Goal: Task Accomplishment & Management: Use online tool/utility

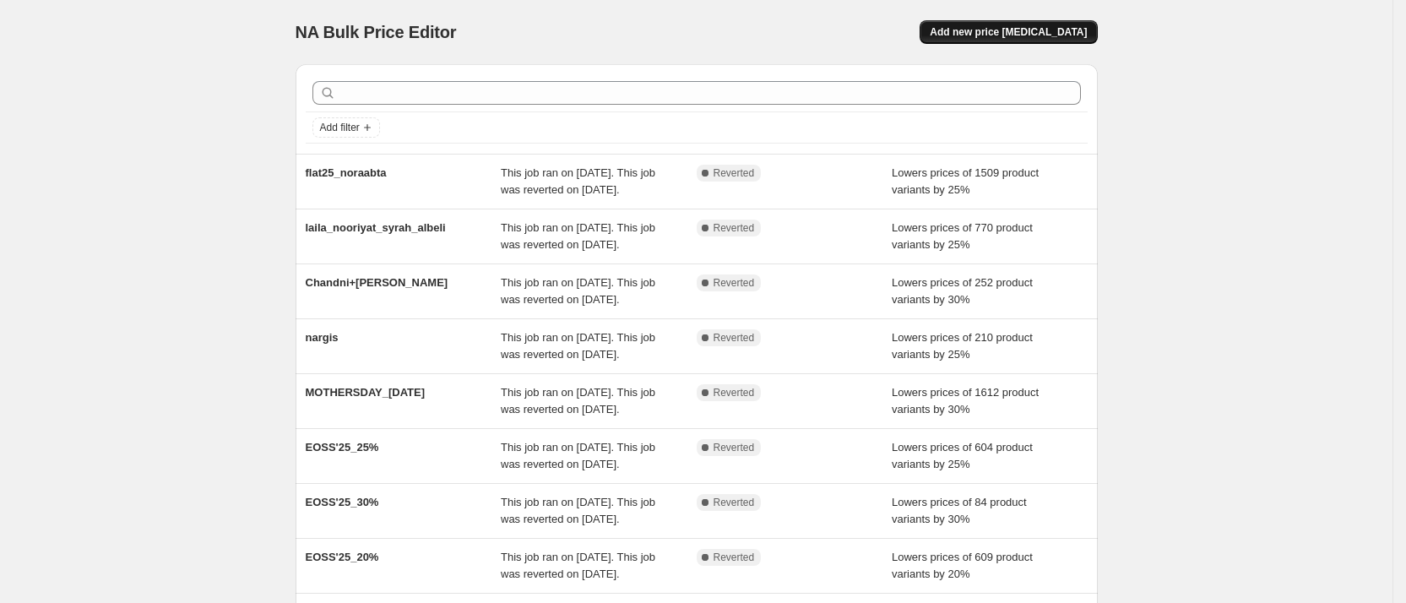
click at [1036, 25] on span "Add new price [MEDICAL_DATA]" at bounding box center [1008, 32] width 157 height 14
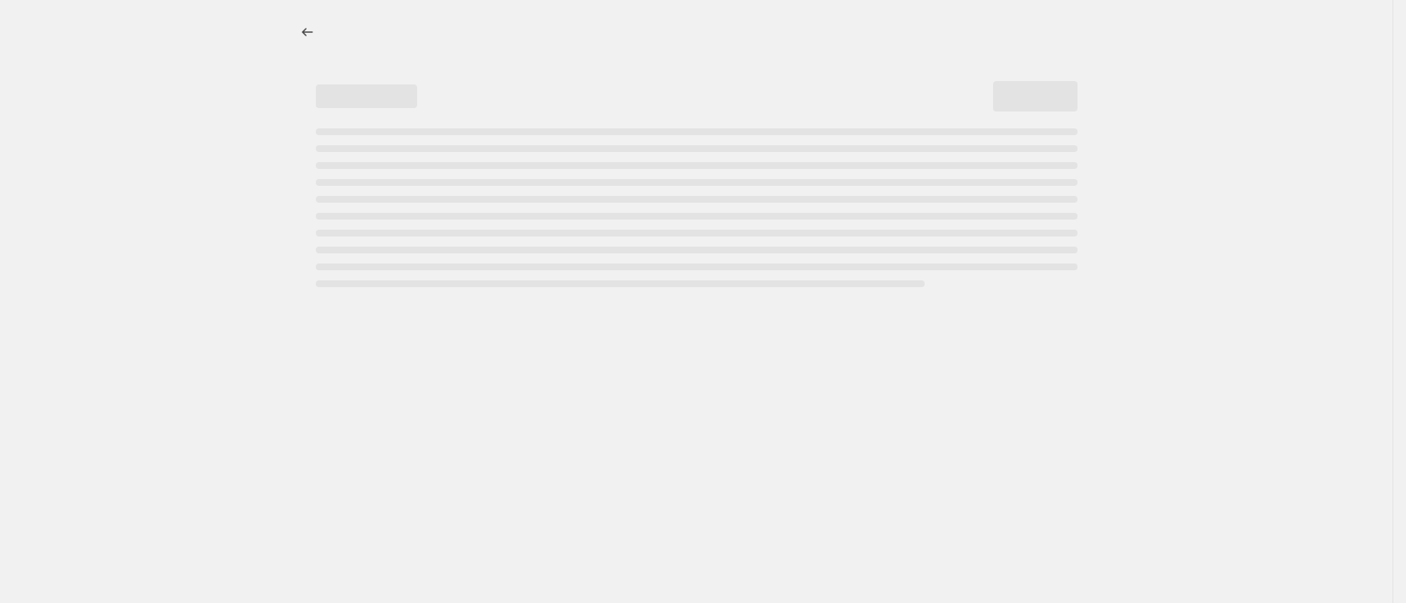
select select "percentage"
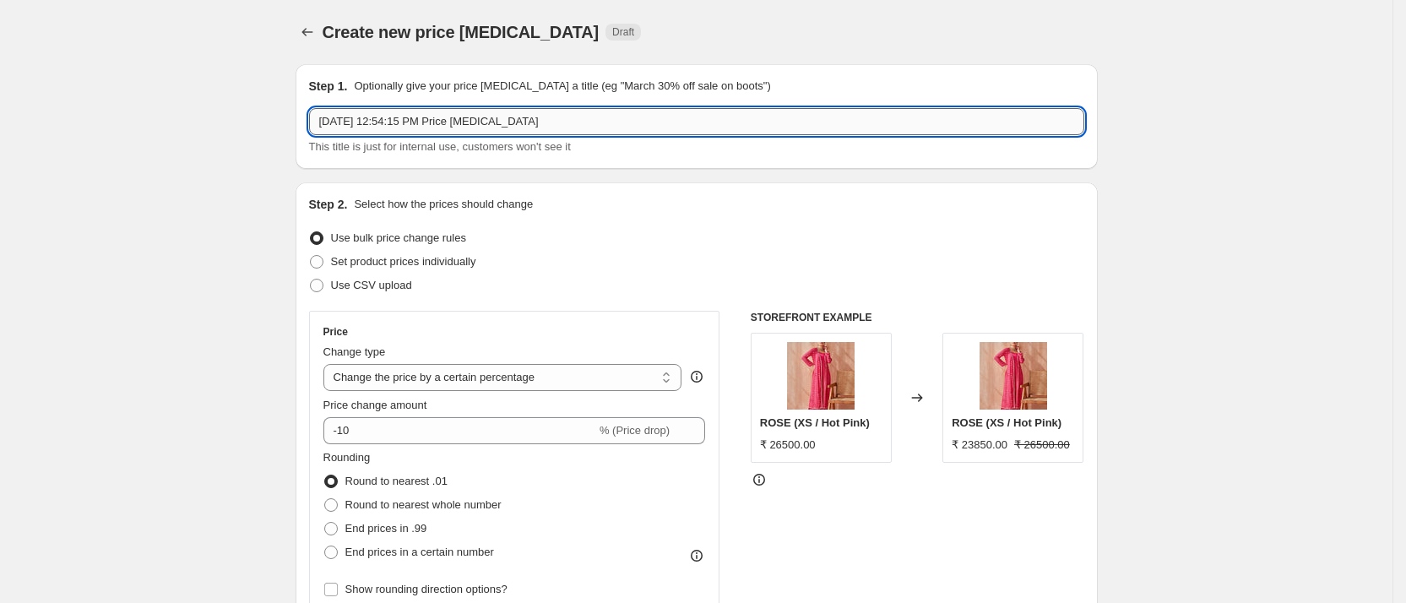
click at [581, 125] on input "[DATE] 12:54:15 PM Price [MEDICAL_DATA]" at bounding box center [696, 121] width 775 height 27
click at [581, 125] on input "Sep 5, 2025, 12:54:15 PM Price change job" at bounding box center [696, 121] width 775 height 27
type input "25%OFF_[DATE]"
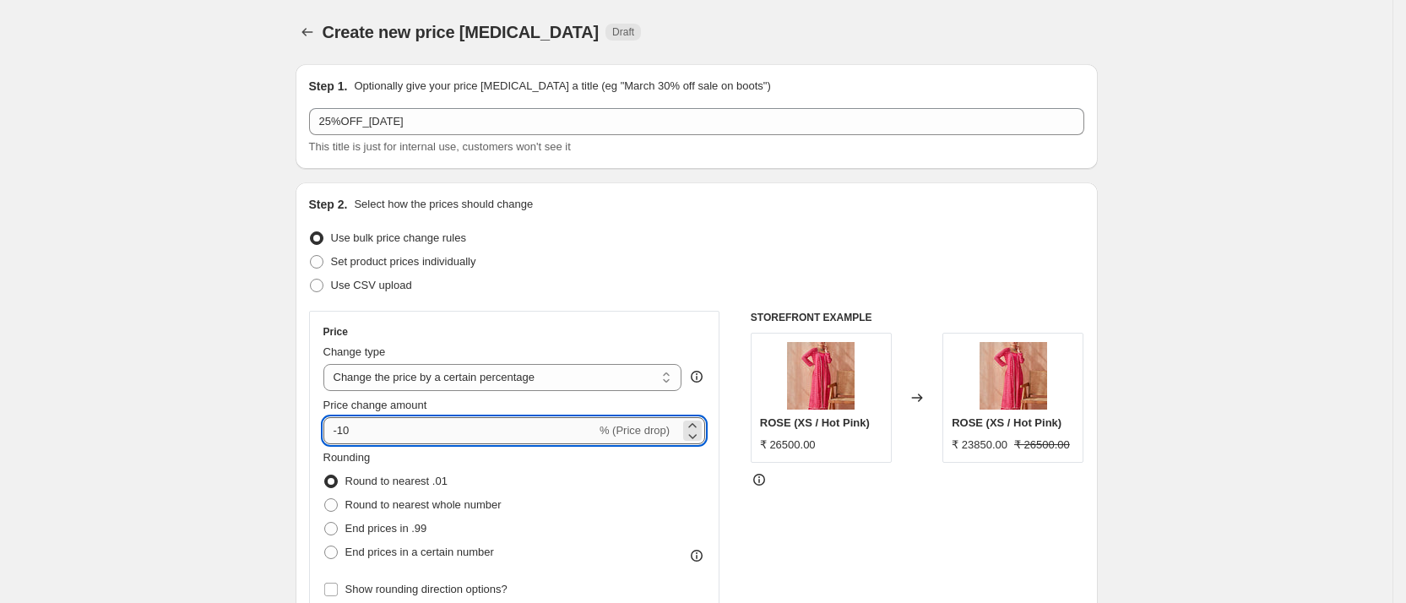
click at [384, 430] on input "-10" at bounding box center [459, 430] width 273 height 27
type input "-1"
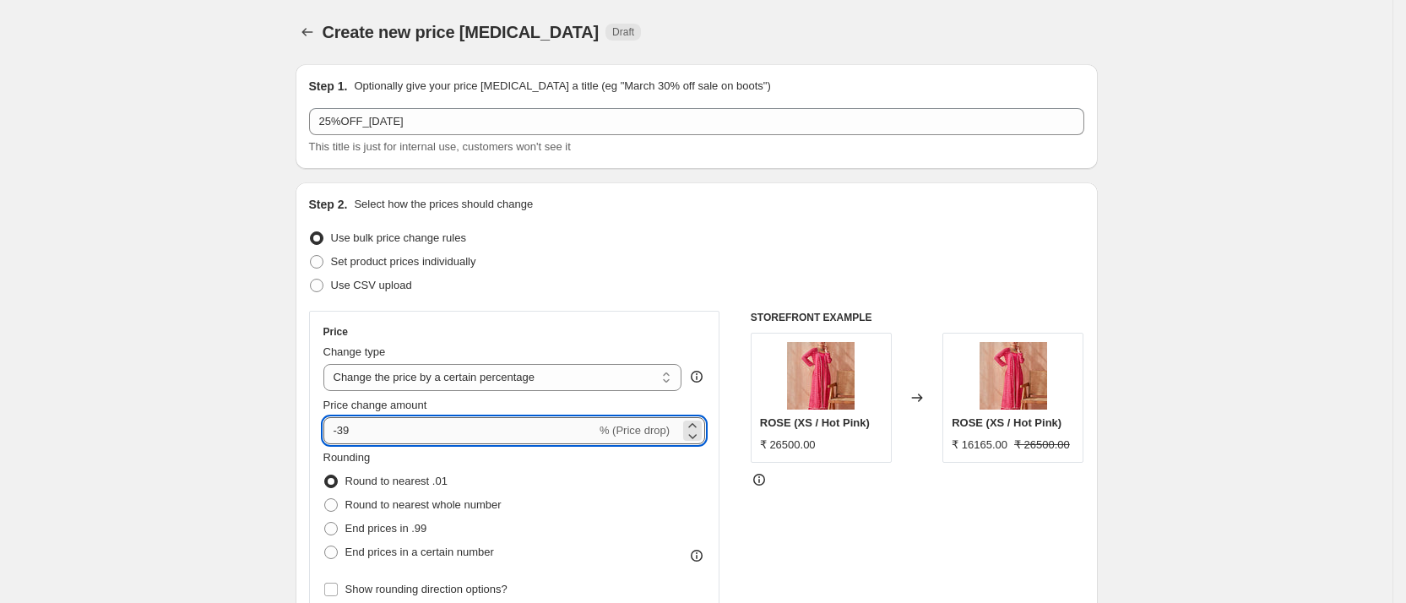
click at [386, 430] on input "-39" at bounding box center [459, 430] width 273 height 27
type input "-3"
type input "-25"
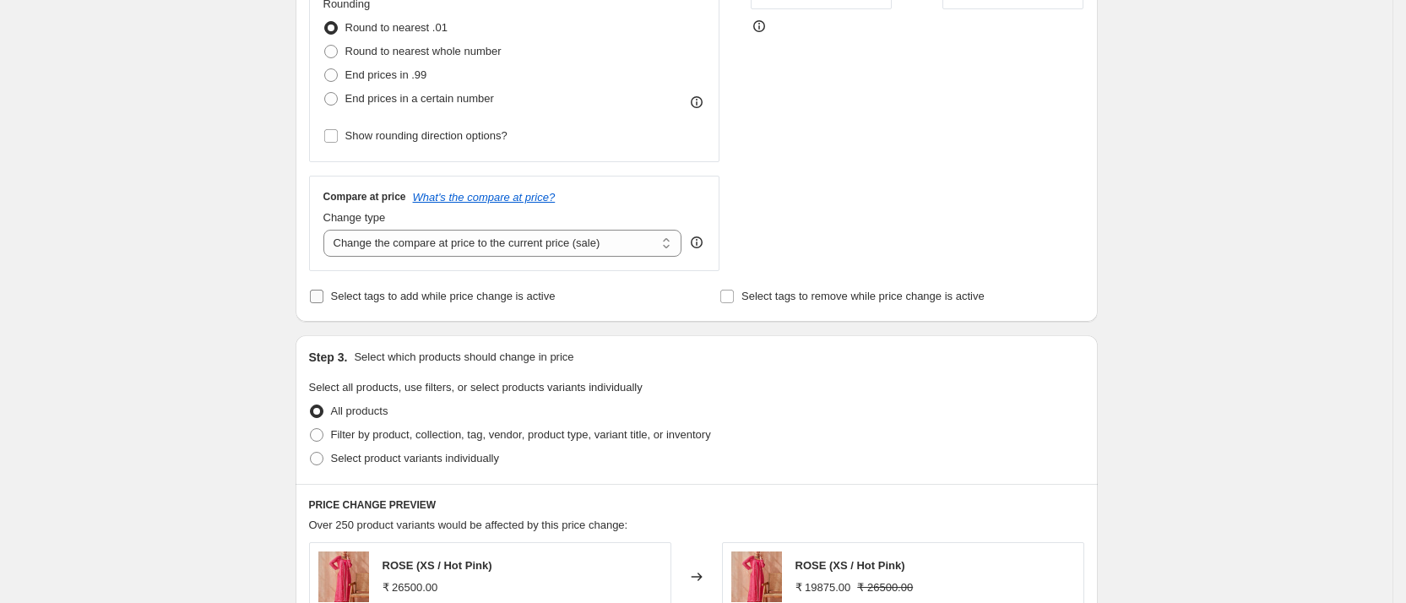
scroll to position [458, 0]
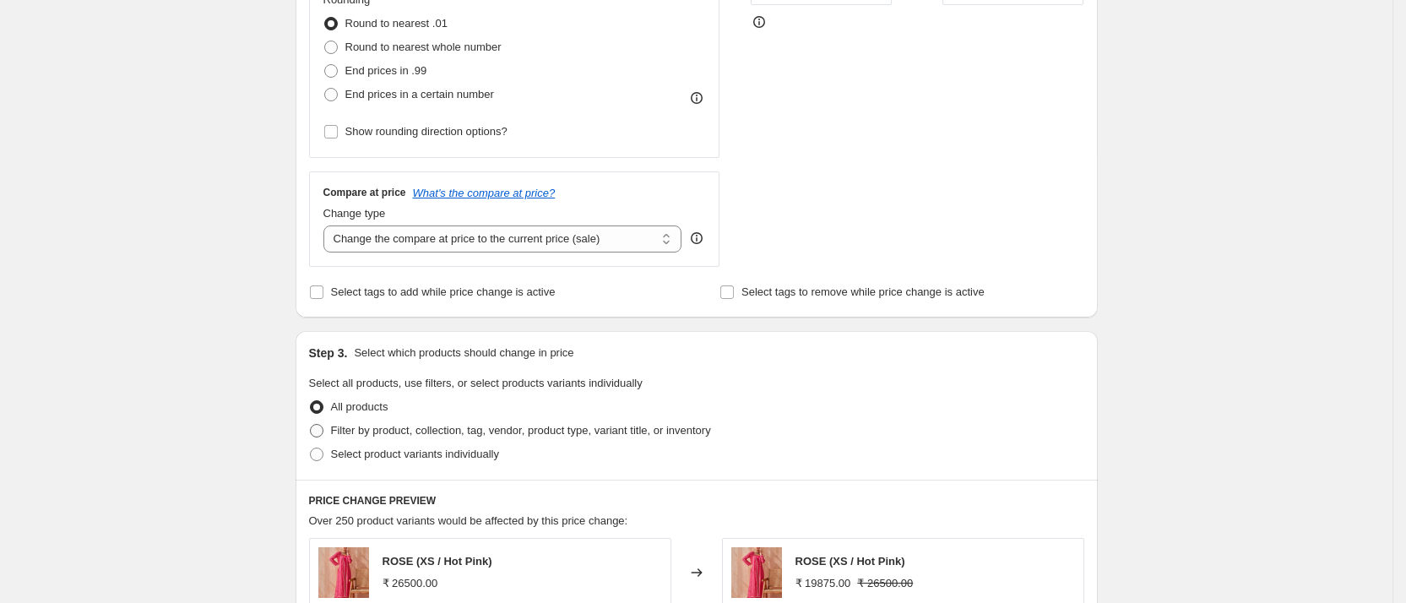
click at [402, 426] on span "Filter by product, collection, tag, vendor, product type, variant title, or inv…" at bounding box center [521, 430] width 380 height 13
click at [311, 425] on input "Filter by product, collection, tag, vendor, product type, variant title, or inv…" at bounding box center [310, 424] width 1 height 1
radio input "true"
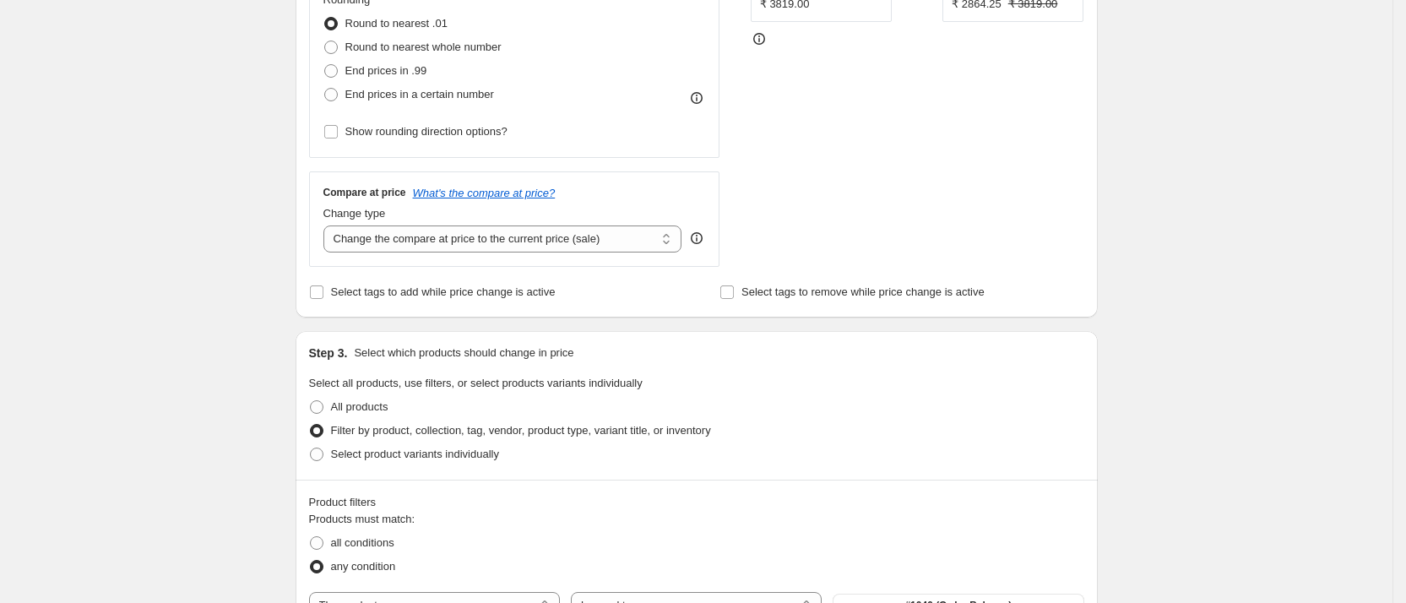
scroll to position [658, 0]
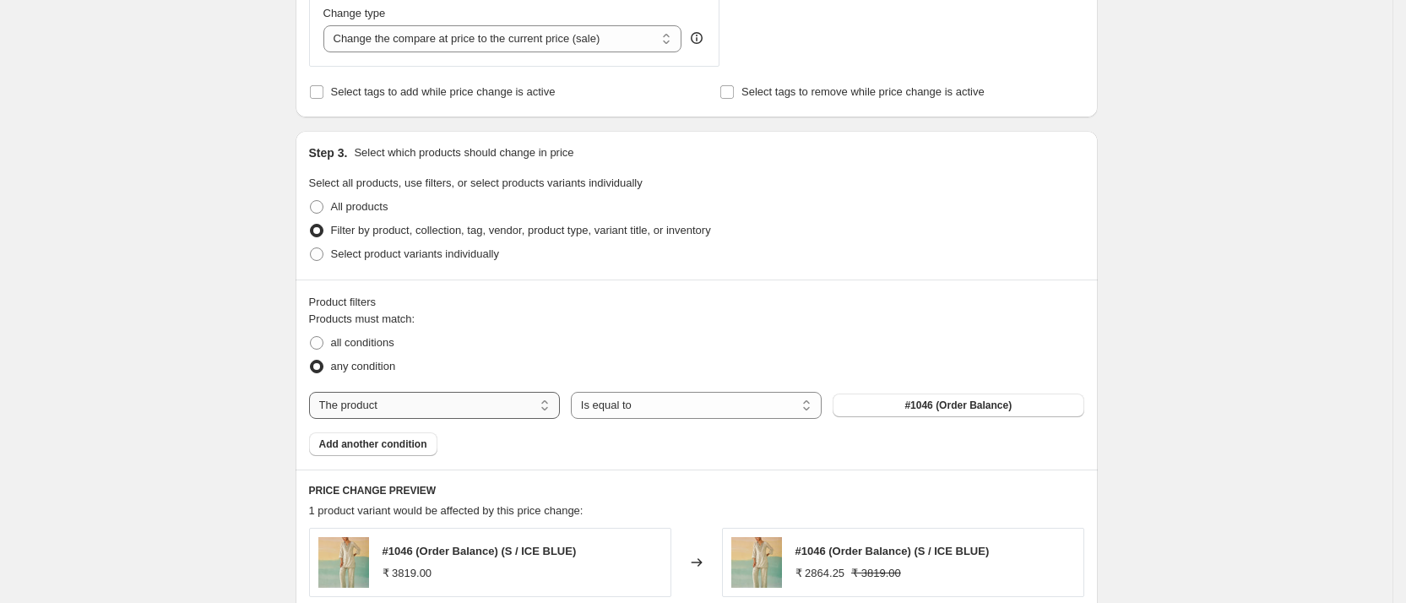
click at [403, 405] on select "The product The product's collection The product's tag The product's vendor The…" at bounding box center [434, 405] width 251 height 27
click at [919, 405] on span "#1046 (Order Balance)" at bounding box center [957, 405] width 107 height 14
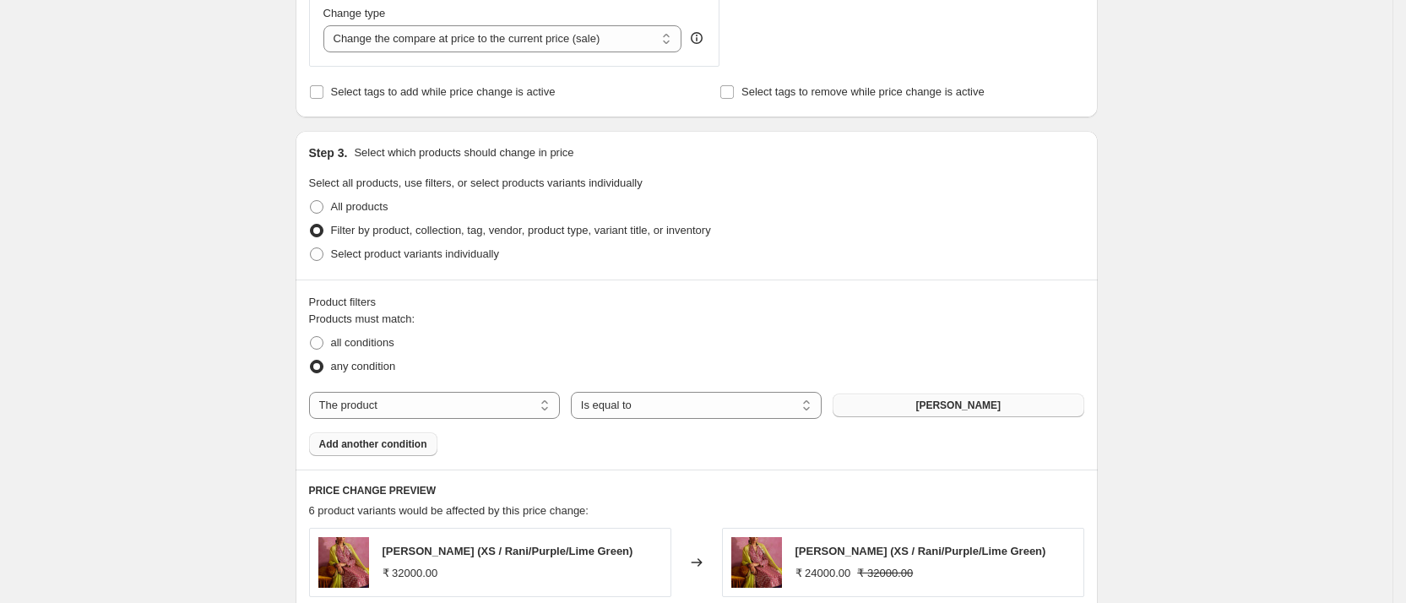
click at [414, 445] on span "Add another condition" at bounding box center [373, 444] width 108 height 14
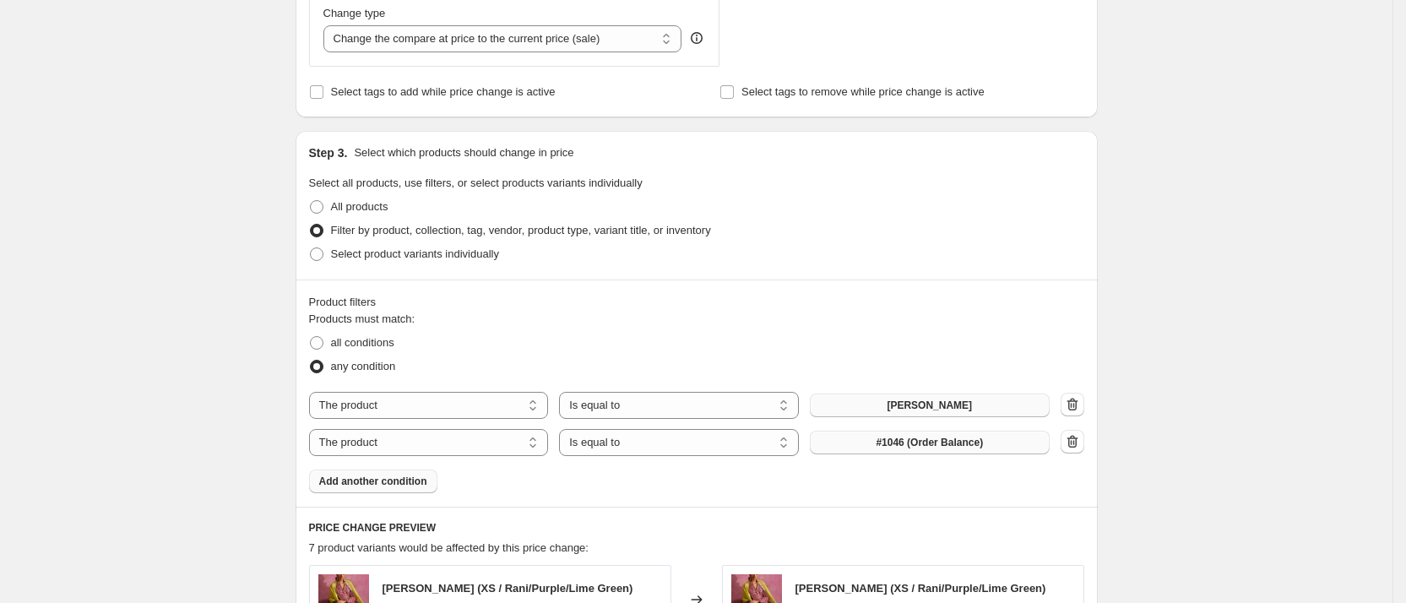
click at [915, 439] on span "#1046 (Order Balance)" at bounding box center [929, 443] width 107 height 14
click at [406, 478] on span "Add another condition" at bounding box center [373, 481] width 108 height 14
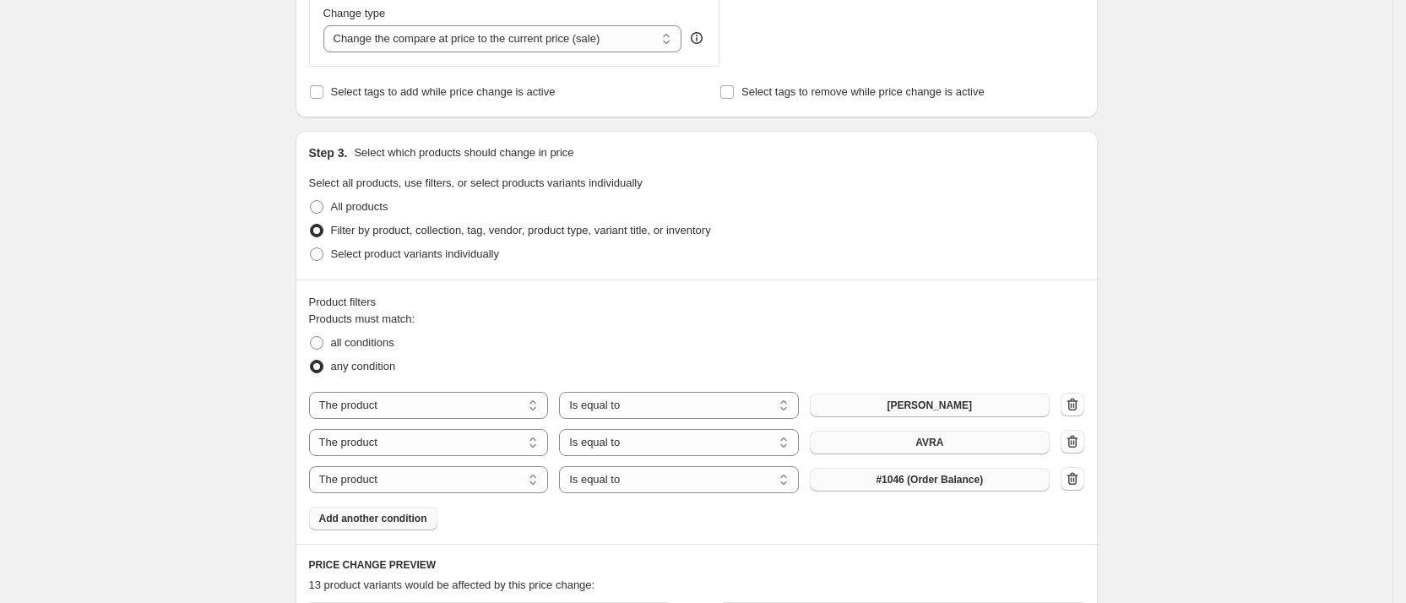
click at [886, 480] on span "#1046 (Order Balance)" at bounding box center [929, 480] width 107 height 14
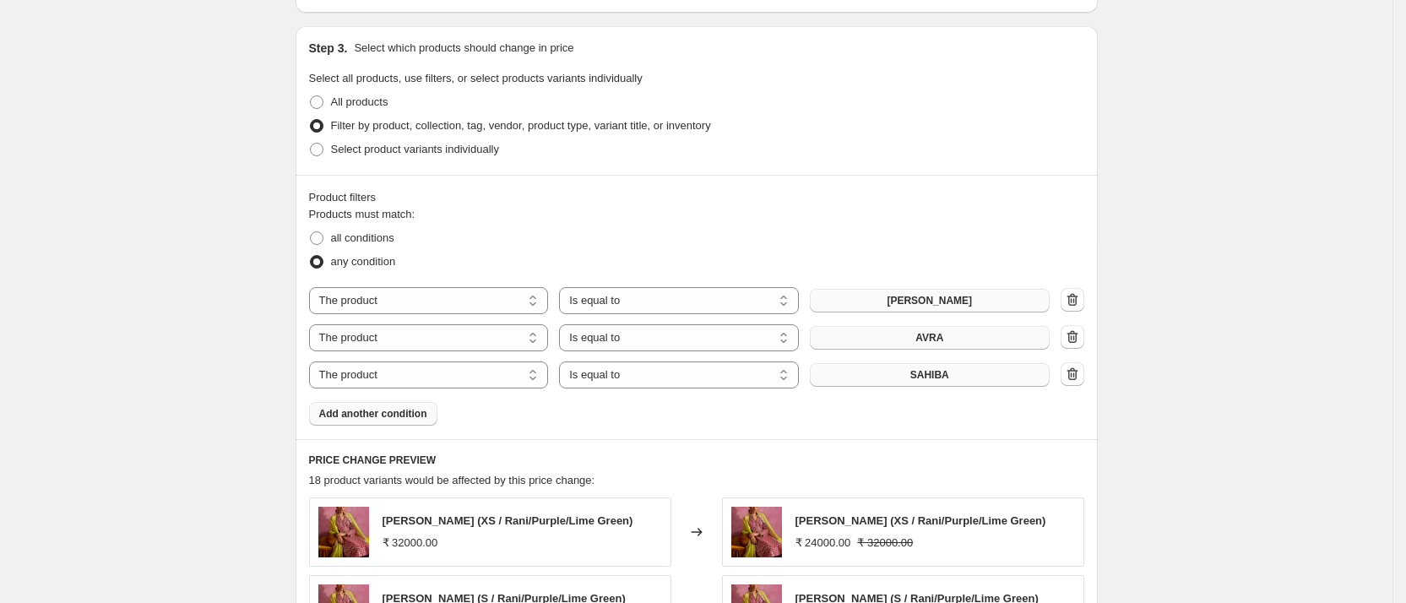
scroll to position [765, 0]
click at [412, 419] on button "Add another condition" at bounding box center [373, 411] width 128 height 24
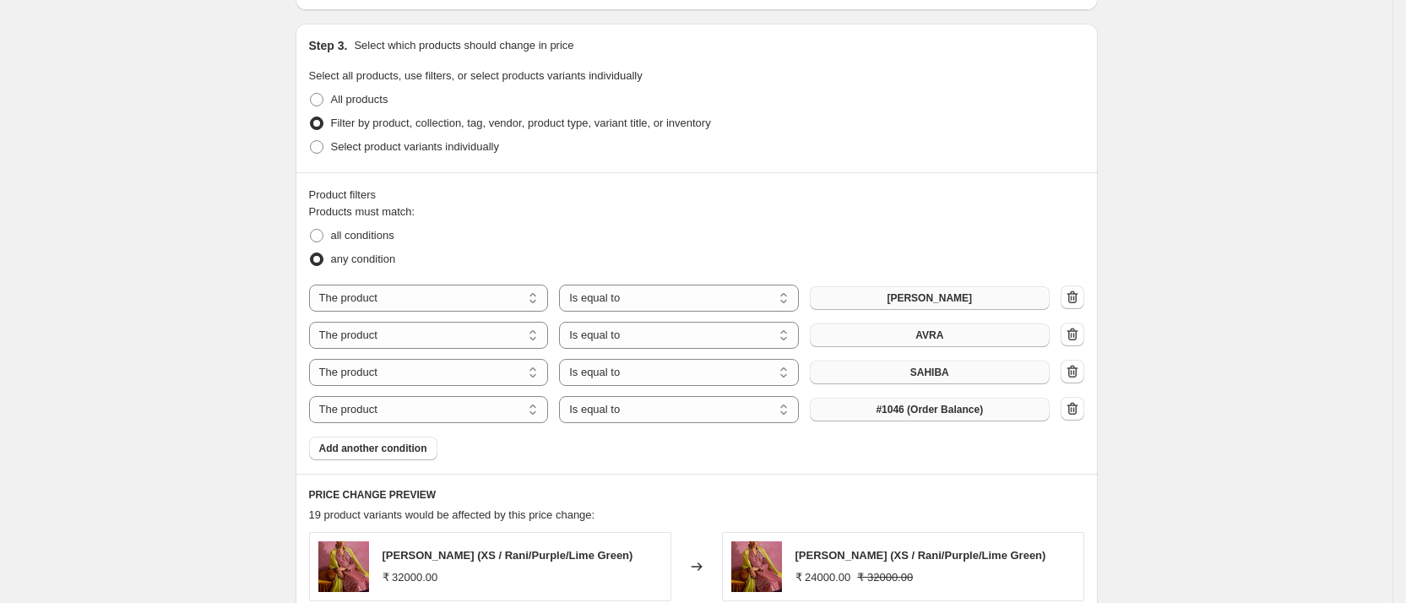
click at [916, 404] on span "#1046 (Order Balance)" at bounding box center [929, 410] width 107 height 14
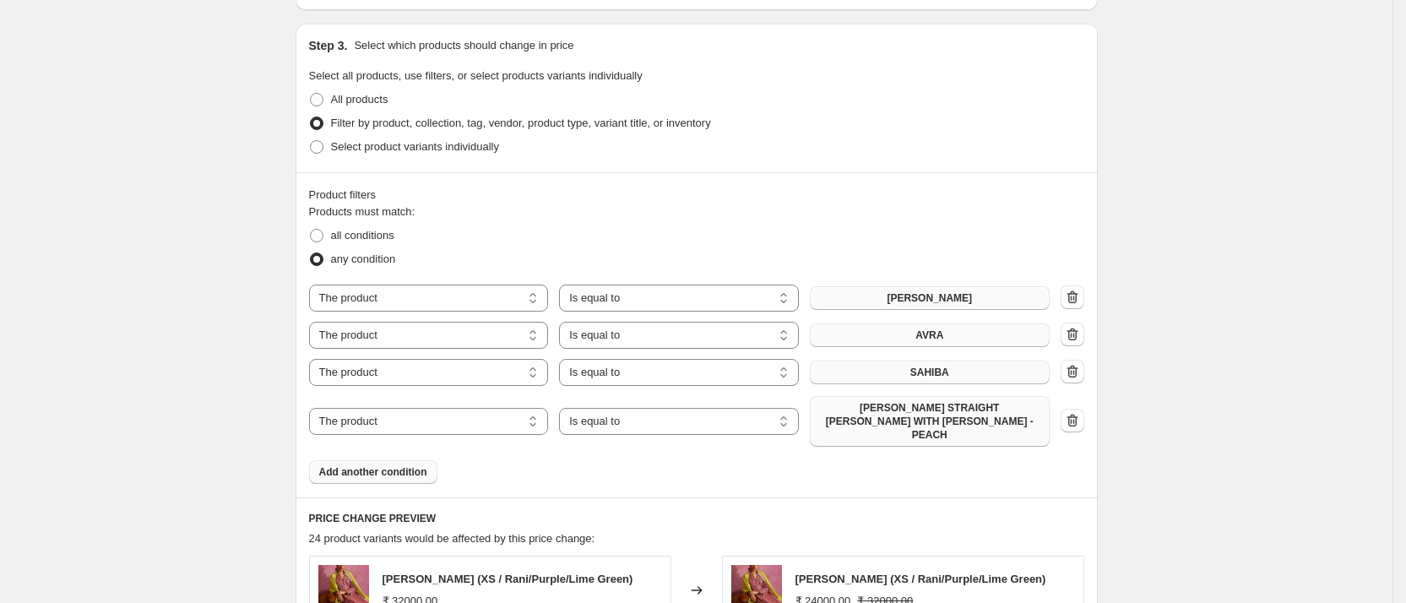
click at [398, 465] on span "Add another condition" at bounding box center [373, 472] width 108 height 14
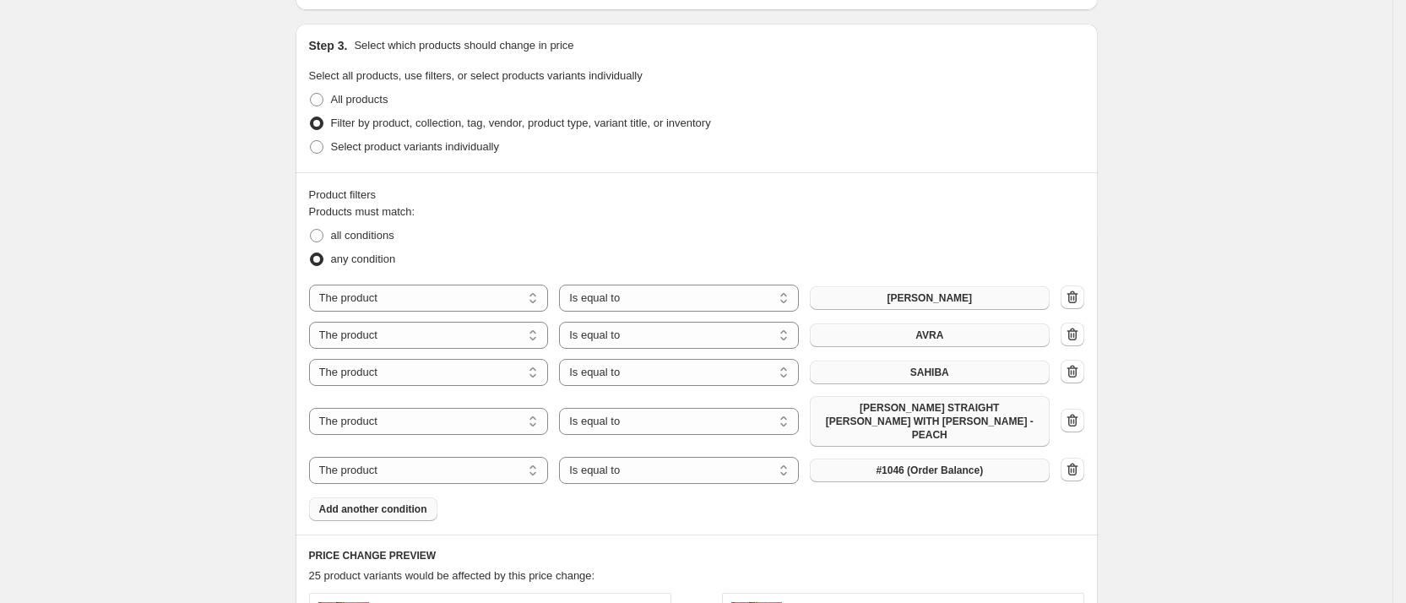
click at [908, 464] on span "#1046 (Order Balance)" at bounding box center [929, 471] width 107 height 14
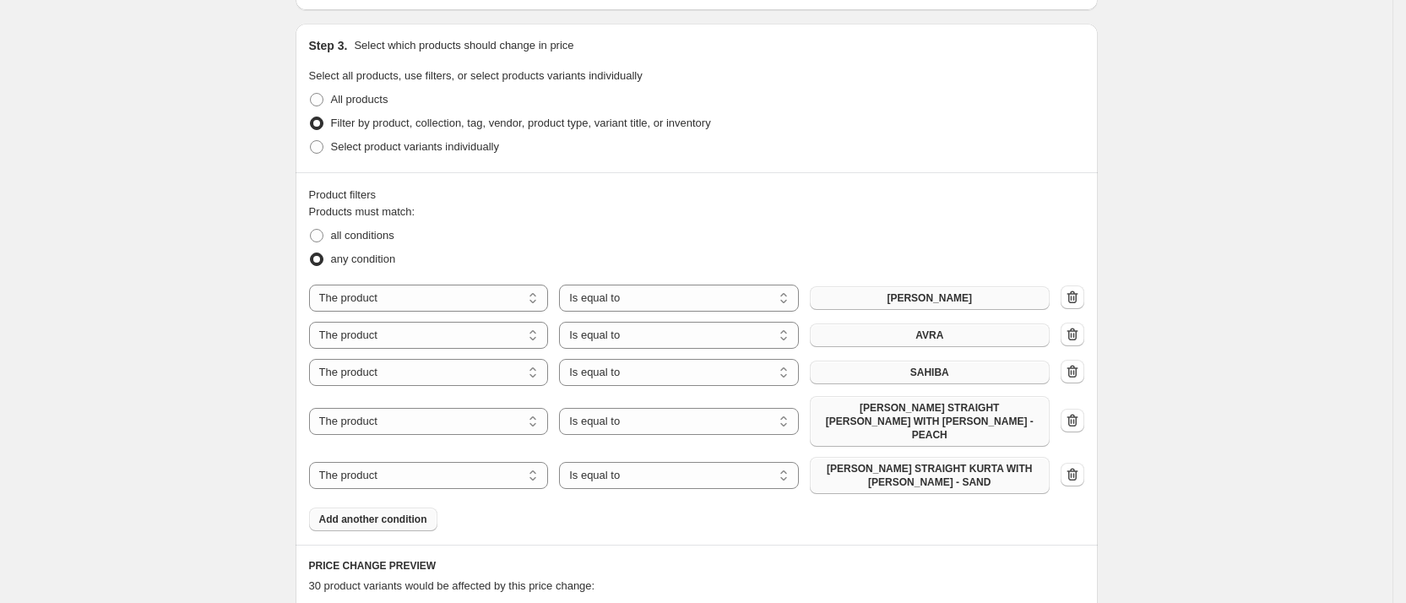
click at [407, 507] on button "Add another condition" at bounding box center [373, 519] width 128 height 24
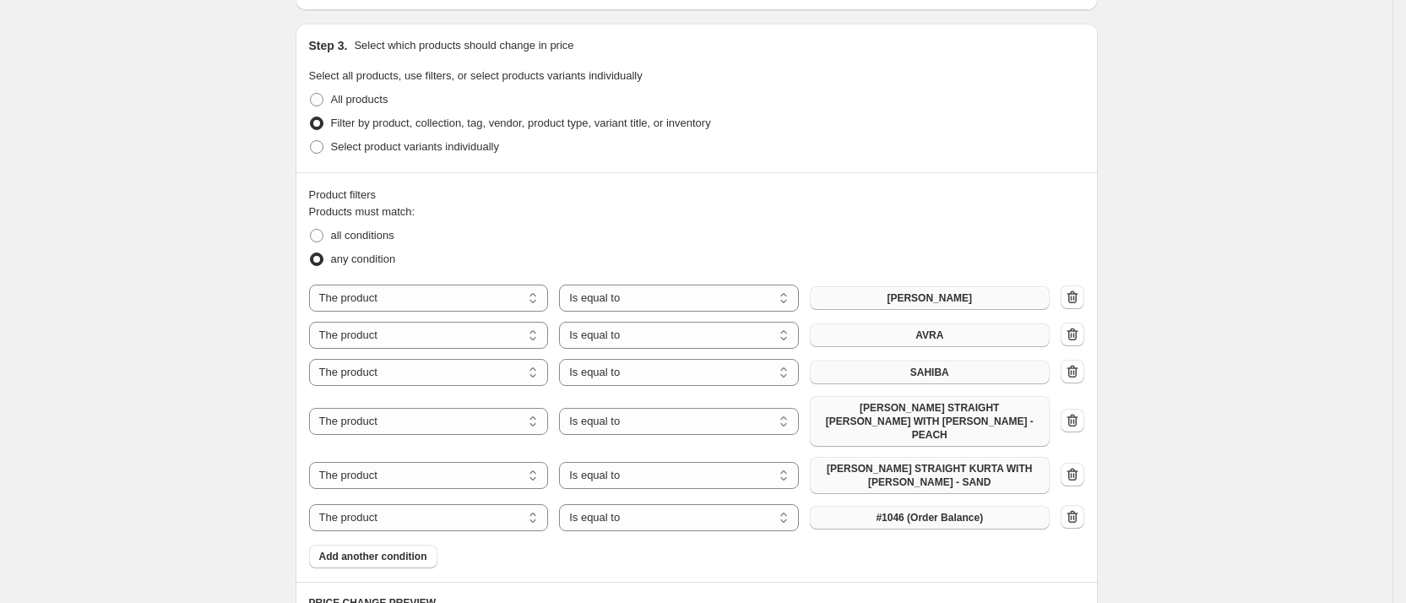
click at [881, 511] on span "#1046 (Order Balance)" at bounding box center [929, 518] width 107 height 14
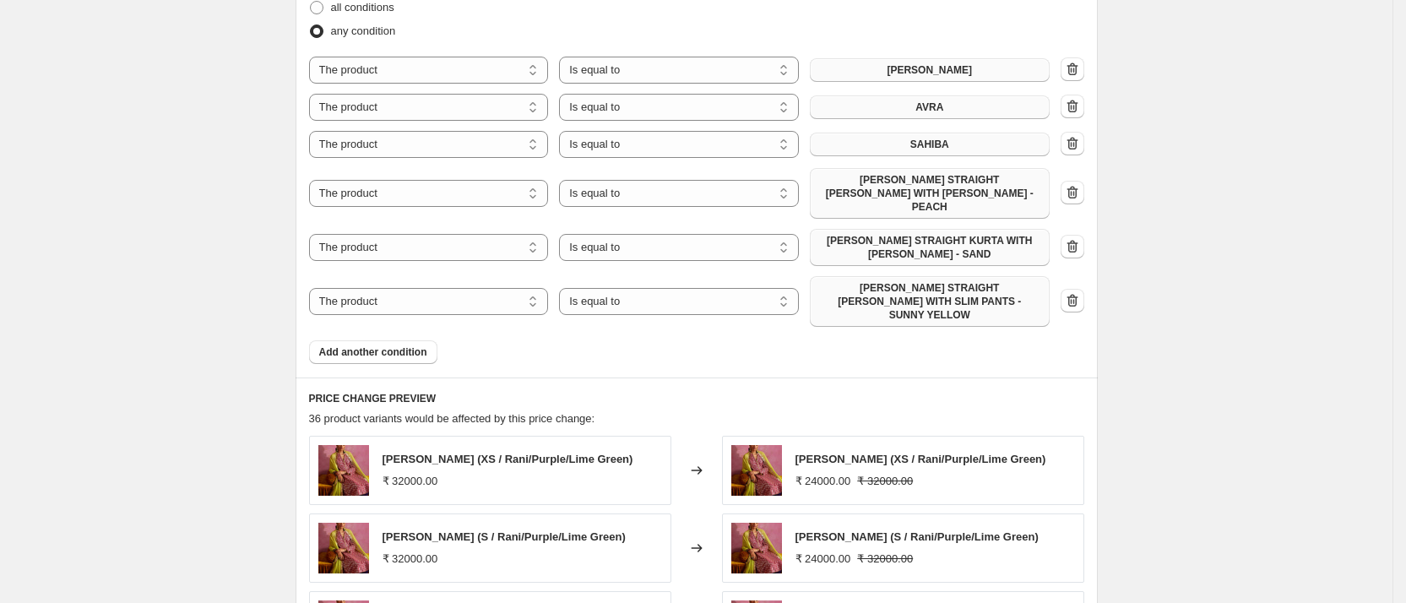
scroll to position [995, 0]
click at [408, 344] on span "Add another condition" at bounding box center [373, 351] width 108 height 14
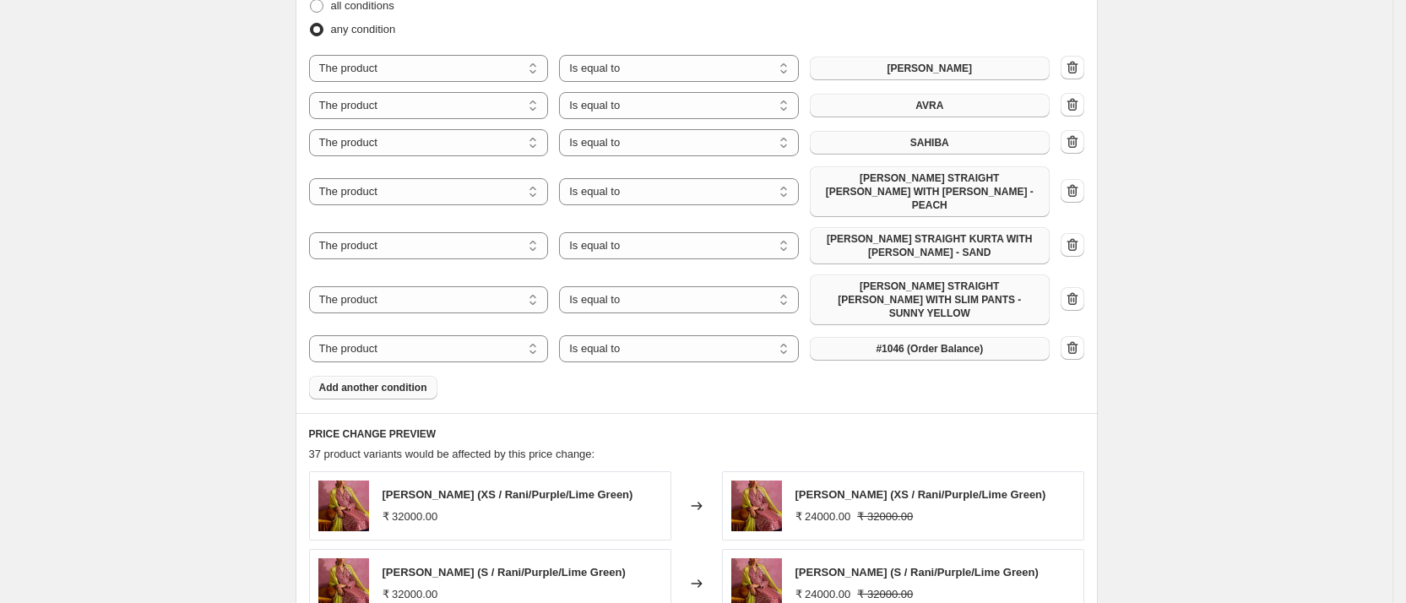
click at [867, 337] on button "#1046 (Order Balance)" at bounding box center [930, 349] width 240 height 24
click at [427, 381] on span "Add another condition" at bounding box center [373, 388] width 108 height 14
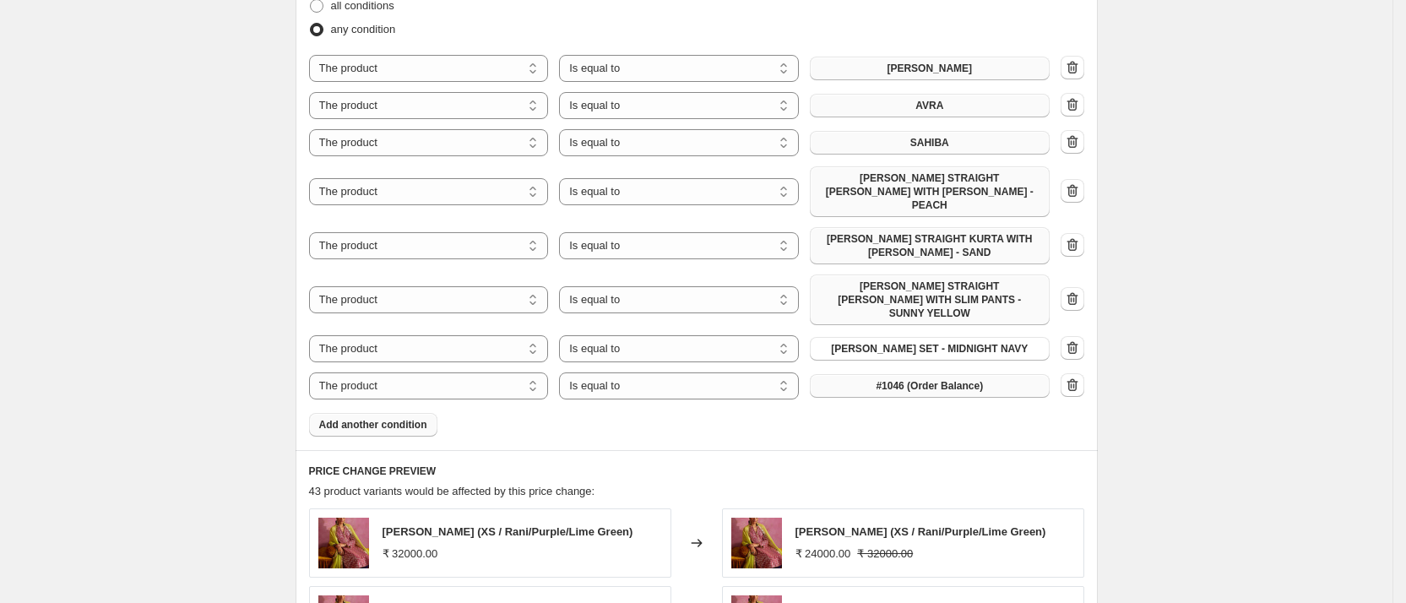
click at [883, 379] on span "#1046 (Order Balance)" at bounding box center [929, 386] width 107 height 14
click at [399, 418] on span "Add another condition" at bounding box center [373, 425] width 108 height 14
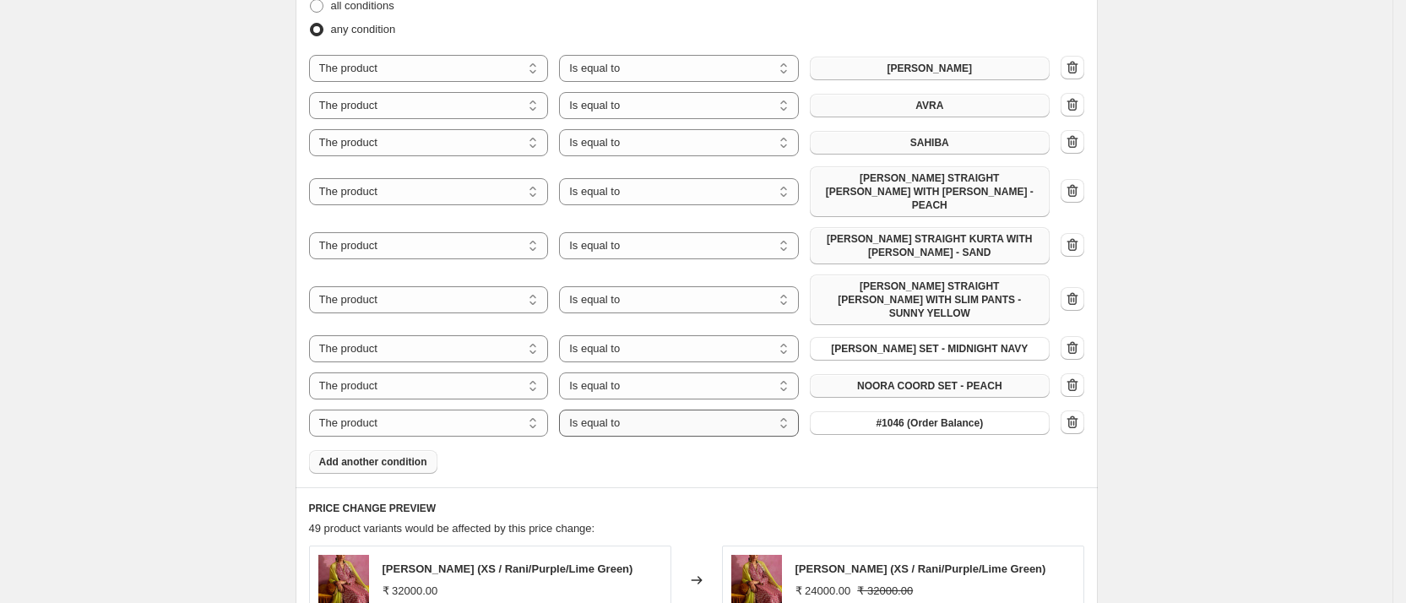
click at [648, 409] on select "Is equal to Is not equal to" at bounding box center [679, 422] width 240 height 27
click at [906, 416] on span "#1046 (Order Balance)" at bounding box center [929, 423] width 107 height 14
click at [436, 450] on button "Add another condition" at bounding box center [373, 462] width 128 height 24
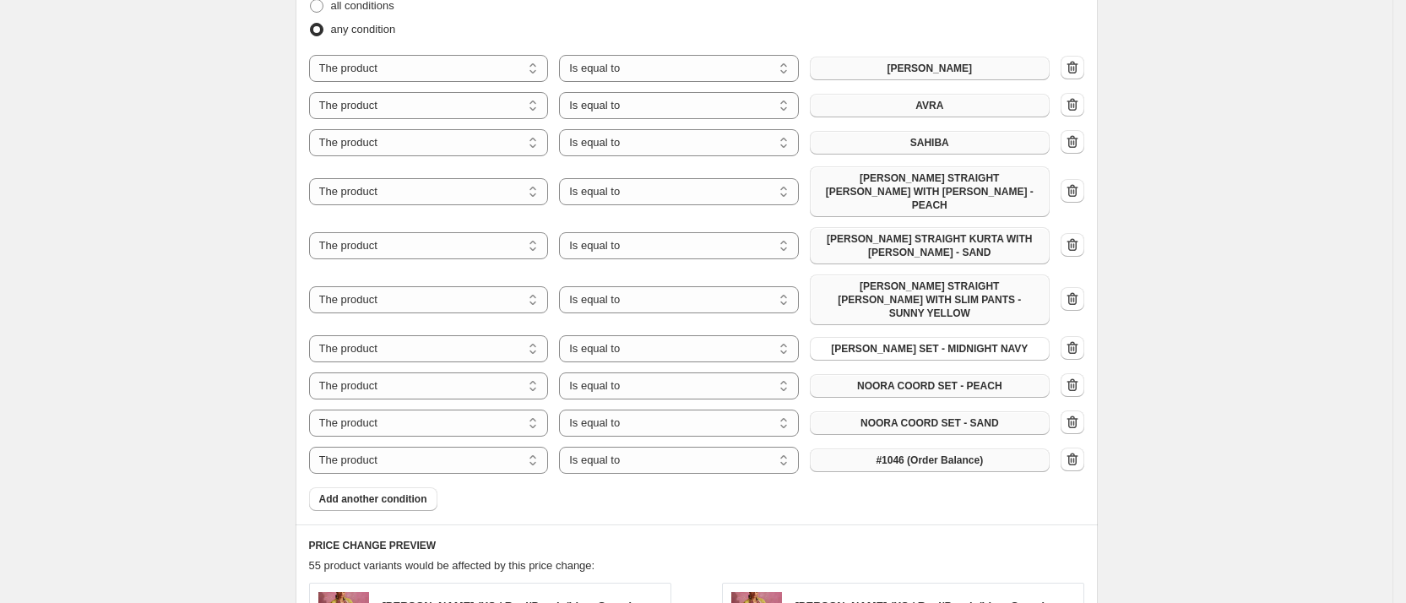
click at [893, 453] on span "#1046 (Order Balance)" at bounding box center [929, 460] width 107 height 14
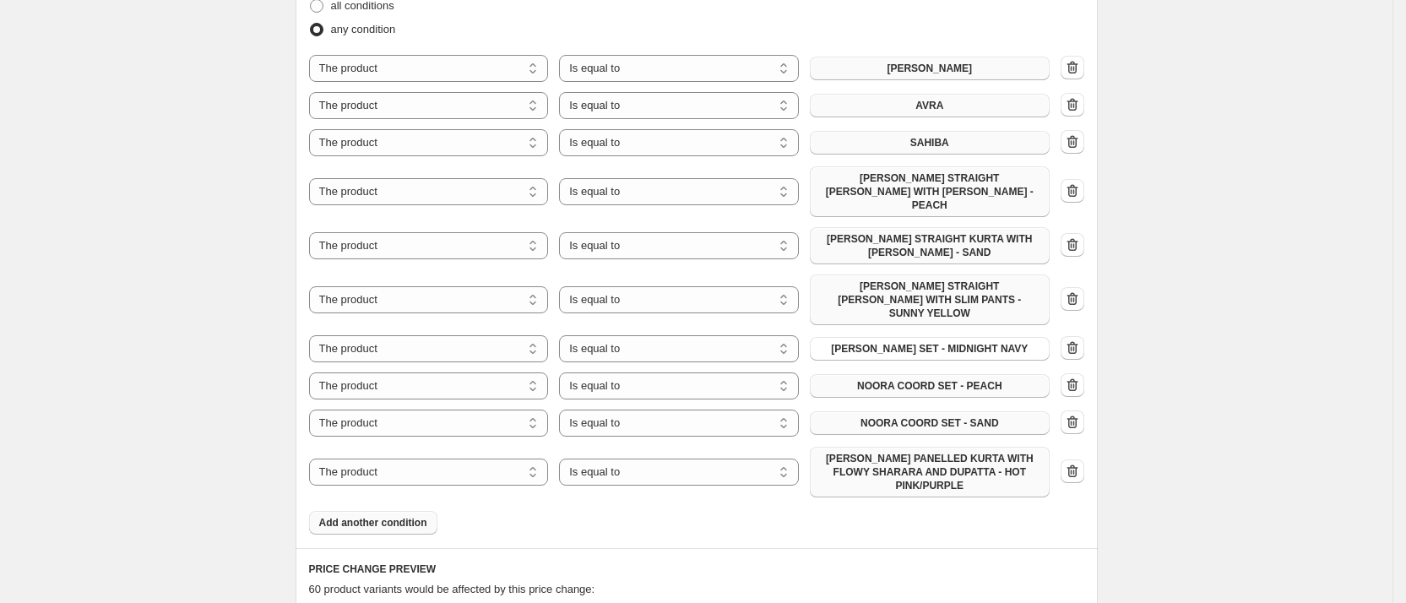
click at [405, 511] on button "Add another condition" at bounding box center [373, 523] width 128 height 24
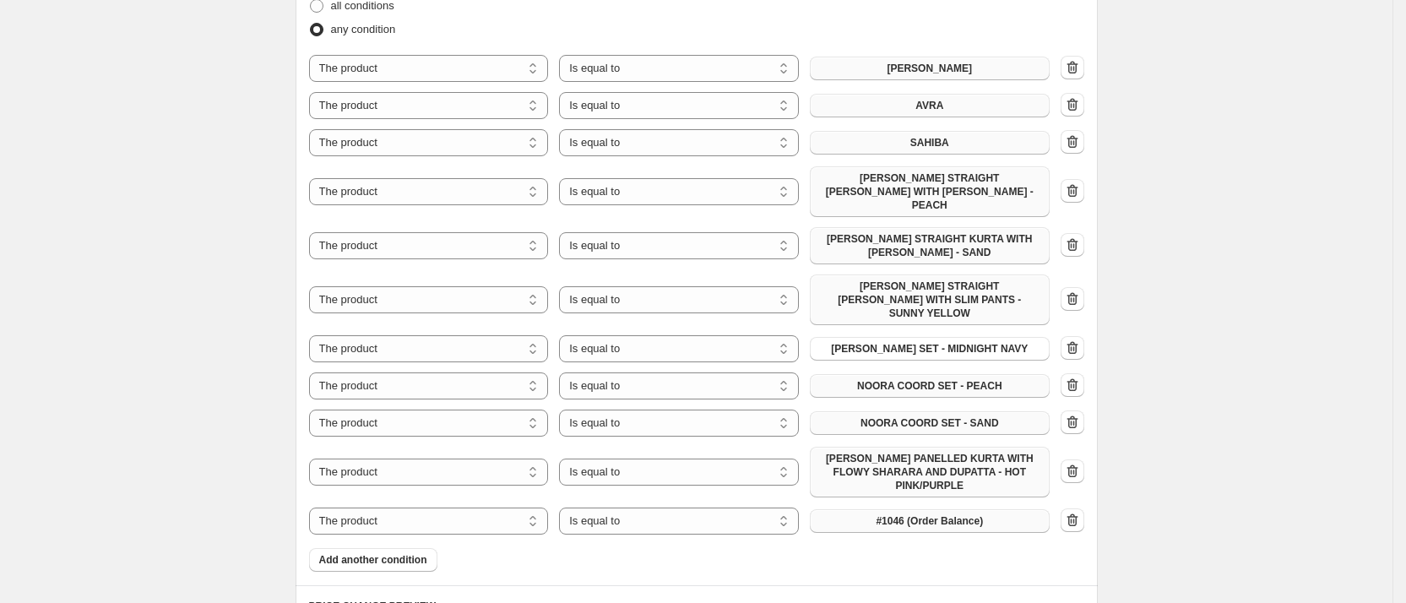
click at [865, 509] on button "#1046 (Order Balance)" at bounding box center [930, 521] width 240 height 24
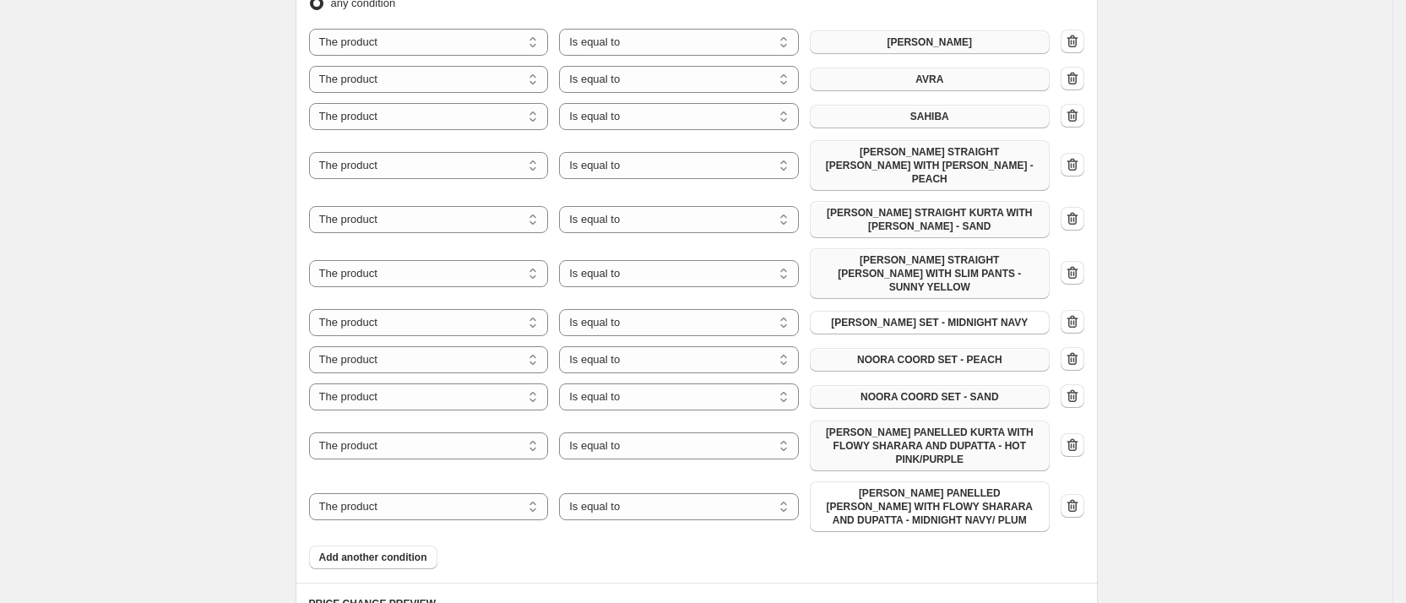
scroll to position [1022, 0]
click at [406, 544] on button "Add another condition" at bounding box center [373, 556] width 128 height 24
click at [848, 542] on button "#1046 (Order Balance)" at bounding box center [930, 554] width 240 height 24
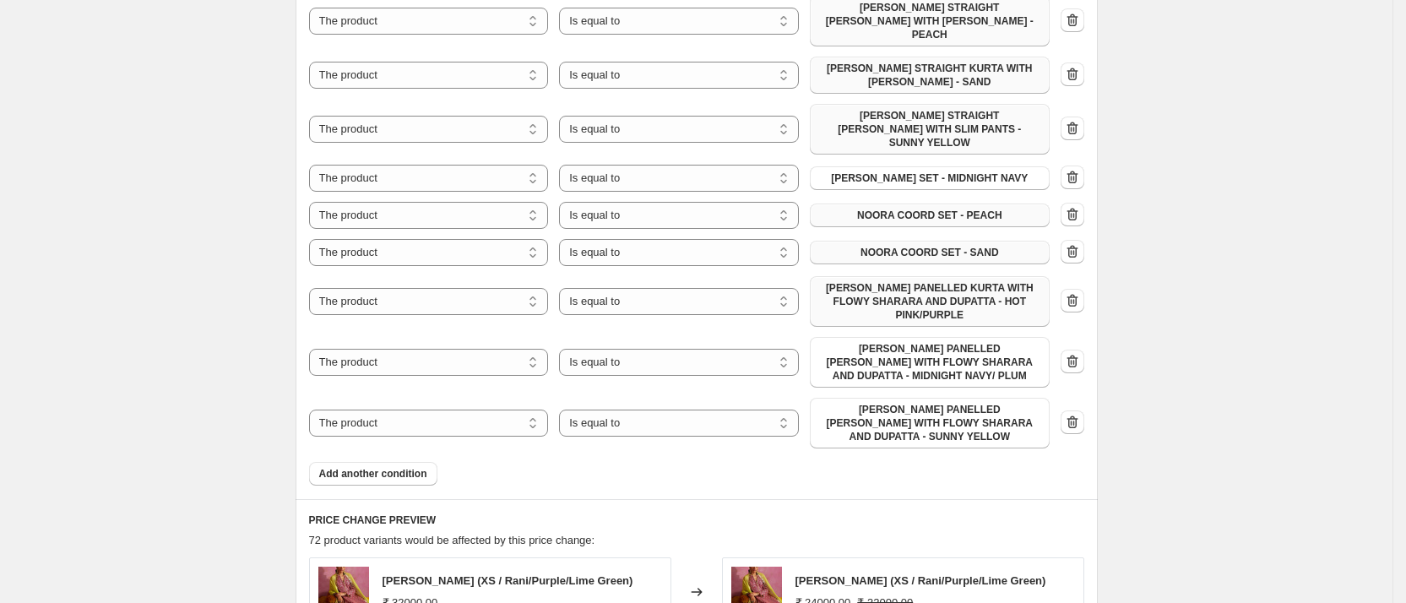
scroll to position [1167, 0]
click at [390, 465] on span "Add another condition" at bounding box center [373, 472] width 108 height 14
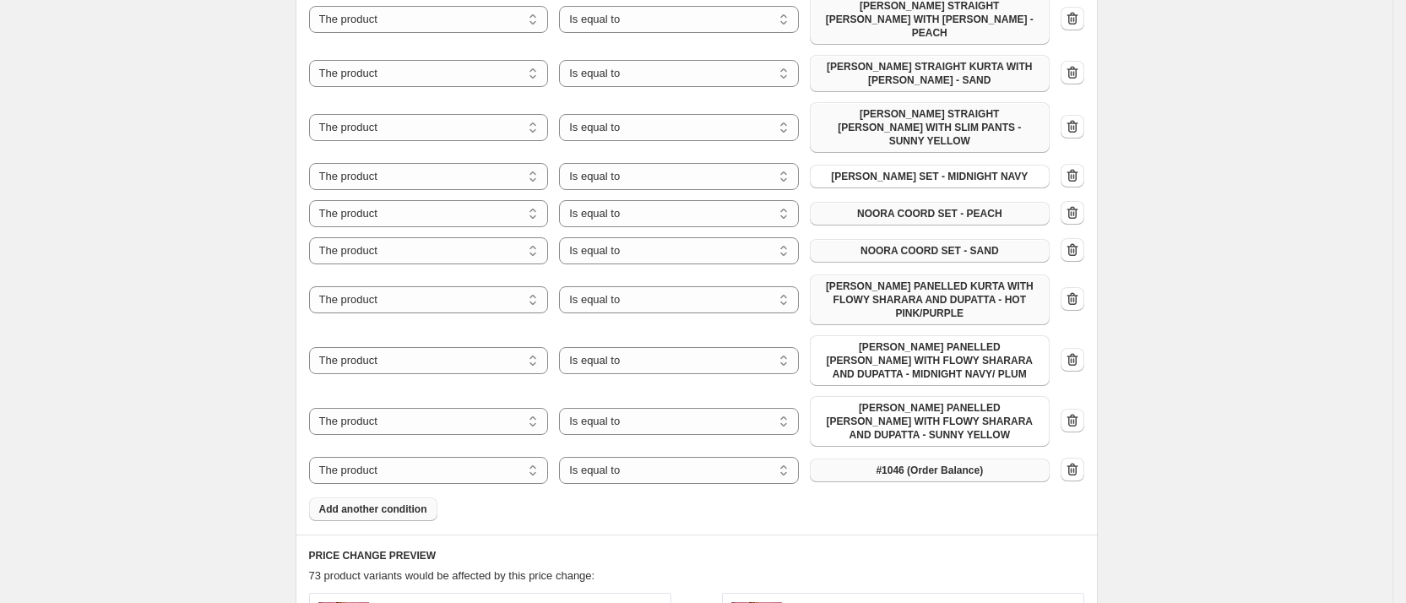
click at [866, 458] on button "#1046 (Order Balance)" at bounding box center [930, 470] width 240 height 24
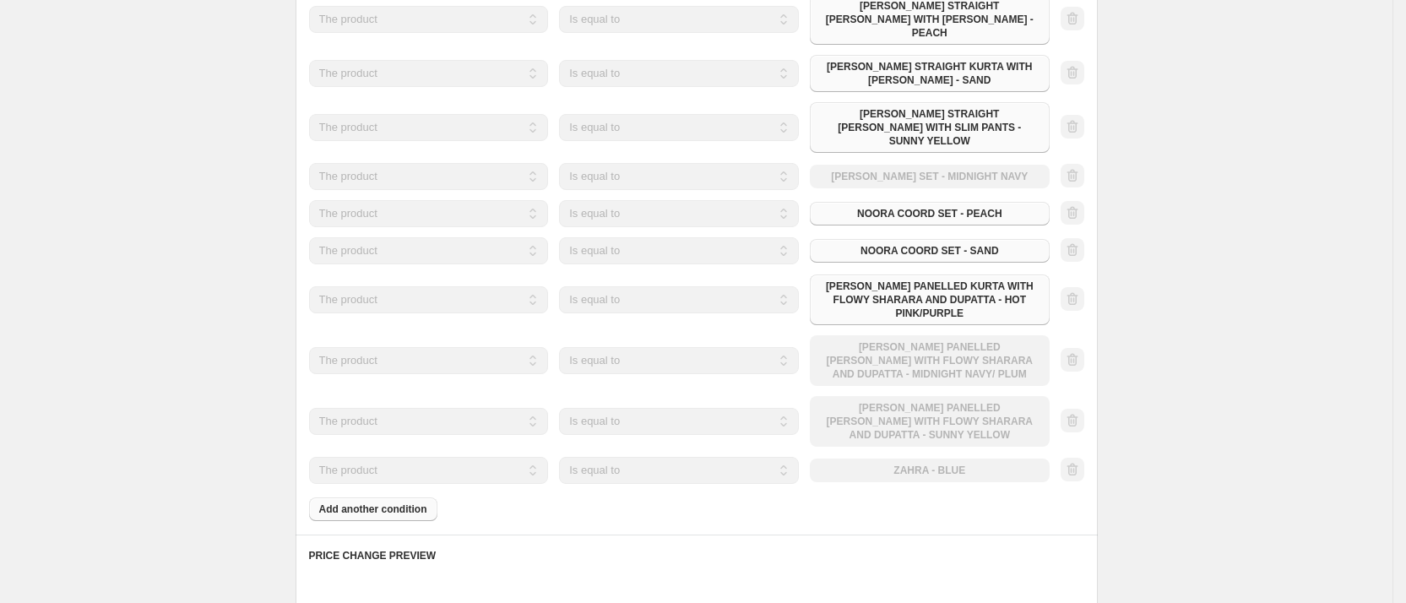
click at [415, 462] on div "Products must match: all conditions any condition The product The product's col…" at bounding box center [696, 161] width 775 height 719
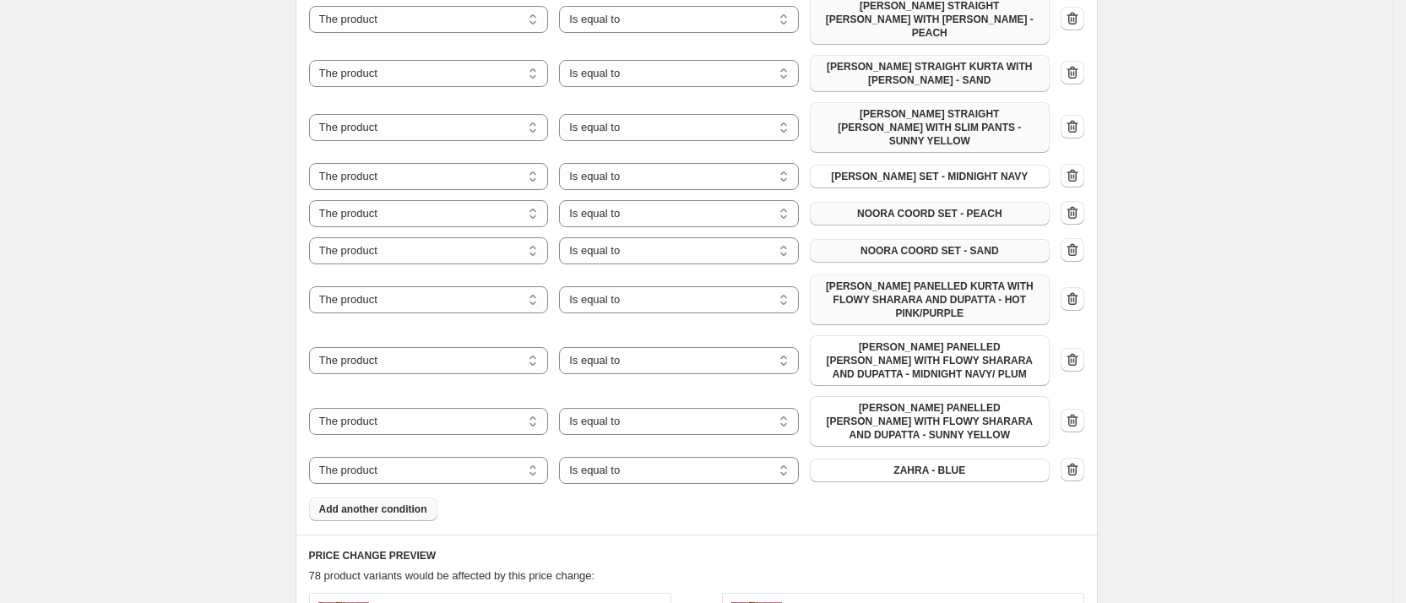
click at [415, 502] on span "Add another condition" at bounding box center [373, 509] width 108 height 14
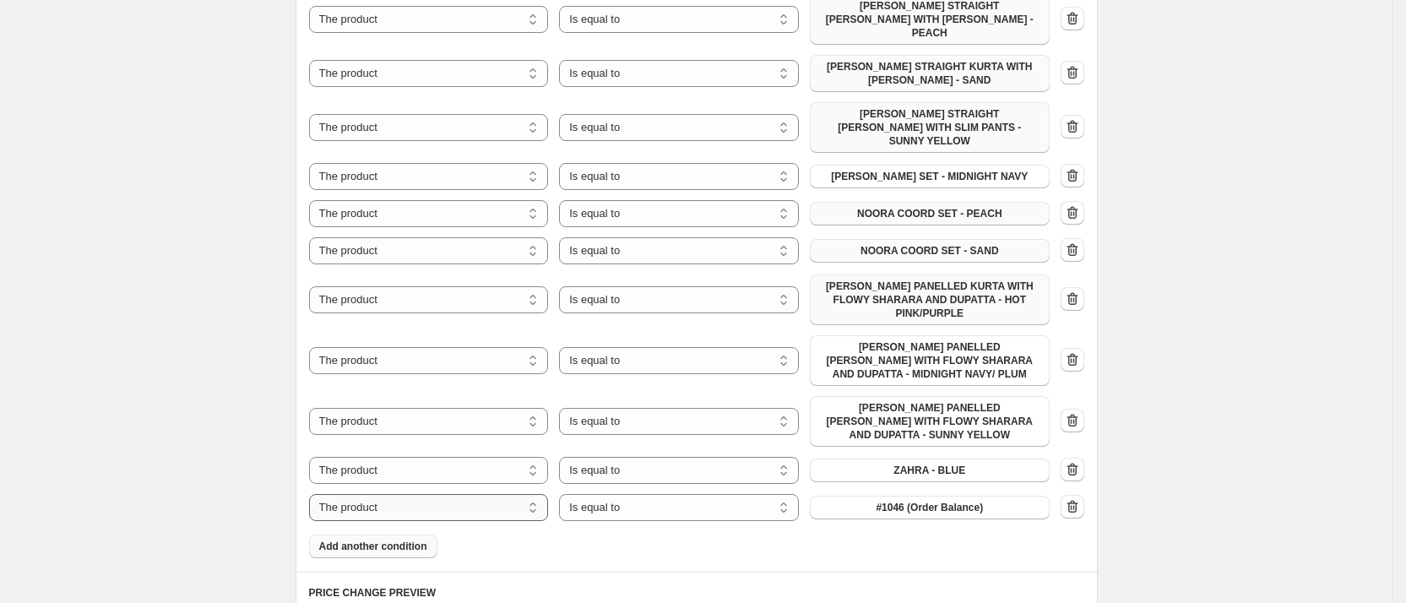
click at [387, 494] on select "The product The product's collection The product's tag The product's vendor The…" at bounding box center [429, 507] width 240 height 27
click at [876, 496] on button "#1046 (Order Balance)" at bounding box center [930, 508] width 240 height 24
click at [368, 539] on span "Add another condition" at bounding box center [373, 546] width 108 height 14
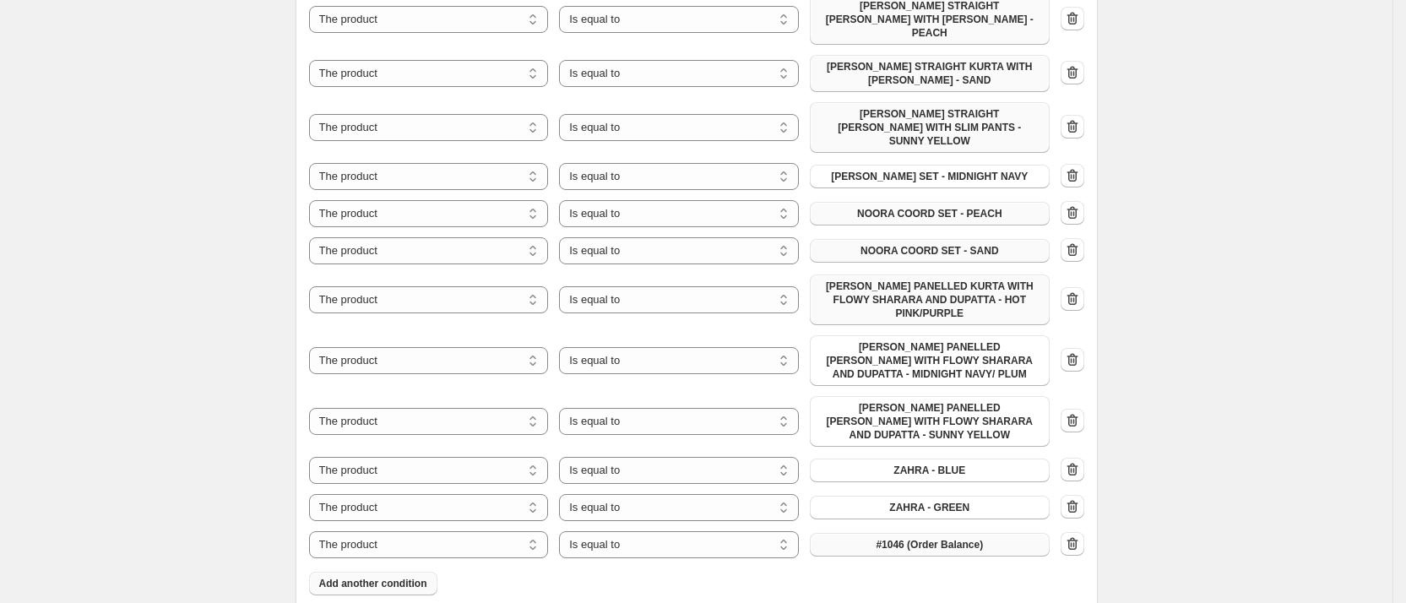
click at [877, 533] on button "#1046 (Order Balance)" at bounding box center [930, 545] width 240 height 24
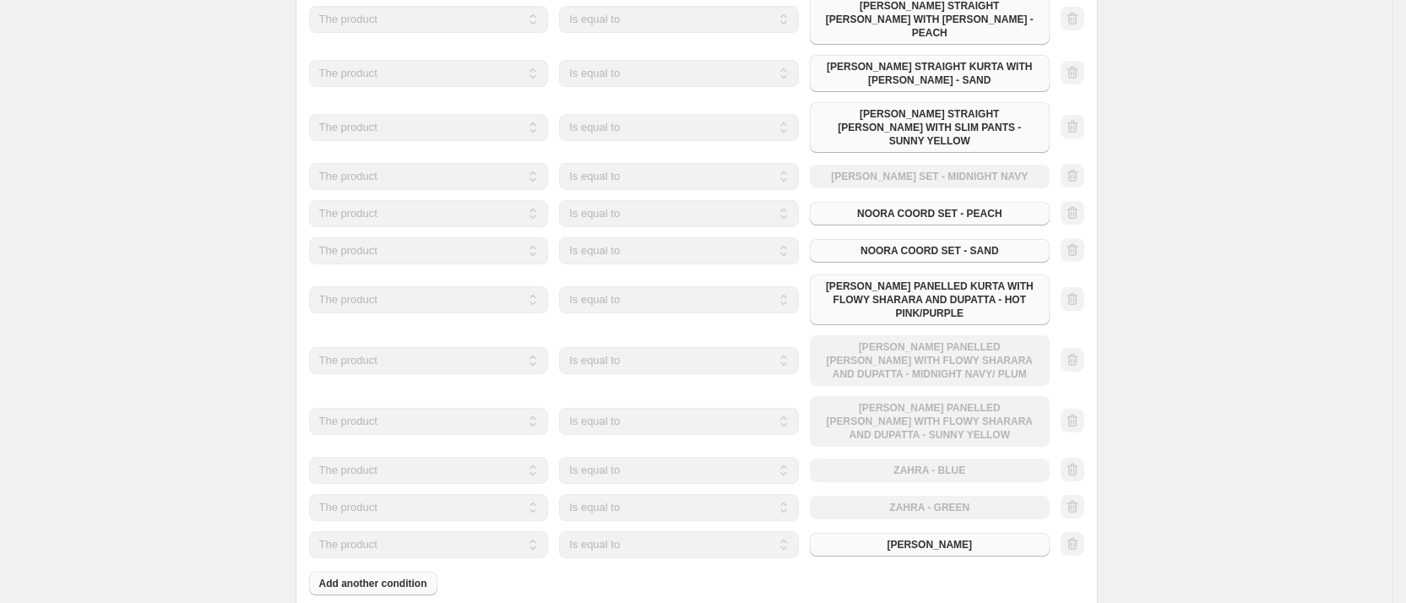
scroll to position [1296, 0]
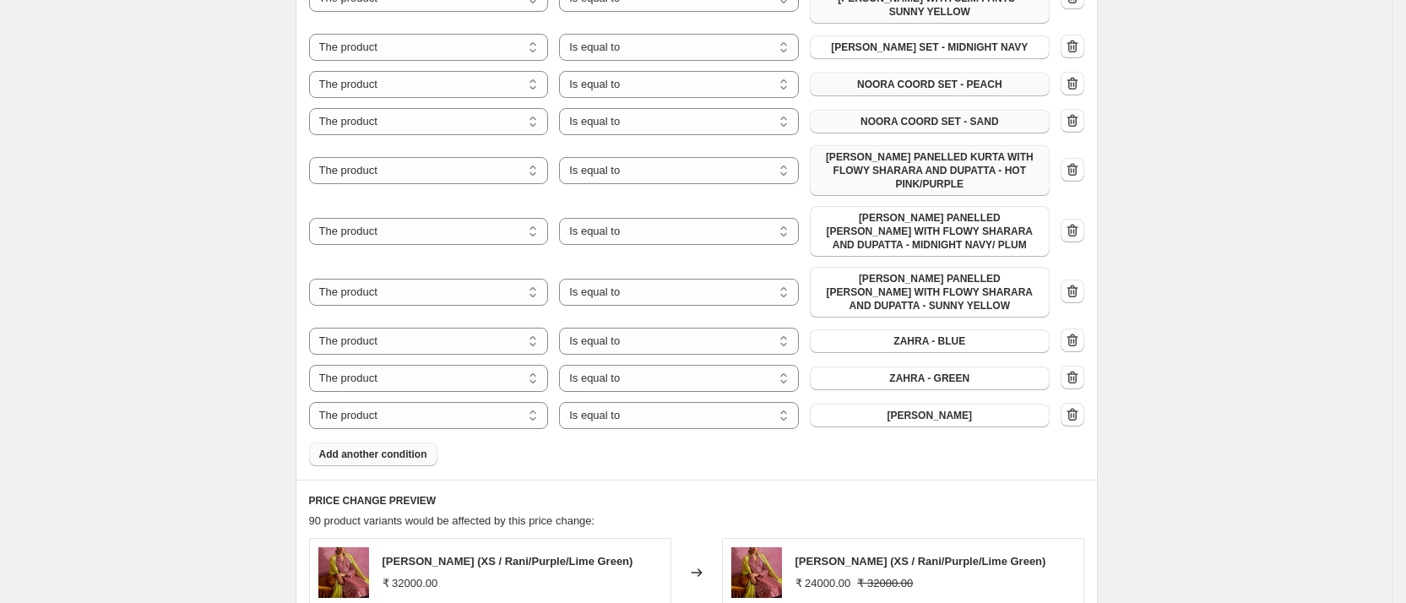
click at [364, 447] on span "Add another condition" at bounding box center [373, 454] width 108 height 14
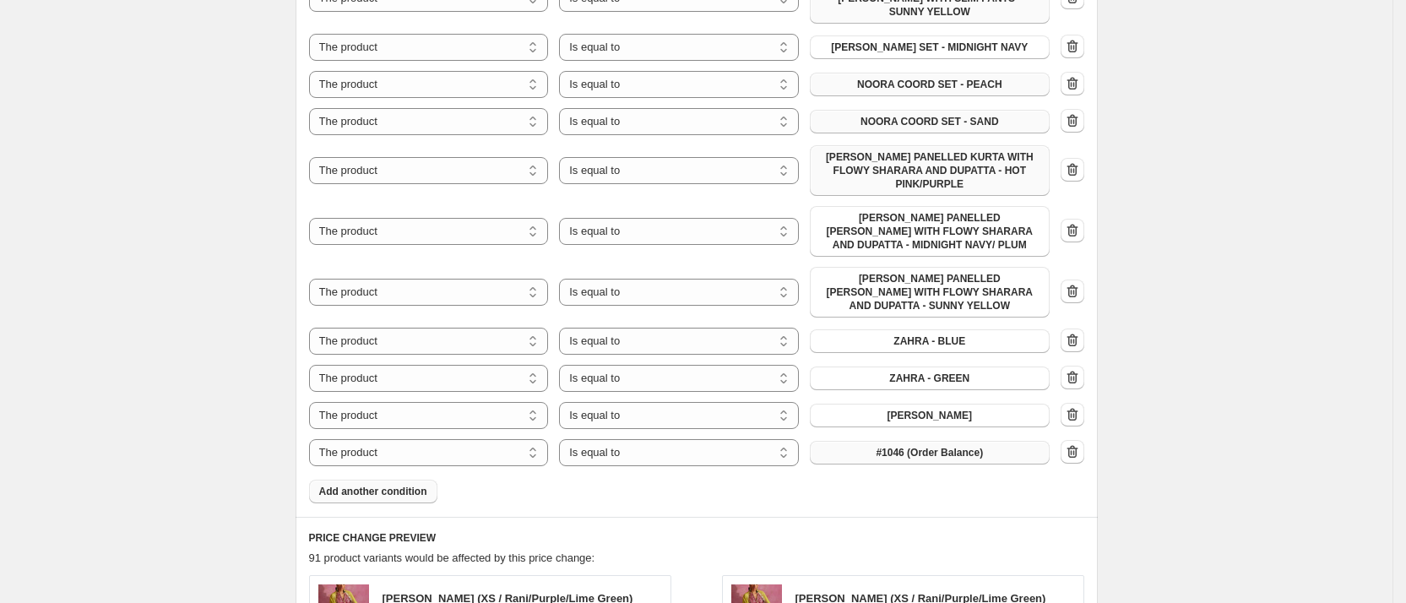
click at [913, 441] on button "#1046 (Order Balance)" at bounding box center [930, 453] width 240 height 24
click at [422, 485] on span "Add another condition" at bounding box center [373, 492] width 108 height 14
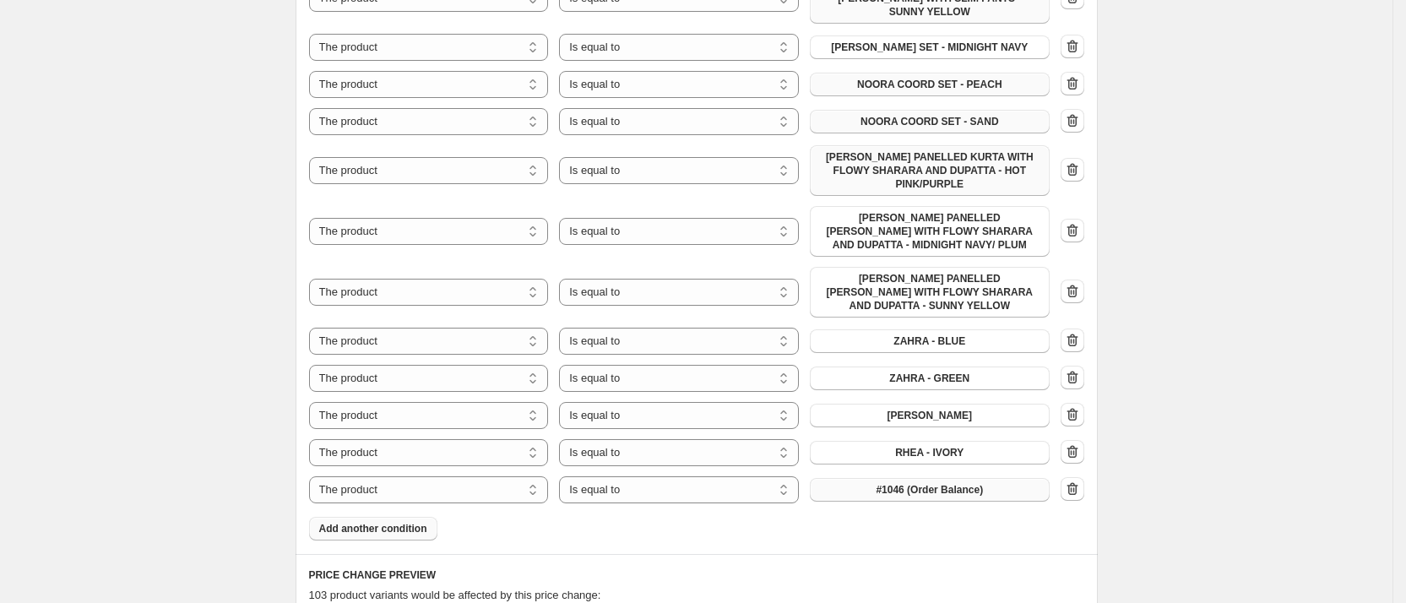
click at [881, 478] on button "#1046 (Order Balance)" at bounding box center [930, 490] width 240 height 24
click at [409, 522] on span "Add another condition" at bounding box center [373, 529] width 108 height 14
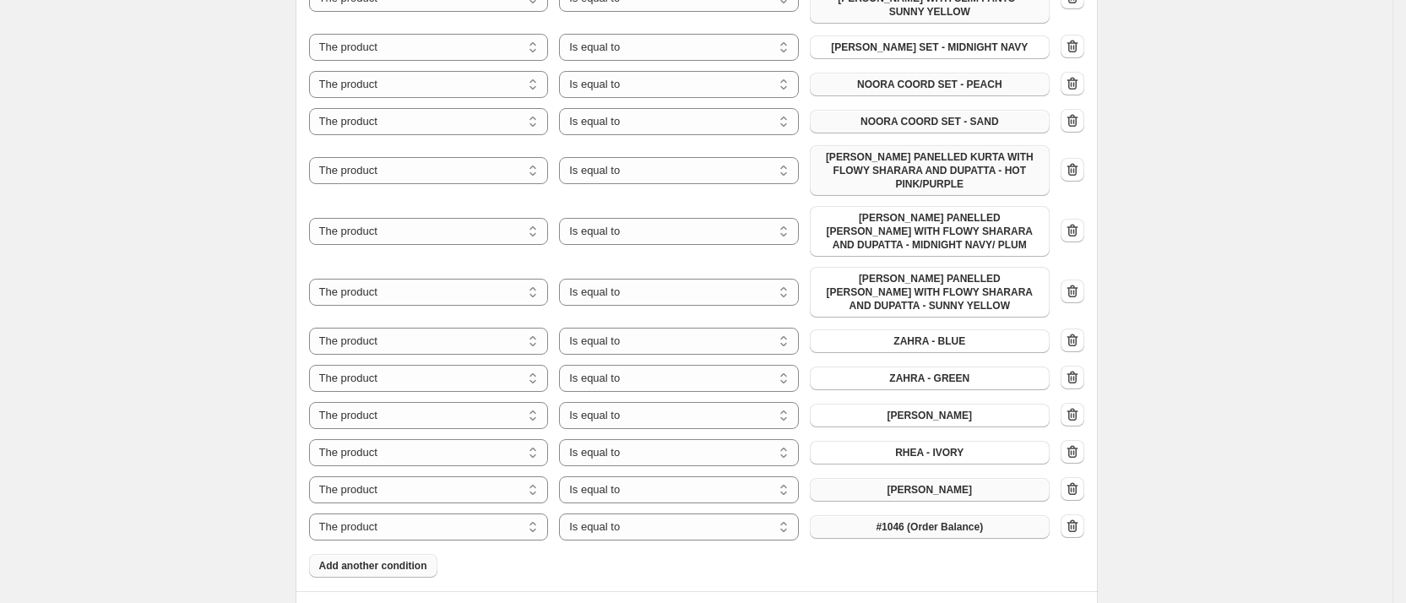
click at [914, 520] on span "#1046 (Order Balance)" at bounding box center [929, 527] width 107 height 14
click at [399, 554] on button "Add another condition" at bounding box center [373, 566] width 128 height 24
click at [848, 552] on button "#1046 (Order Balance)" at bounding box center [930, 564] width 240 height 24
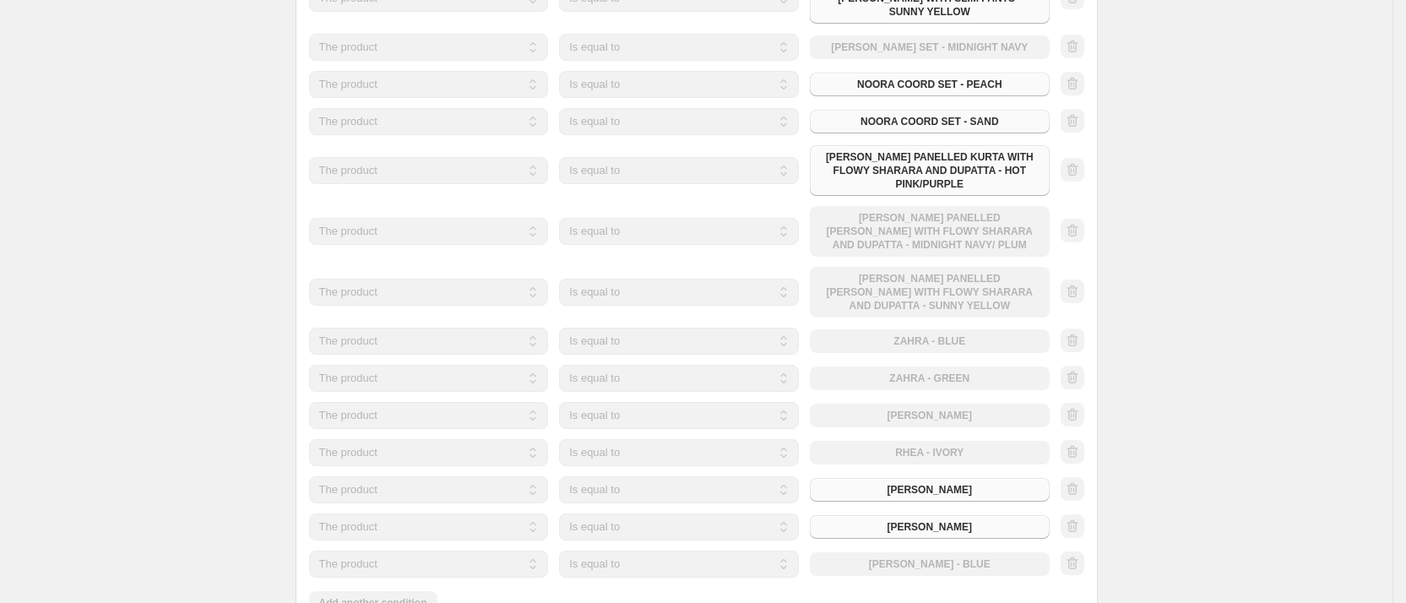
scroll to position [1392, 0]
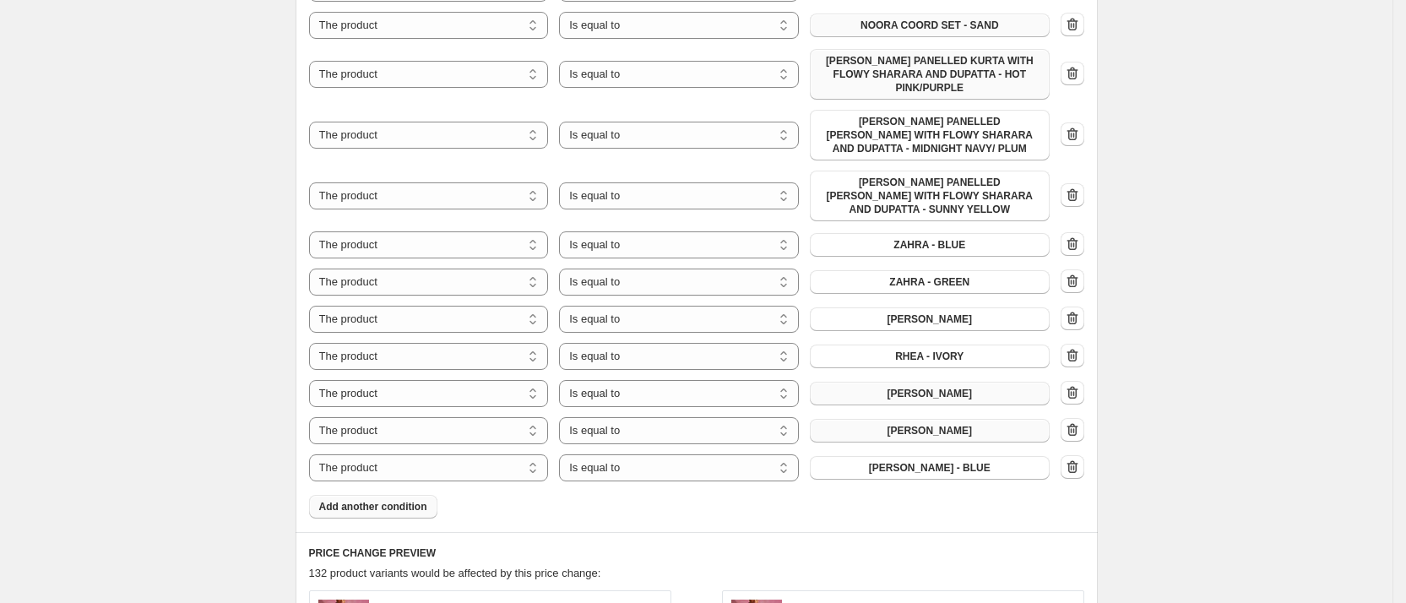
click at [403, 500] on span "Add another condition" at bounding box center [373, 507] width 108 height 14
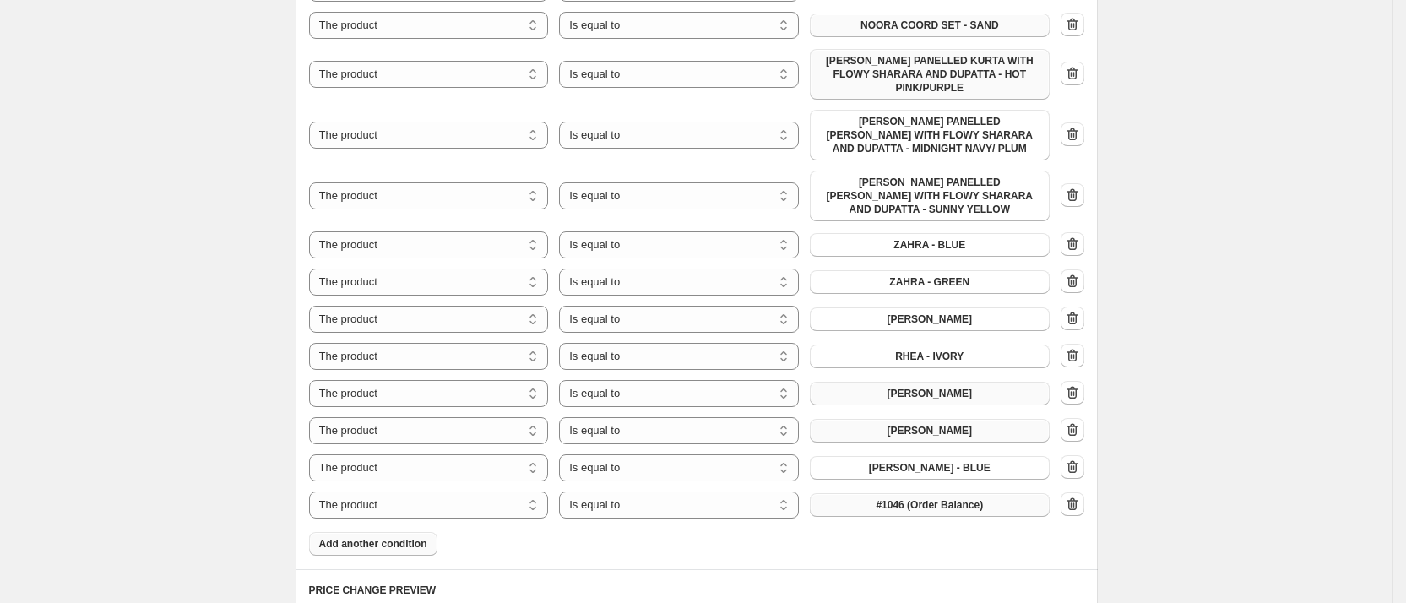
click at [893, 498] on span "#1046 (Order Balance)" at bounding box center [929, 505] width 107 height 14
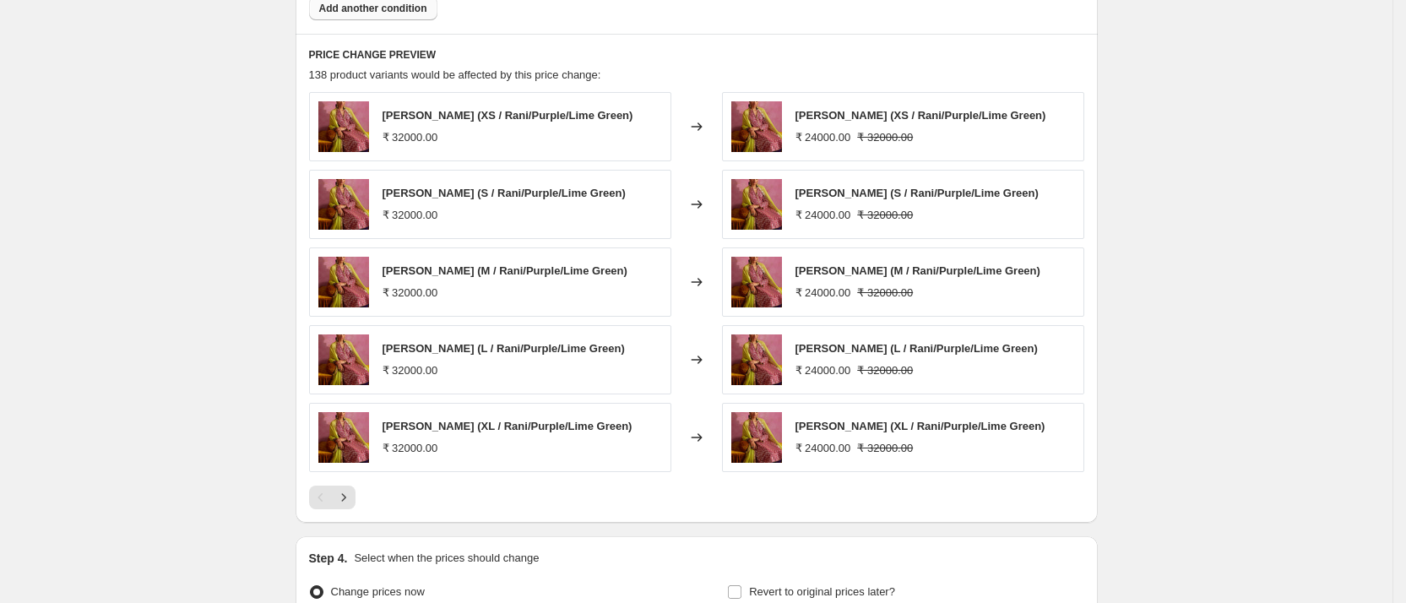
scroll to position [2068, 0]
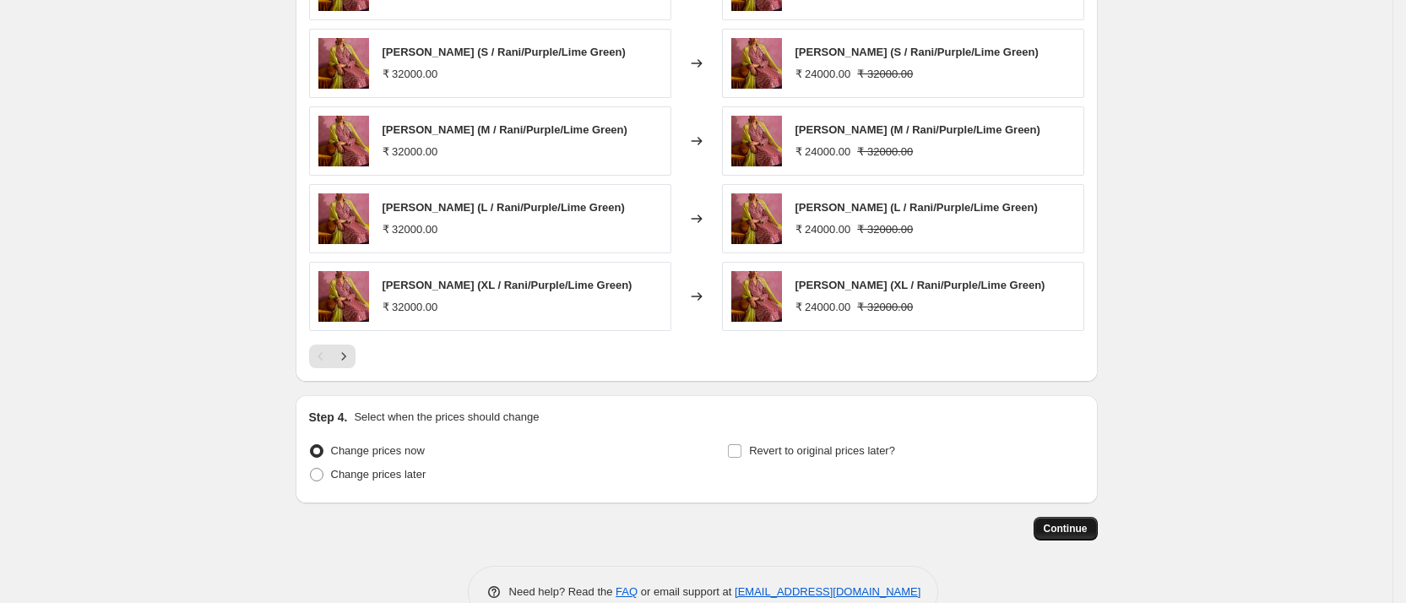
click at [1079, 517] on button "Continue" at bounding box center [1065, 529] width 64 height 24
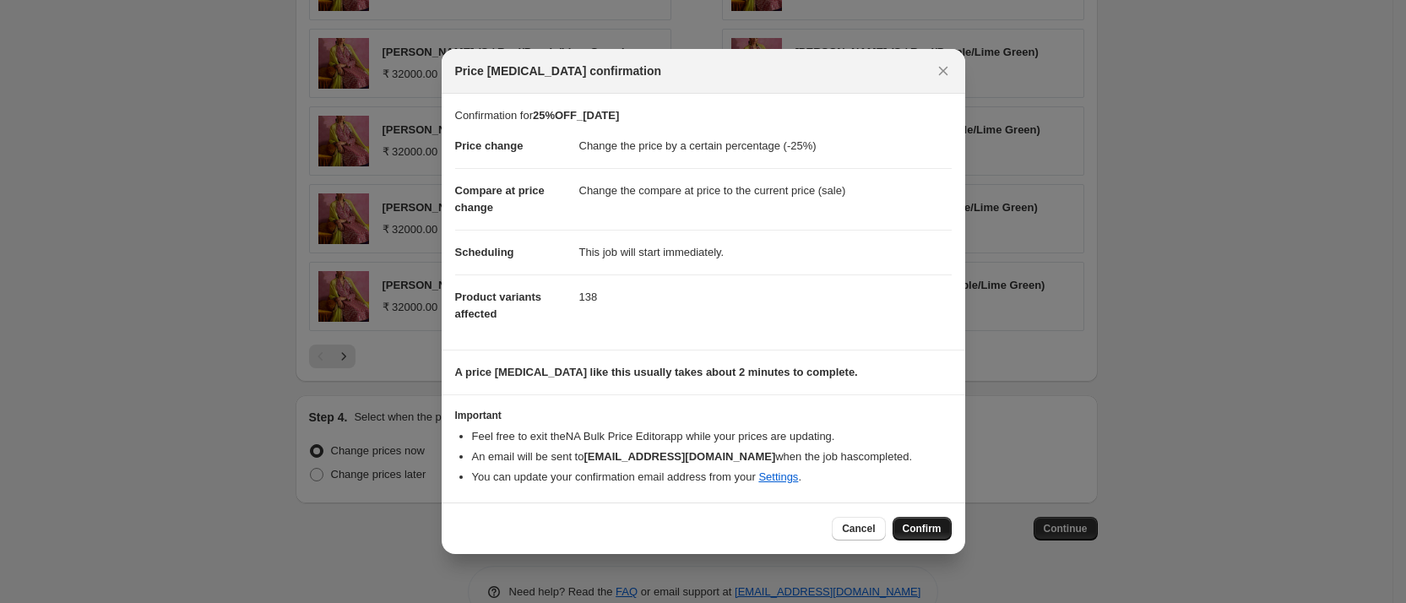
click at [931, 525] on span "Confirm" at bounding box center [922, 529] width 39 height 14
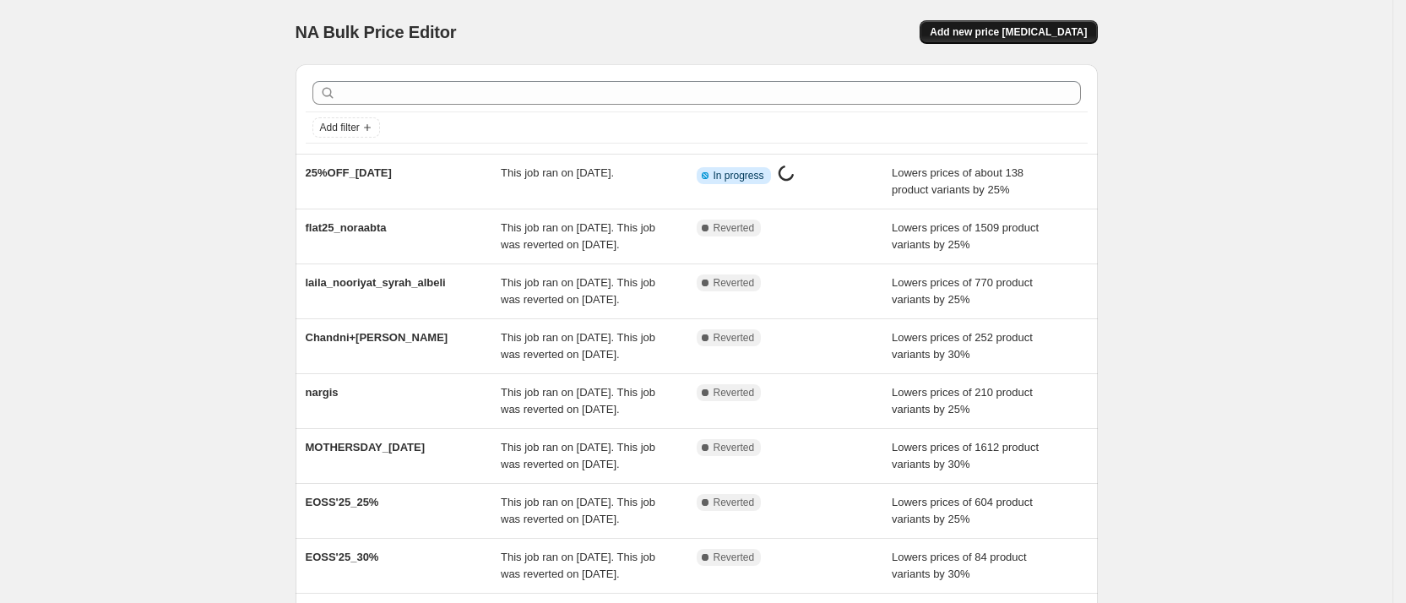
click at [1021, 36] on span "Add new price [MEDICAL_DATA]" at bounding box center [1008, 32] width 157 height 14
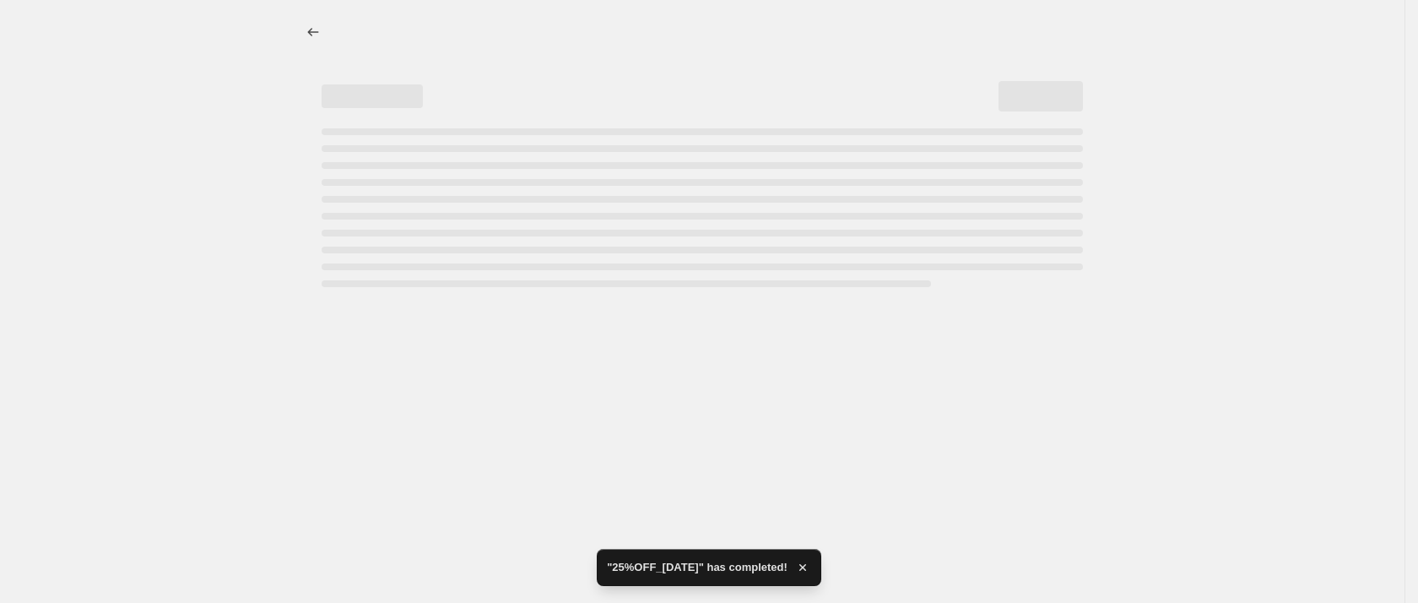
select select "percentage"
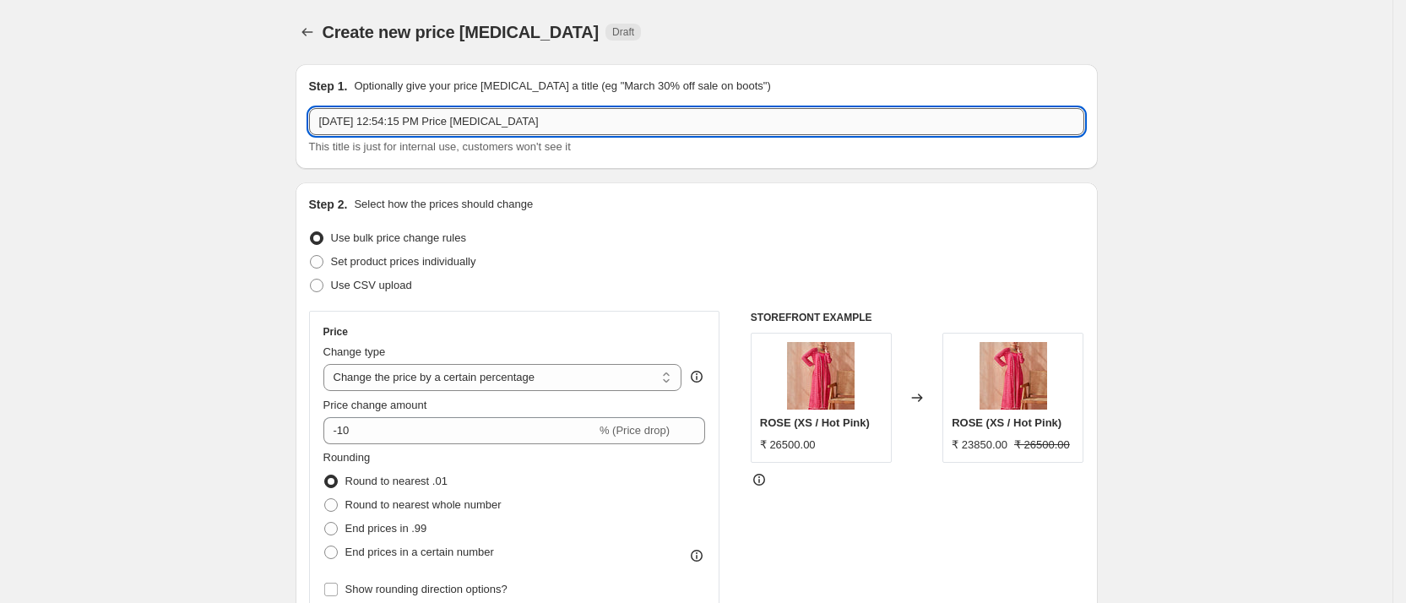
click at [617, 127] on input "Sep 5, 2025, 12:54:15 PM Price change job" at bounding box center [696, 121] width 775 height 27
type input "30%OFF_[DATE]"
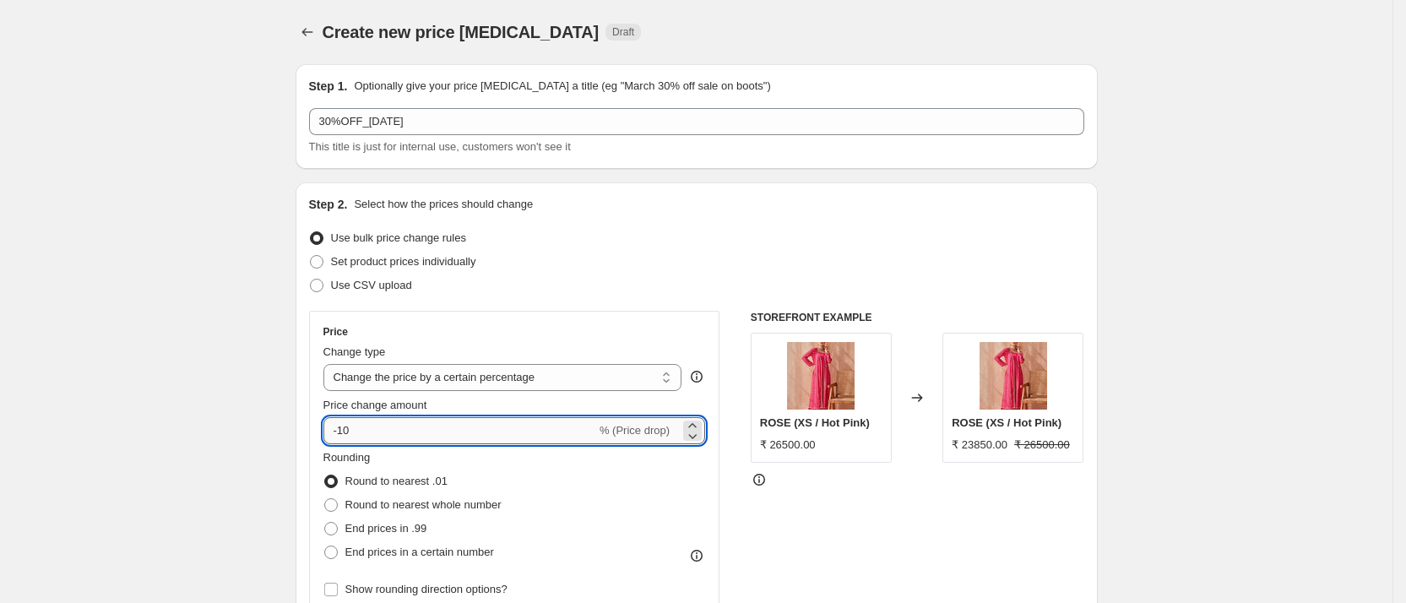
click at [343, 435] on input "-10" at bounding box center [459, 430] width 273 height 27
type input "-30"
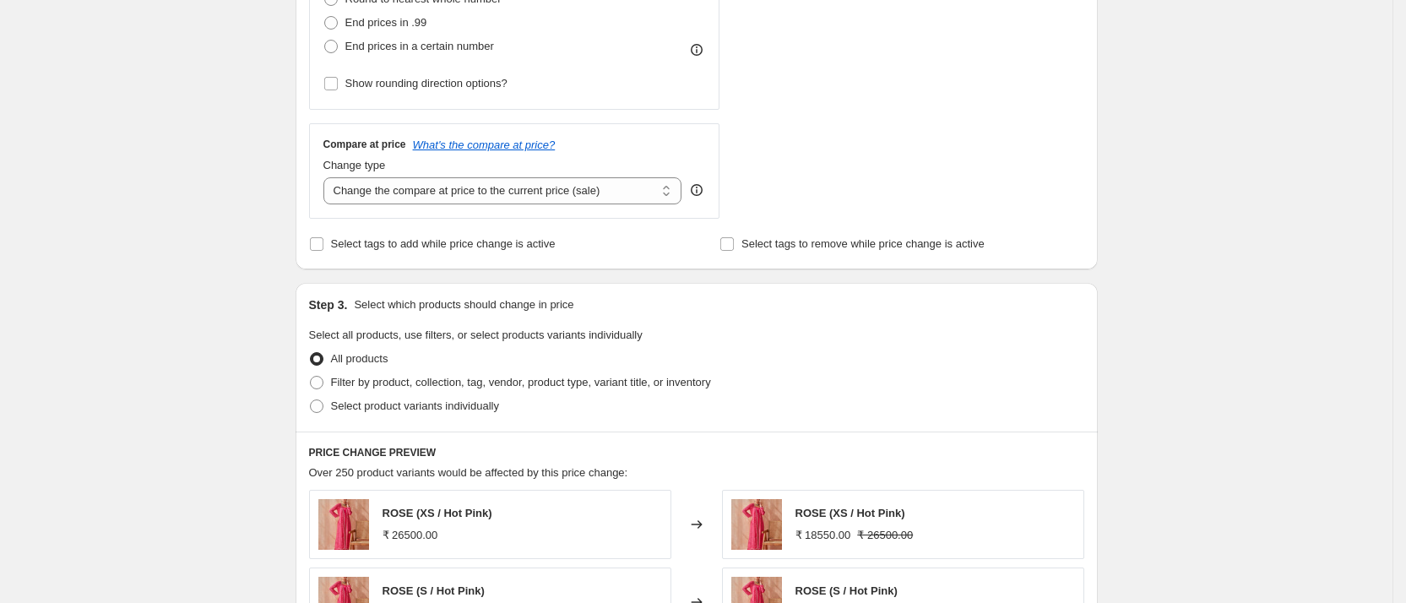
scroll to position [512, 0]
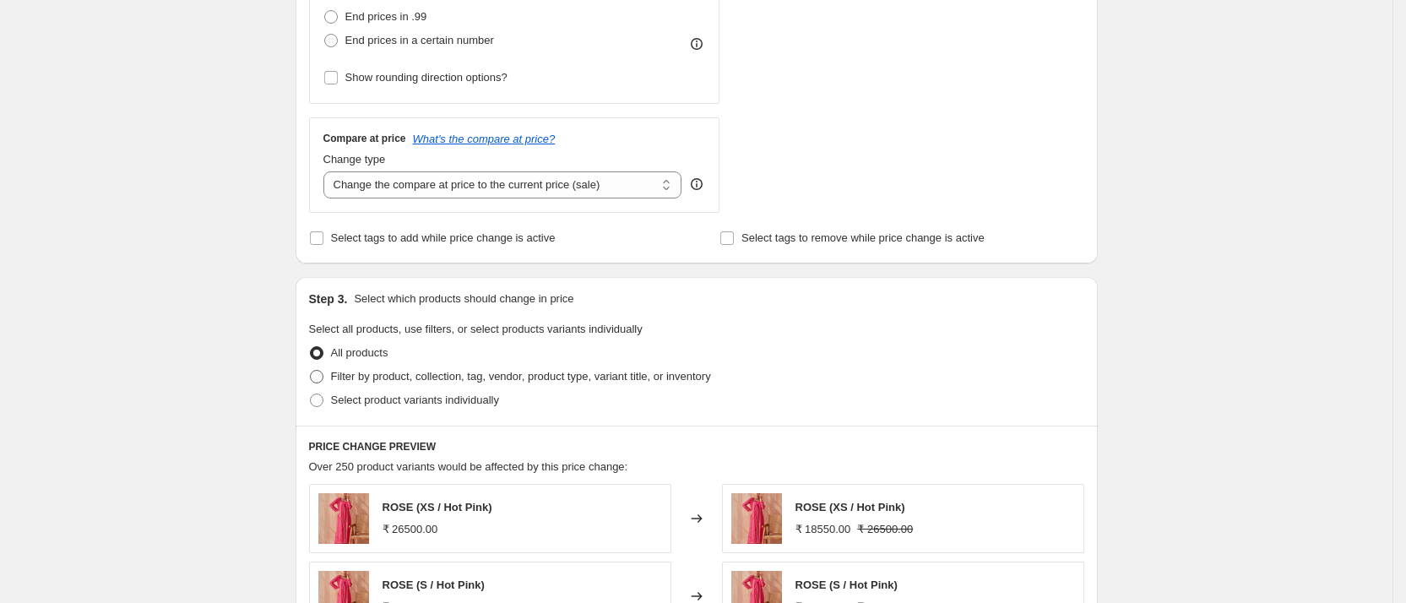
click at [399, 375] on span "Filter by product, collection, tag, vendor, product type, variant title, or inv…" at bounding box center [521, 376] width 380 height 13
click at [311, 371] on input "Filter by product, collection, tag, vendor, product type, variant title, or inv…" at bounding box center [310, 370] width 1 height 1
radio input "true"
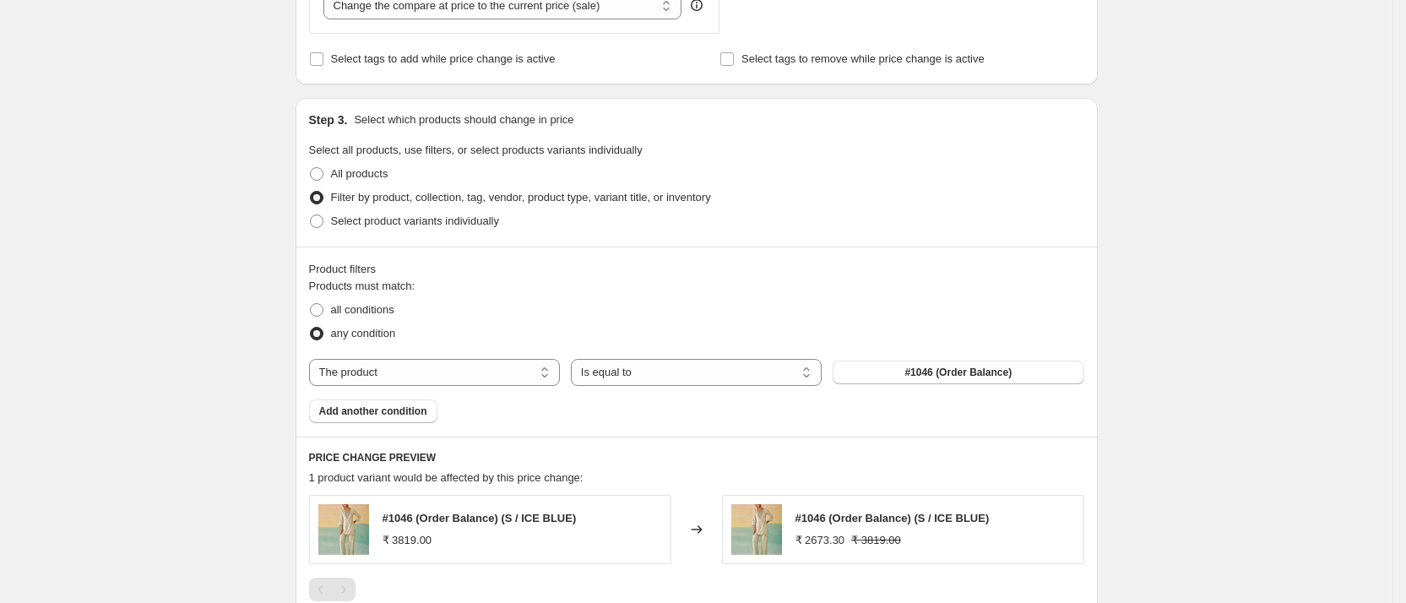
scroll to position [691, 0]
click at [520, 373] on select "The product The product's collection The product's tag The product's vendor The…" at bounding box center [434, 371] width 251 height 27
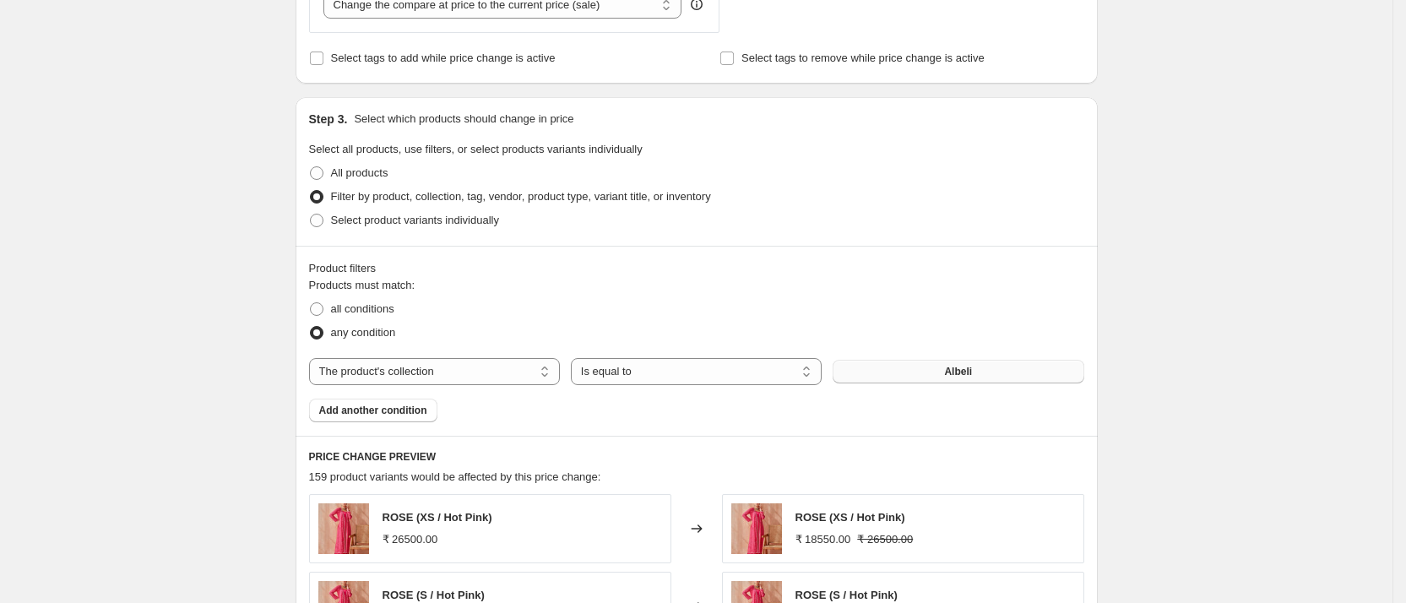
click at [986, 364] on button "Albeli" at bounding box center [957, 372] width 251 height 24
click at [487, 366] on select "The product The product's collection The product's tag The product's vendor The…" at bounding box center [434, 371] width 251 height 27
select select "product"
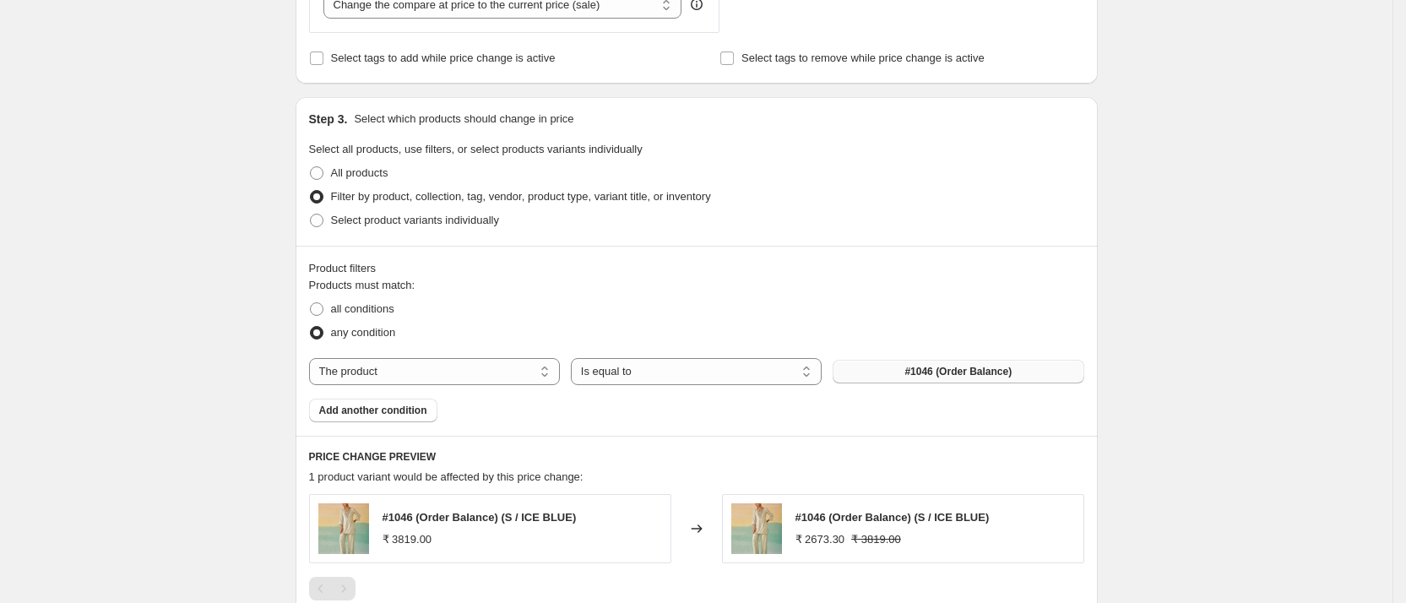
click at [971, 364] on button "#1046 (Order Balance)" at bounding box center [957, 372] width 251 height 24
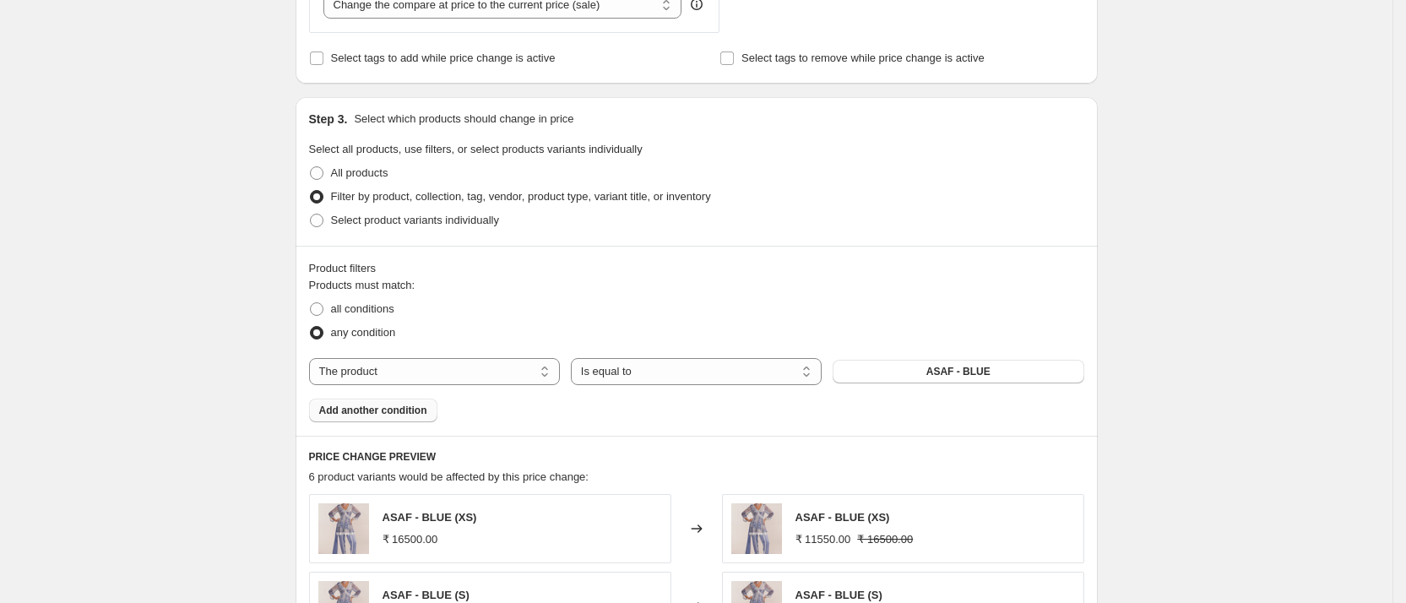
click at [396, 413] on span "Add another condition" at bounding box center [373, 411] width 108 height 14
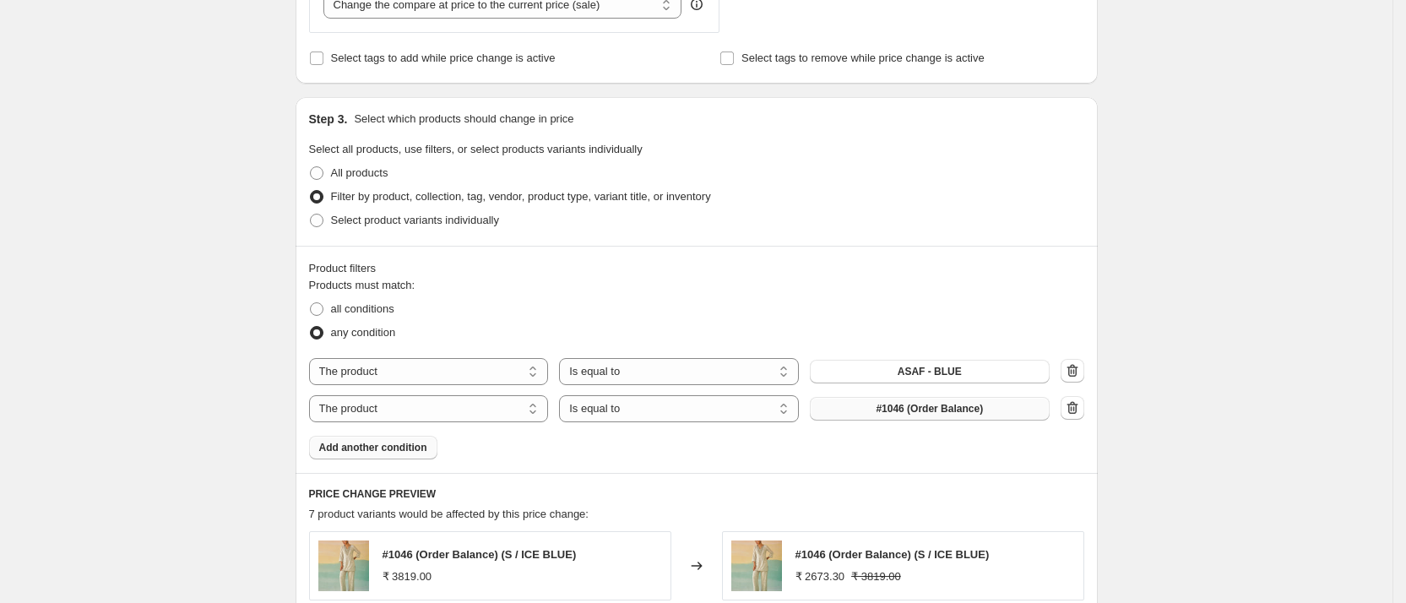
click at [903, 407] on span "#1046 (Order Balance)" at bounding box center [929, 409] width 107 height 14
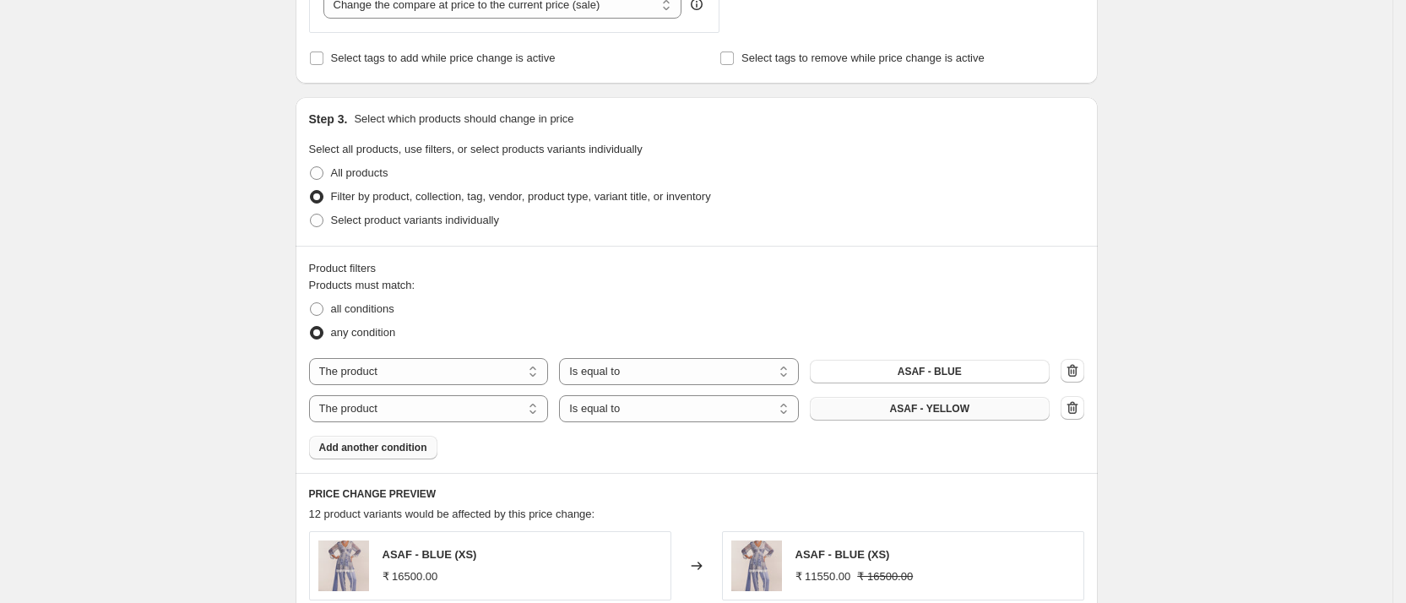
click at [403, 453] on span "Add another condition" at bounding box center [373, 448] width 108 height 14
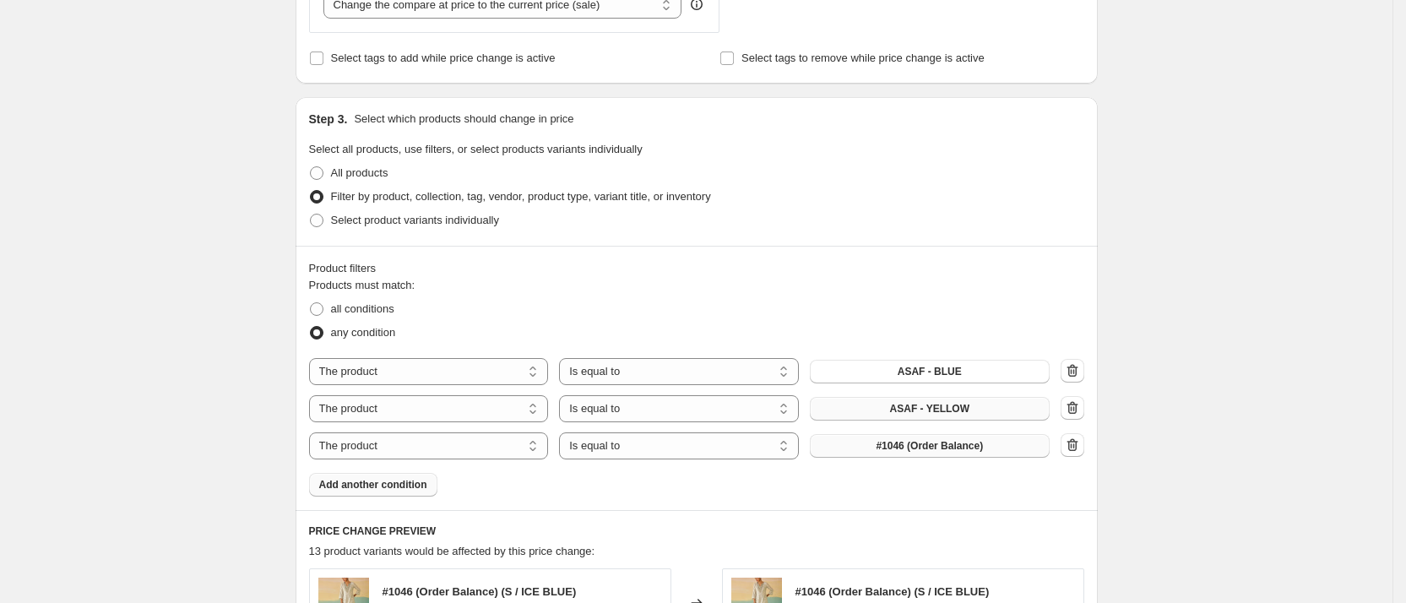
click at [883, 454] on button "#1046 (Order Balance)" at bounding box center [930, 446] width 240 height 24
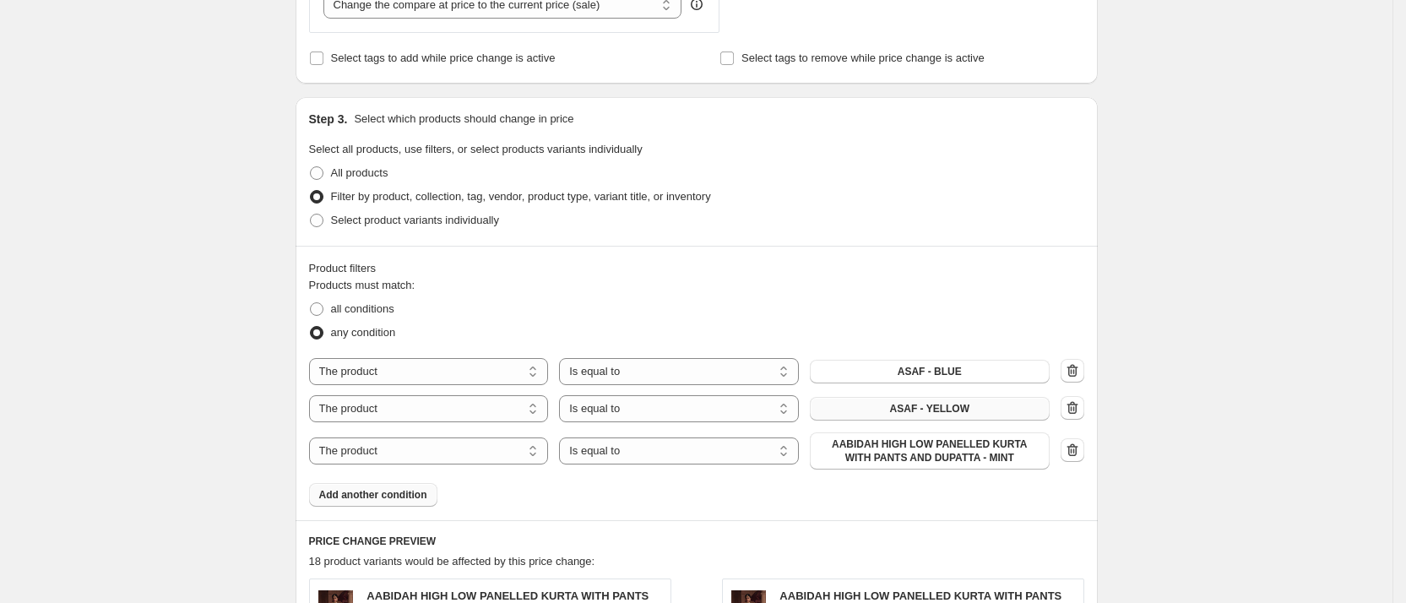
click at [408, 492] on span "Add another condition" at bounding box center [373, 495] width 108 height 14
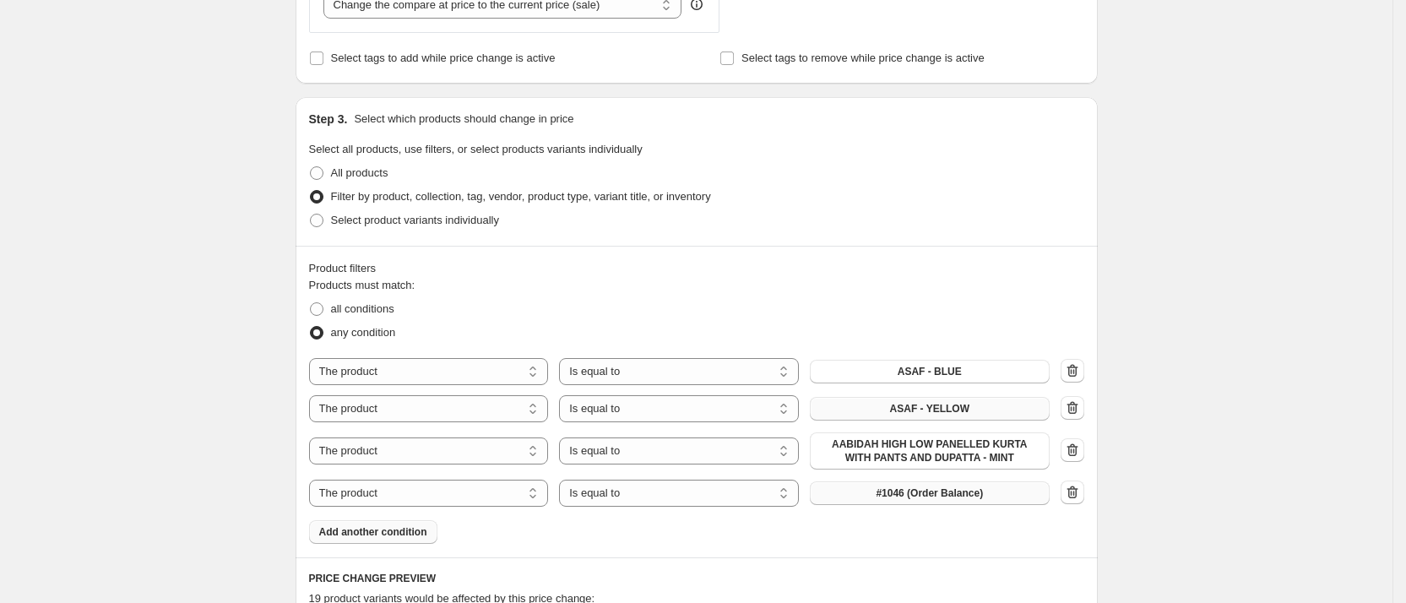
click at [946, 494] on span "#1046 (Order Balance)" at bounding box center [929, 493] width 107 height 14
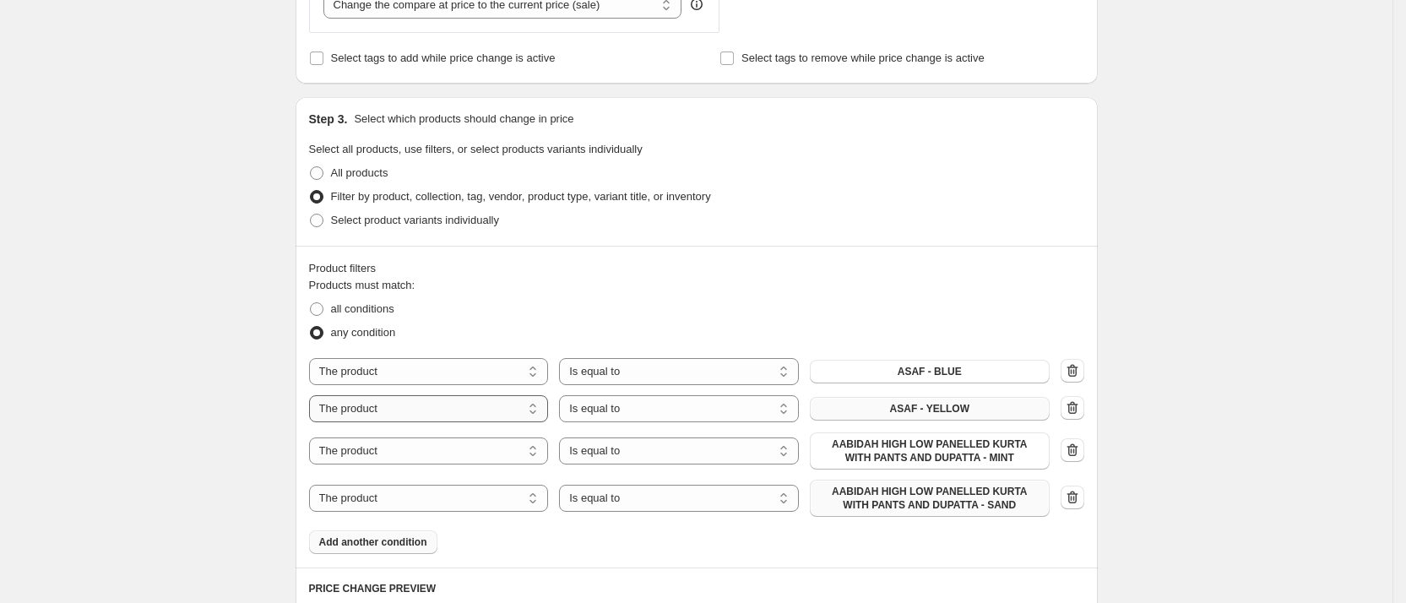
scroll to position [780, 0]
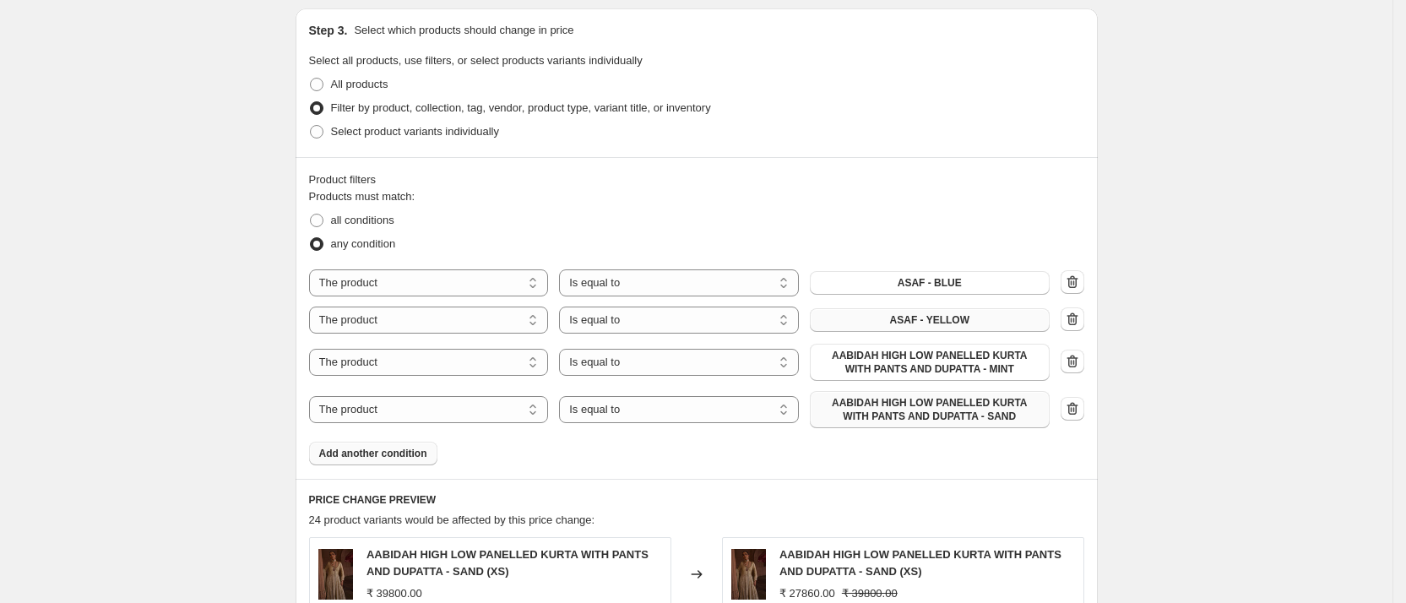
click at [398, 460] on button "Add another condition" at bounding box center [373, 454] width 128 height 24
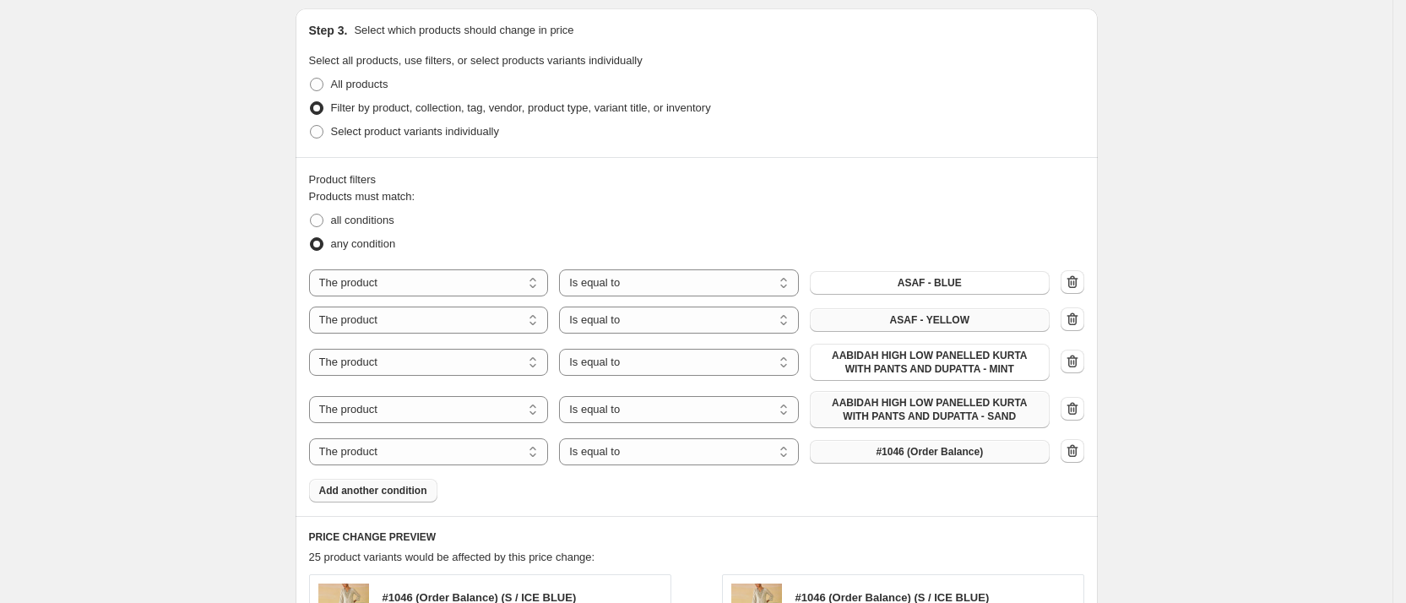
click at [949, 458] on span "#1046 (Order Balance)" at bounding box center [929, 452] width 107 height 14
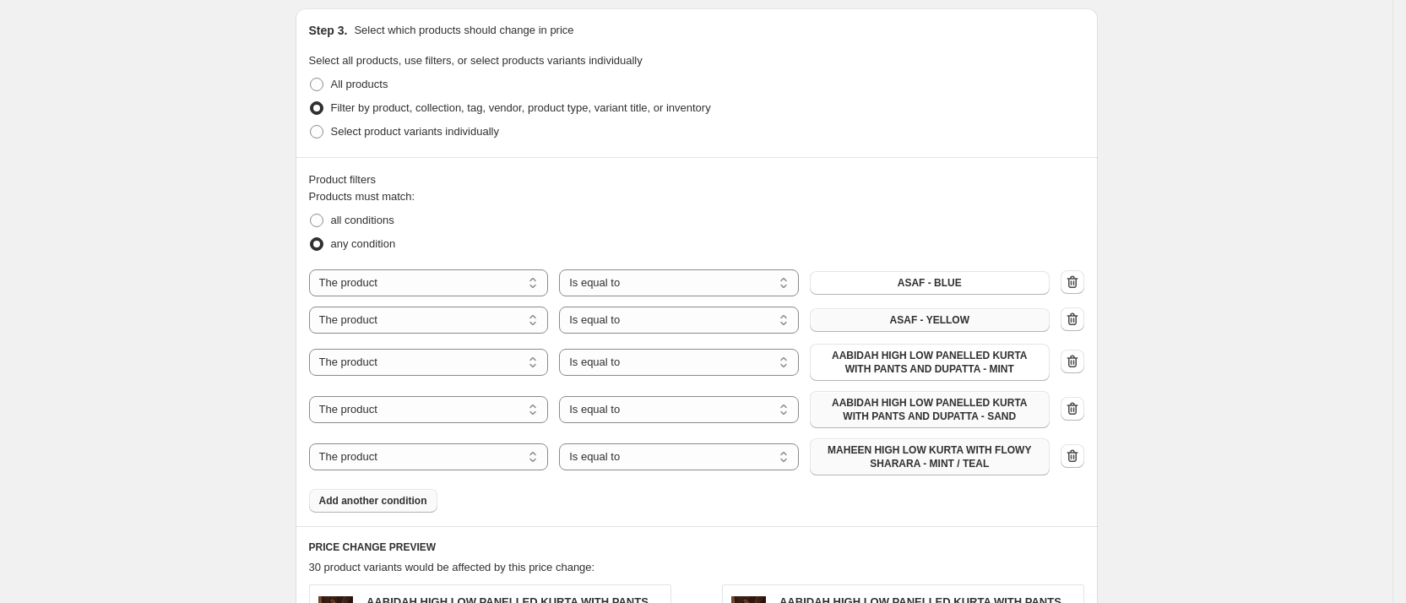
click at [421, 497] on span "Add another condition" at bounding box center [373, 501] width 108 height 14
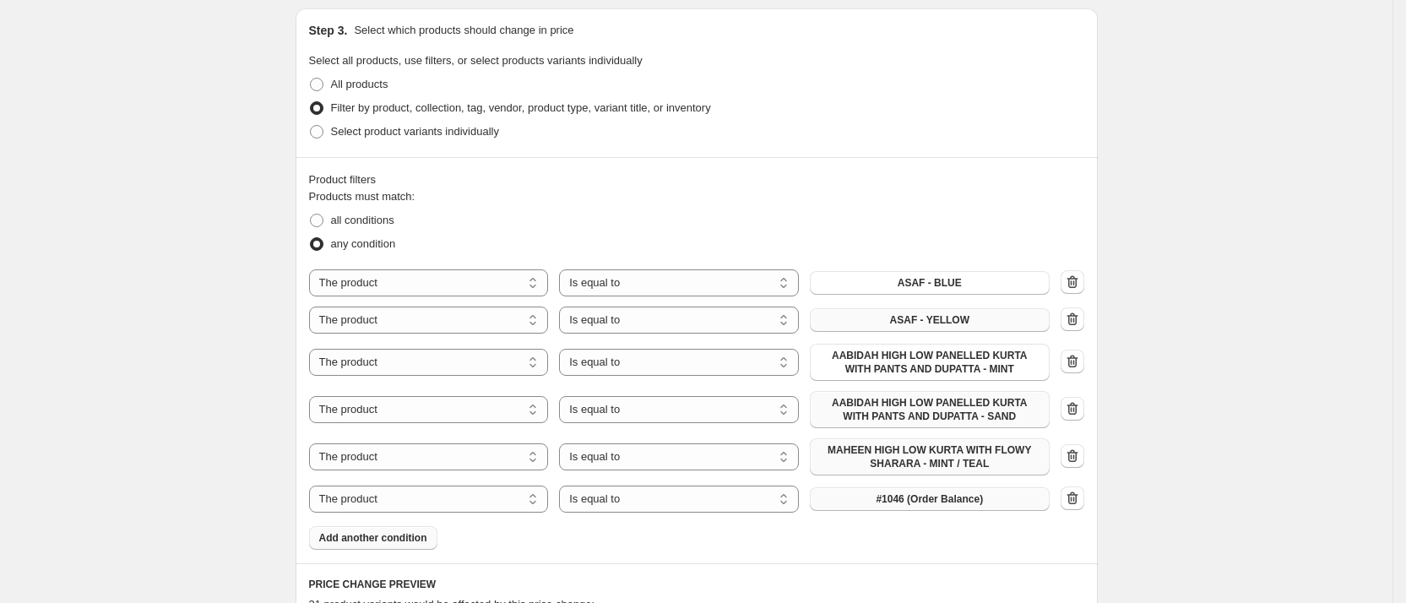
click at [889, 501] on span "#1046 (Order Balance)" at bounding box center [929, 499] width 107 height 14
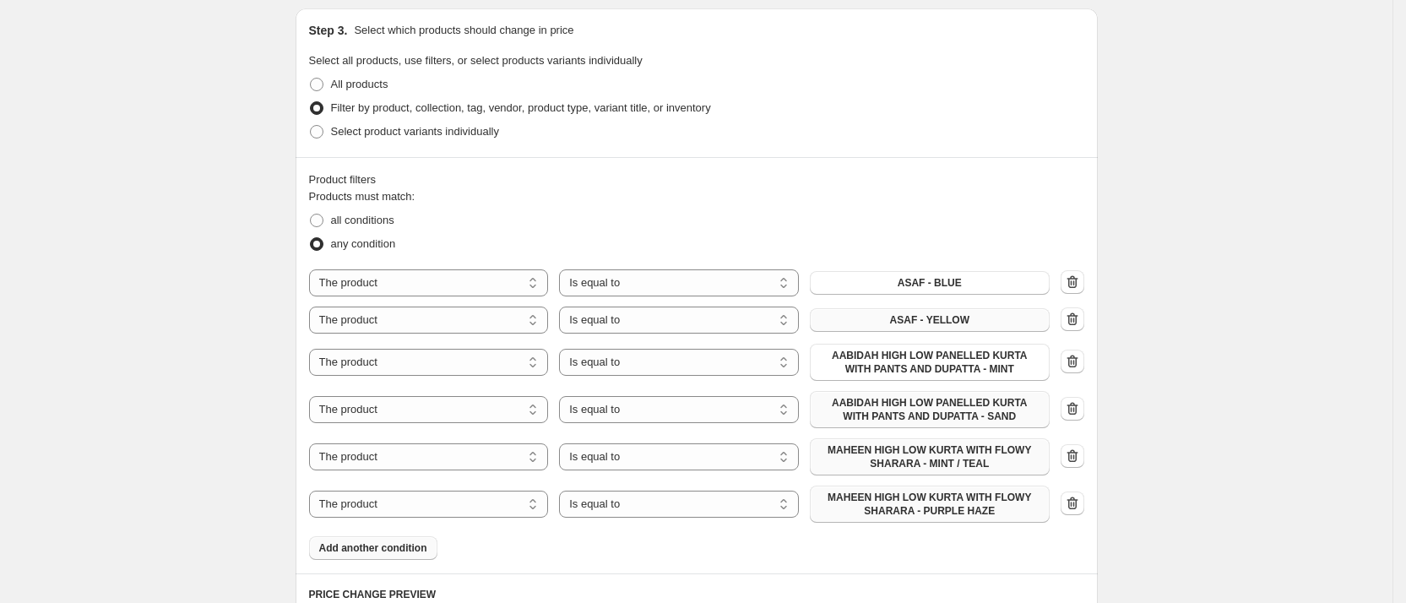
scroll to position [886, 0]
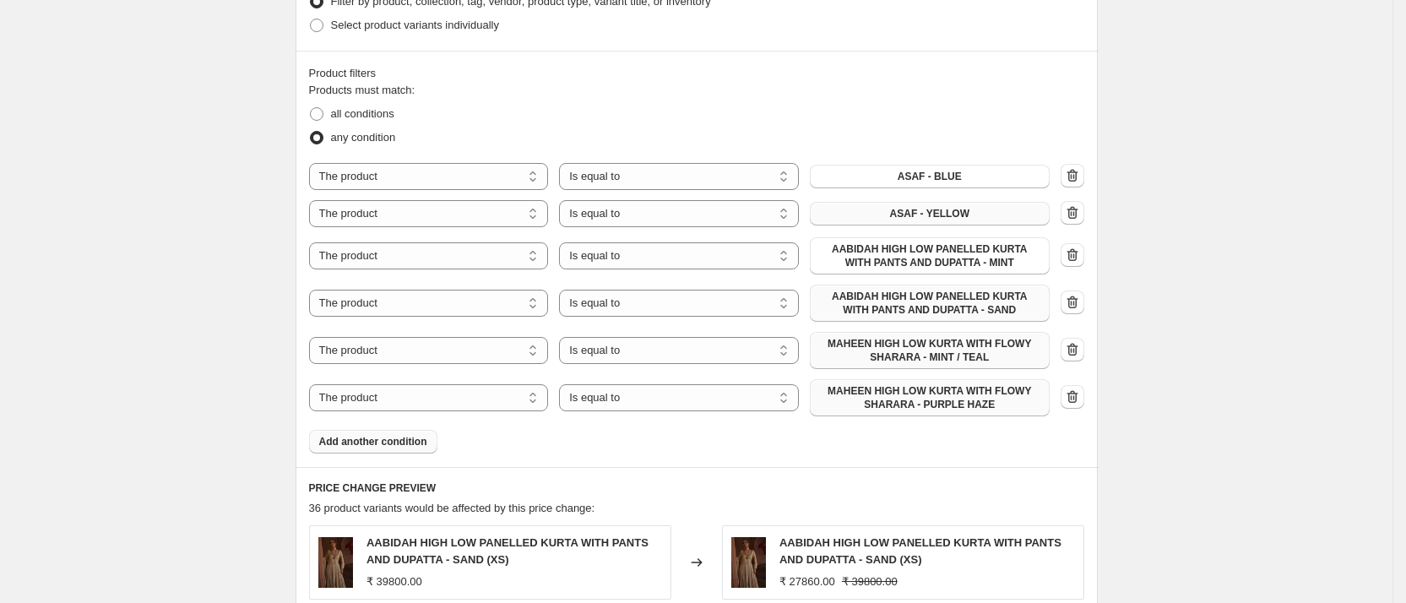
click at [407, 443] on span "Add another condition" at bounding box center [373, 442] width 108 height 14
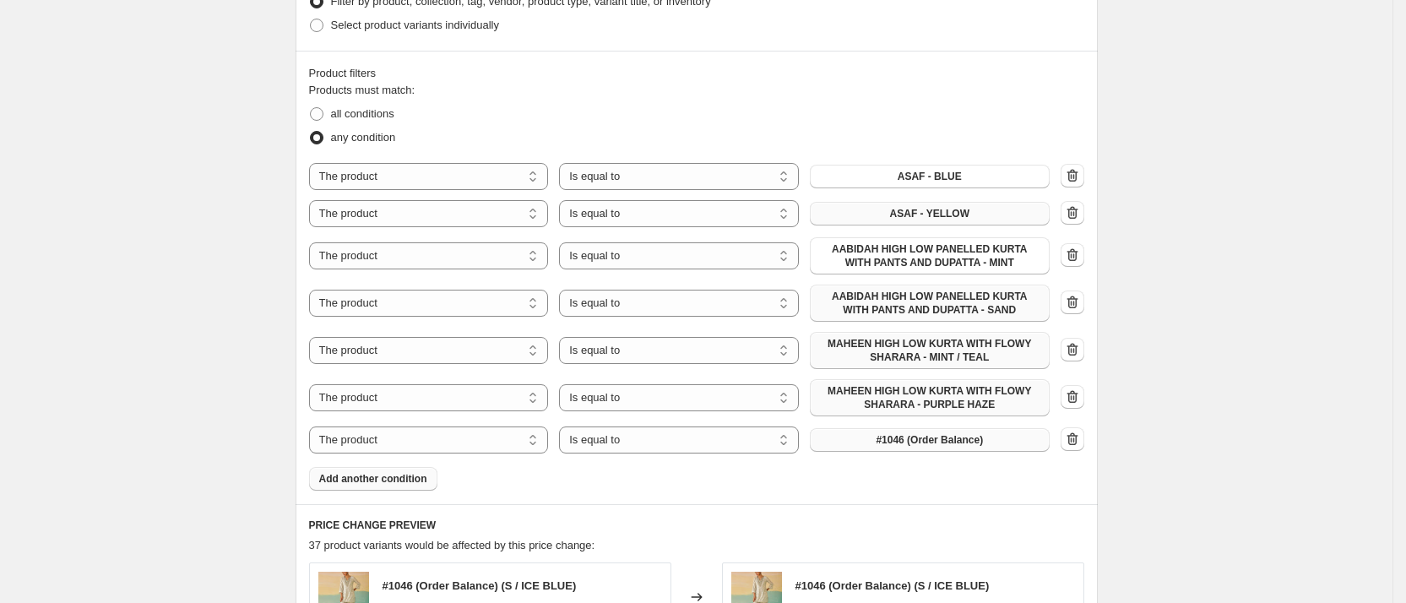
click at [834, 436] on button "#1046 (Order Balance)" at bounding box center [930, 440] width 240 height 24
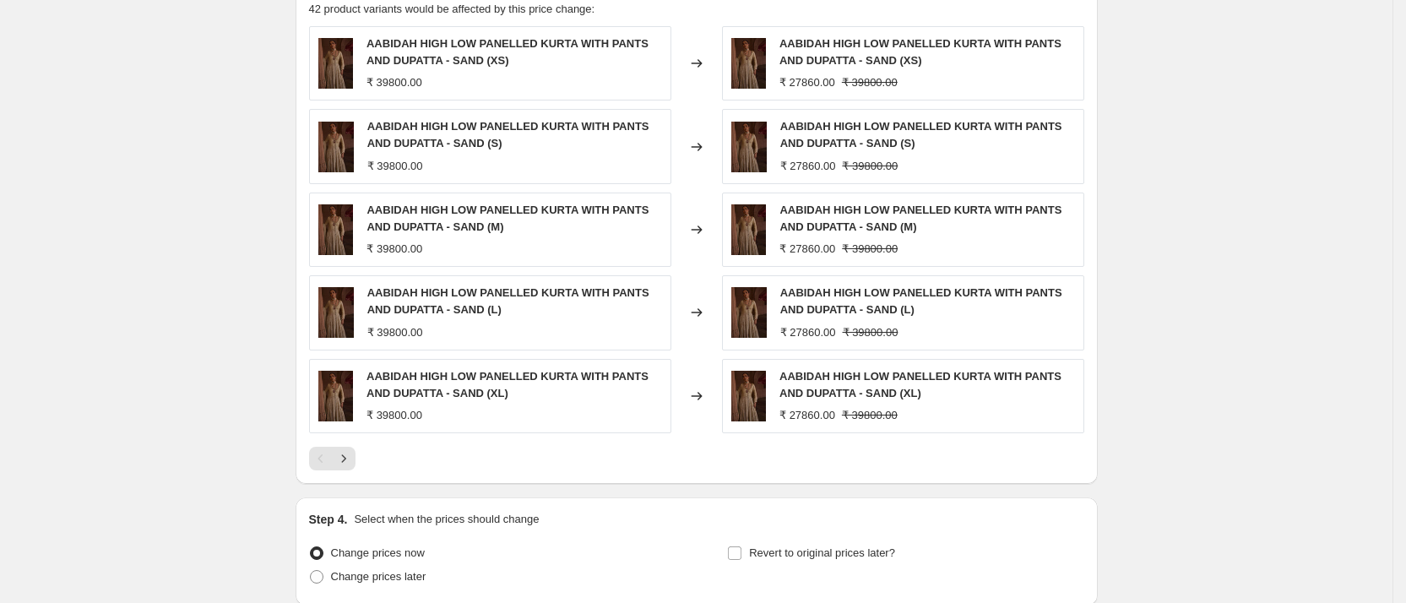
scroll to position [1575, 0]
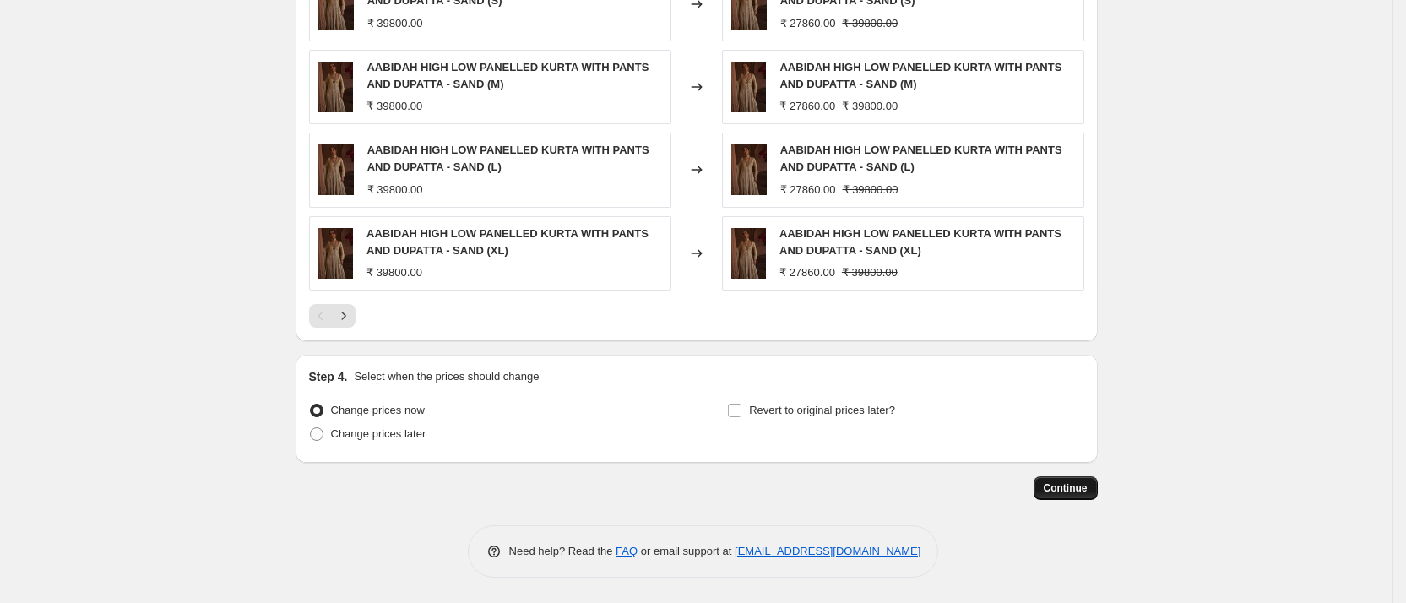
click at [1065, 491] on span "Continue" at bounding box center [1066, 488] width 44 height 14
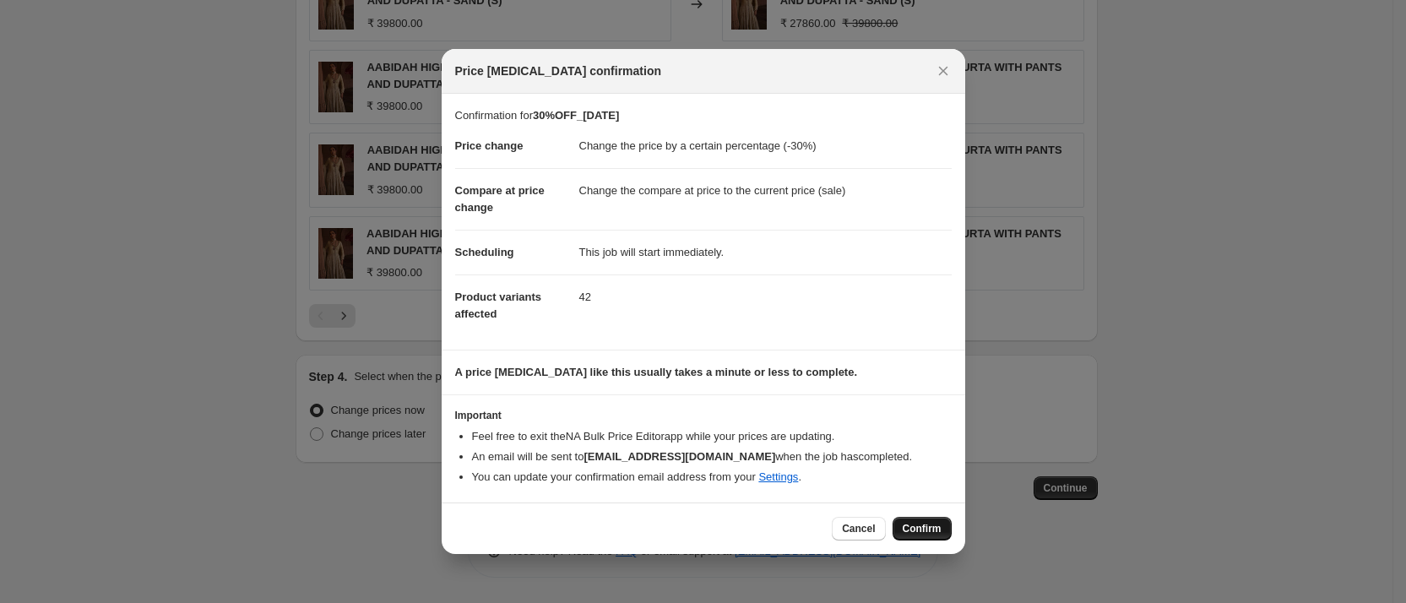
click at [938, 519] on button "Confirm" at bounding box center [921, 529] width 59 height 24
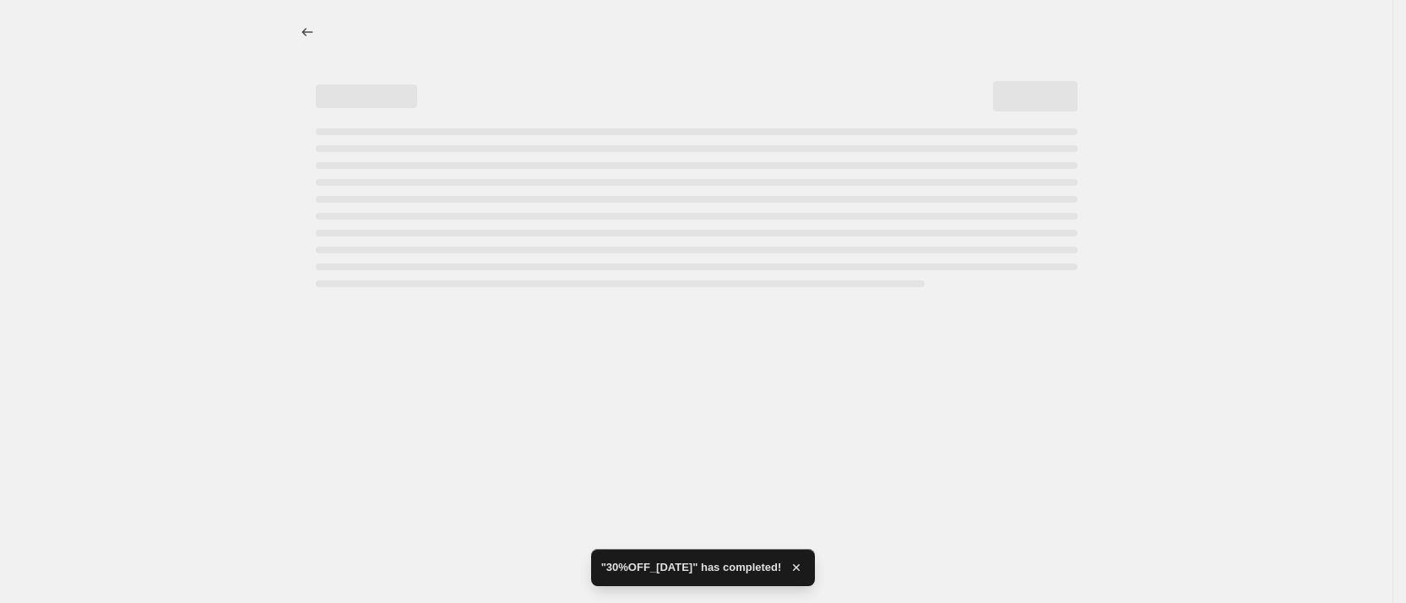
select select "percentage"
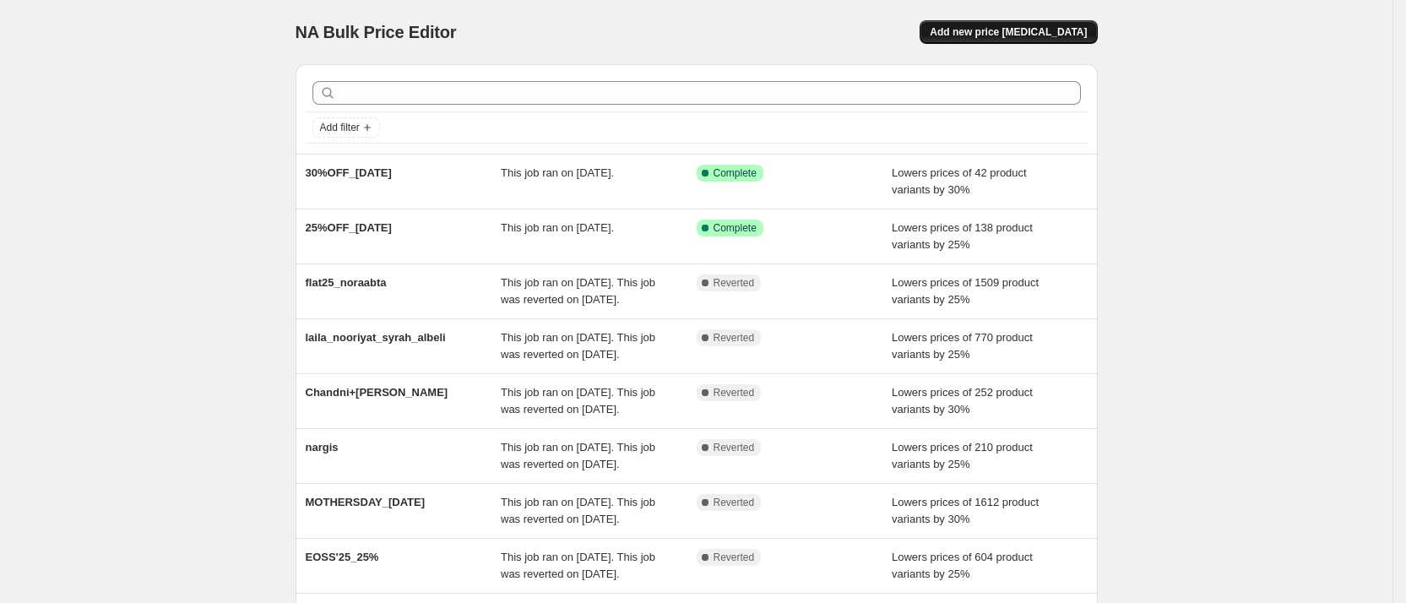
click at [989, 32] on span "Add new price [MEDICAL_DATA]" at bounding box center [1008, 32] width 157 height 14
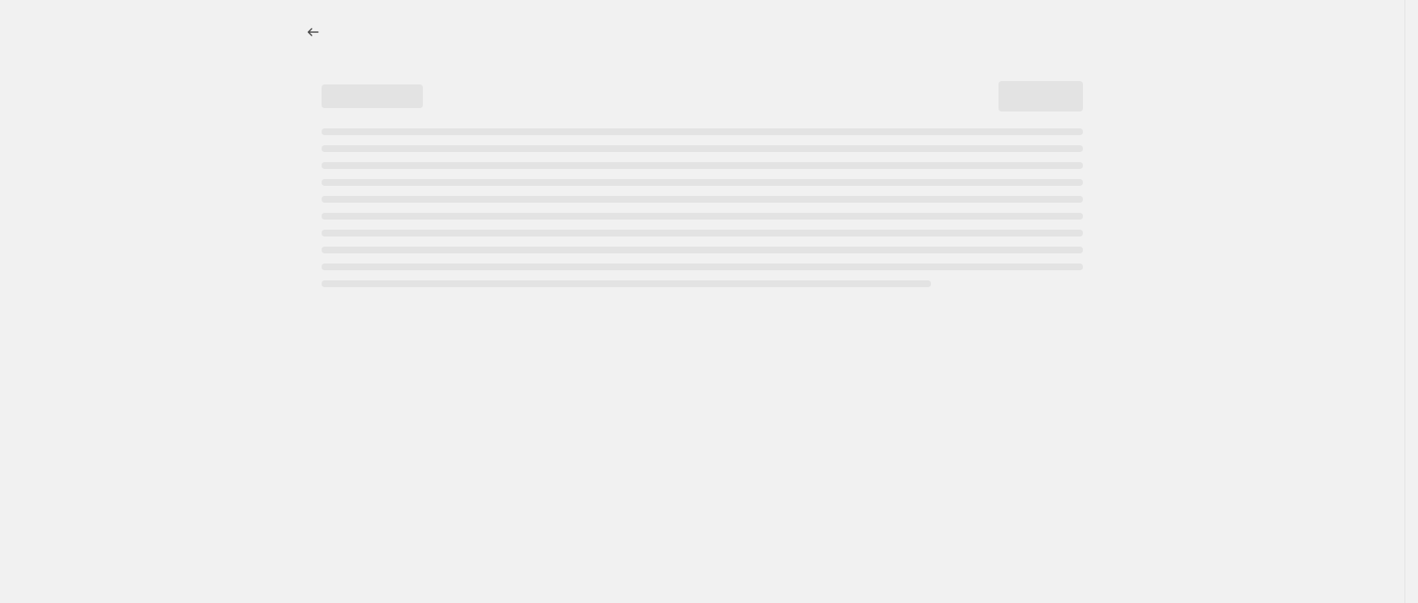
select select "percentage"
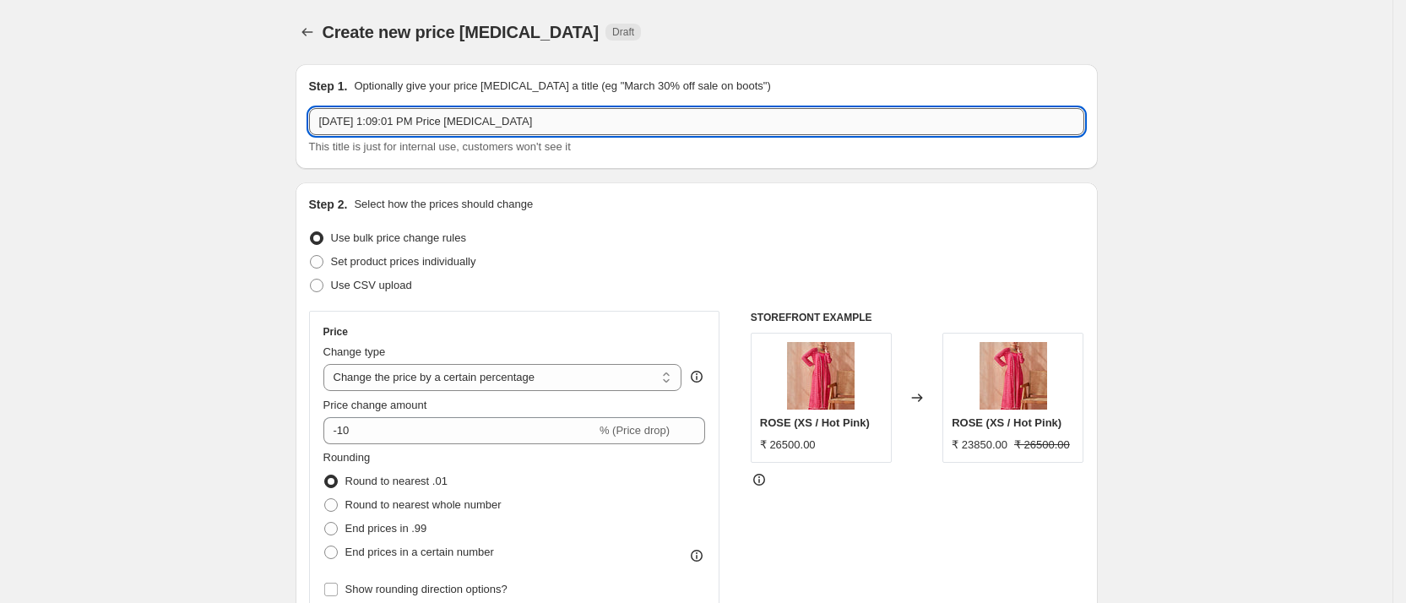
click at [653, 127] on input "Sep 5, 2025, 1:09:01 PM Price change job" at bounding box center [696, 121] width 775 height 27
click at [653, 127] on input "2" at bounding box center [696, 121] width 775 height 27
type input "20%OFF_5Sep'25"
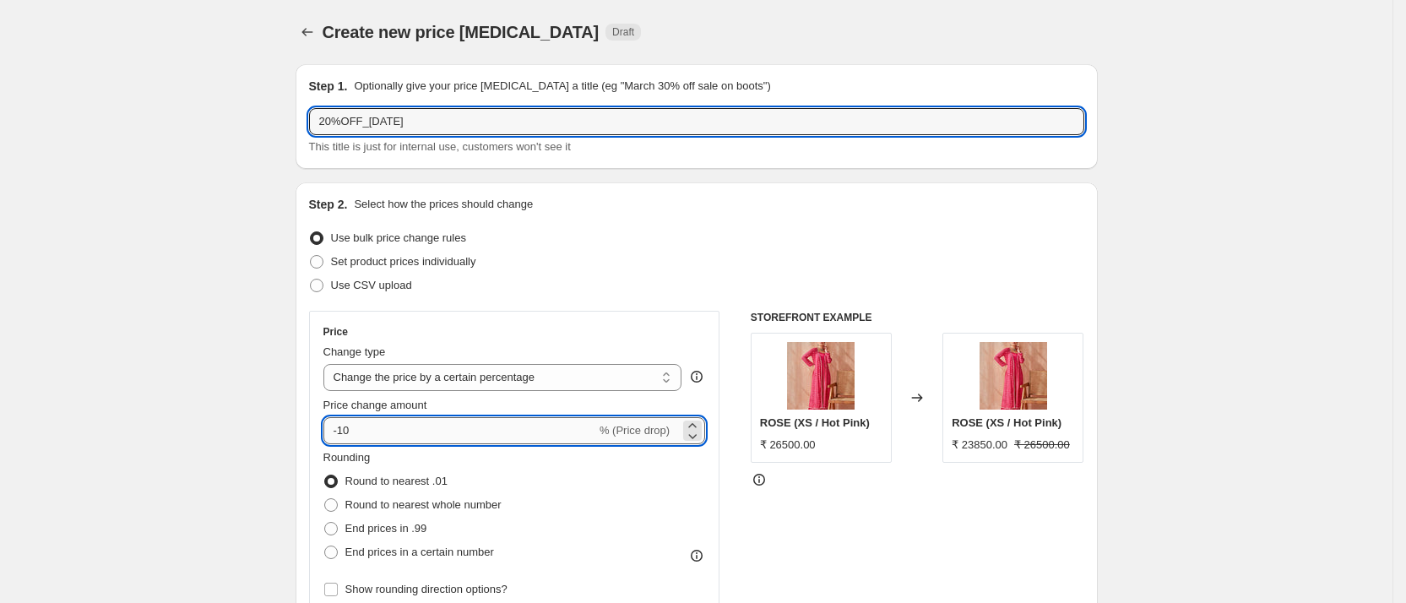
click at [351, 436] on input "-10" at bounding box center [459, 430] width 273 height 27
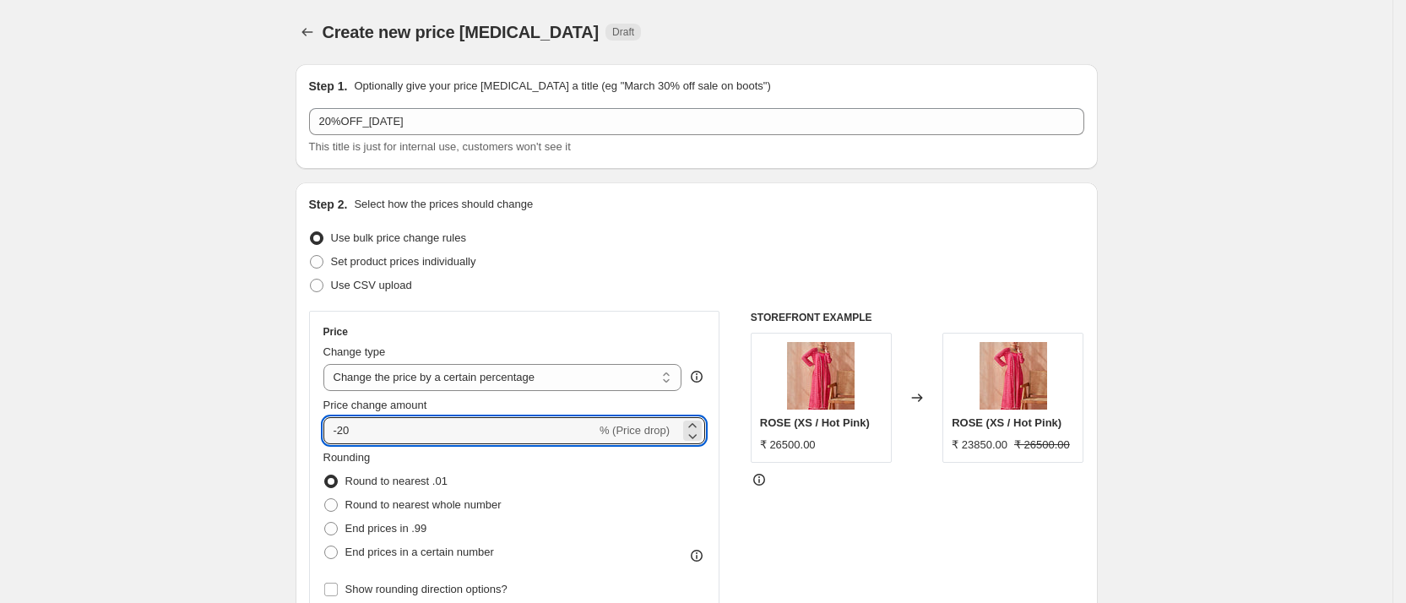
type input "-20"
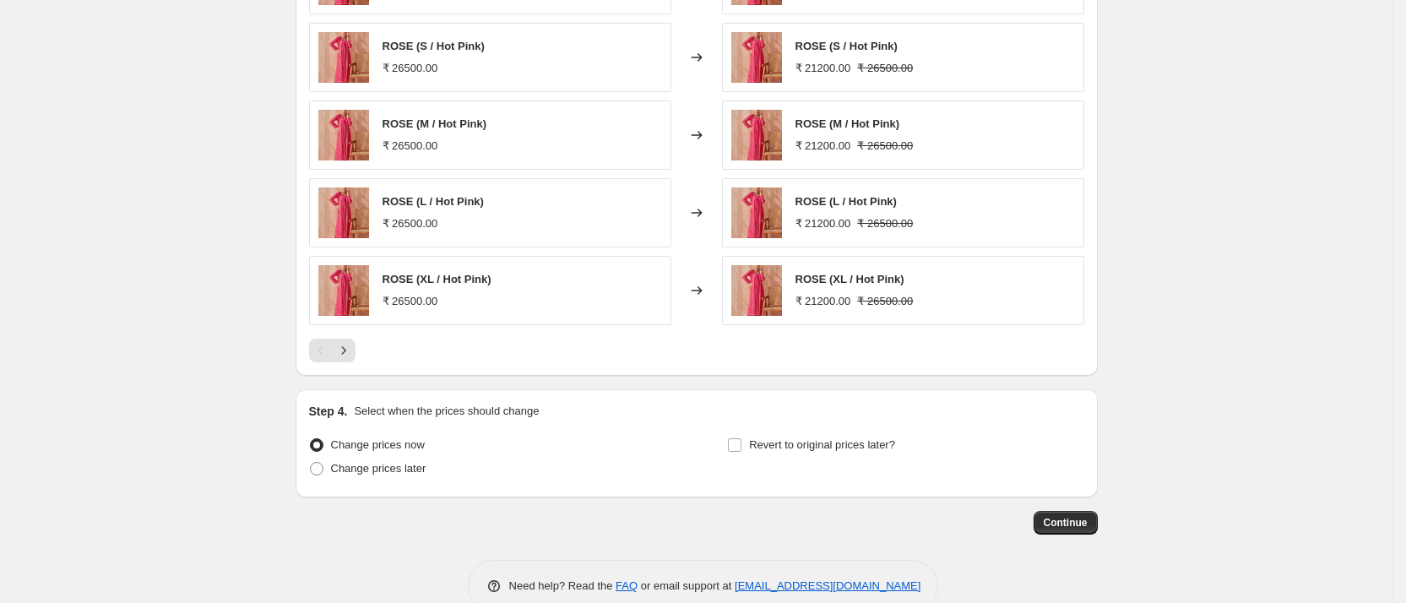
scroll to position [784, 0]
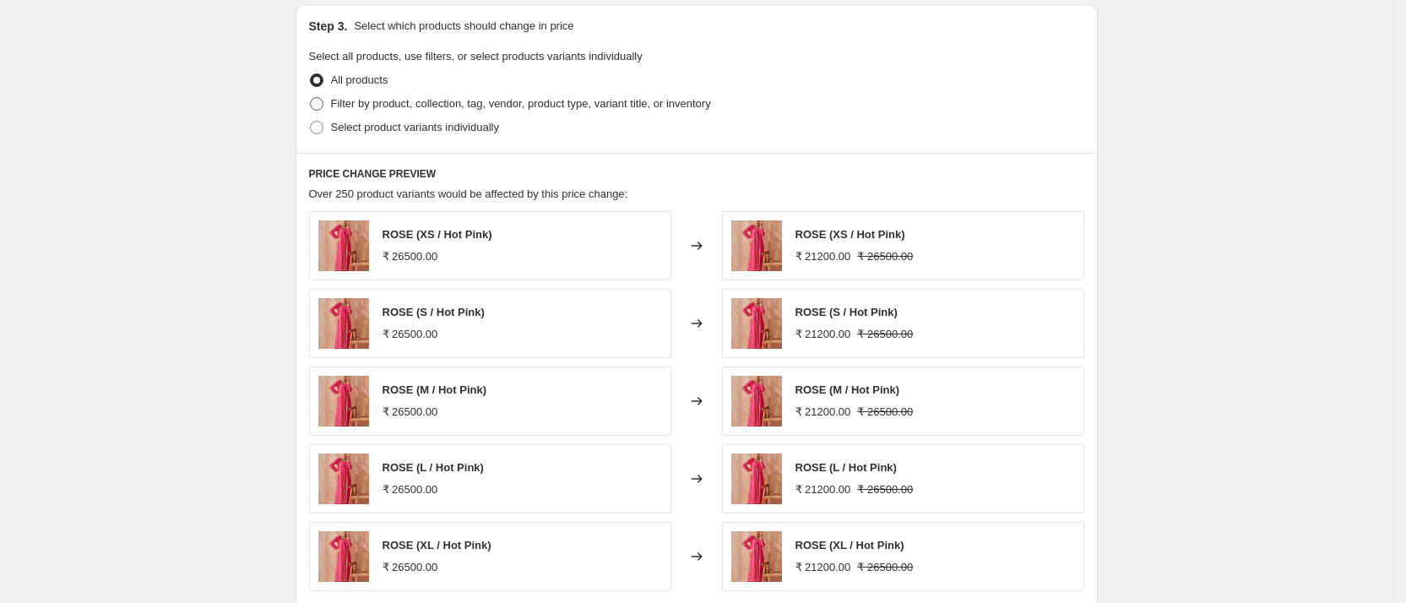
click at [410, 104] on span "Filter by product, collection, tag, vendor, product type, variant title, or inv…" at bounding box center [521, 103] width 380 height 13
click at [311, 98] on input "Filter by product, collection, tag, vendor, product type, variant title, or inv…" at bounding box center [310, 97] width 1 height 1
radio input "true"
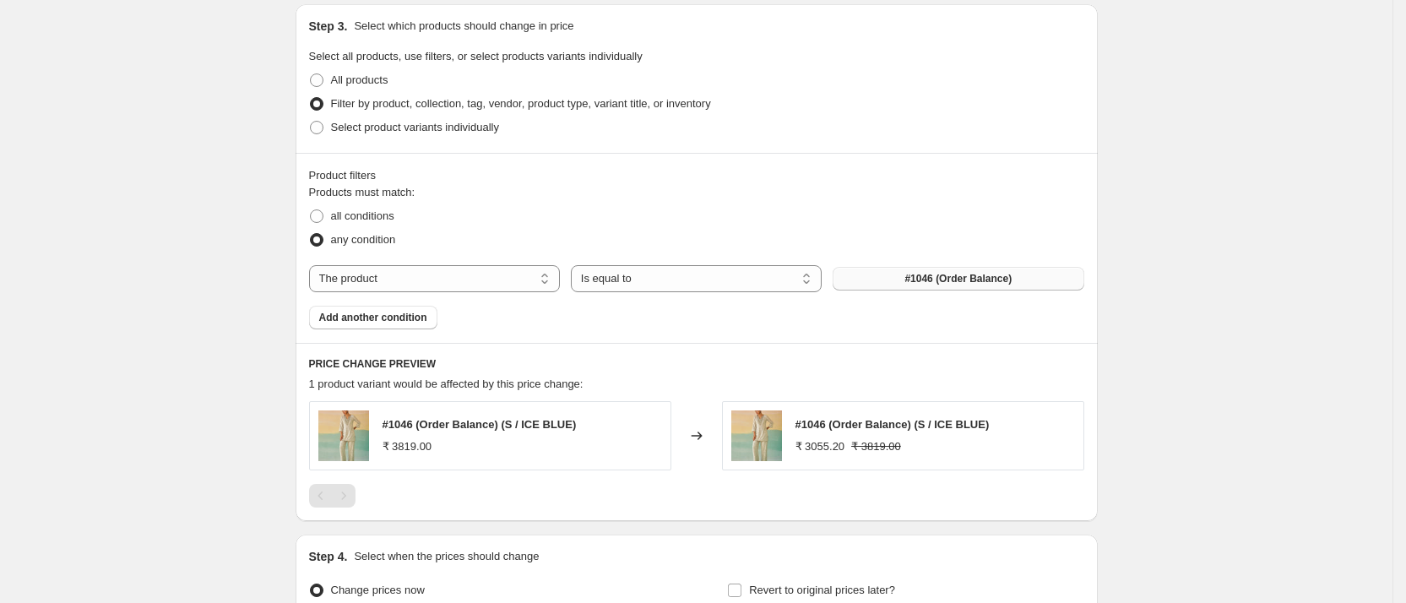
click at [865, 278] on button "#1046 (Order Balance)" at bounding box center [957, 279] width 251 height 24
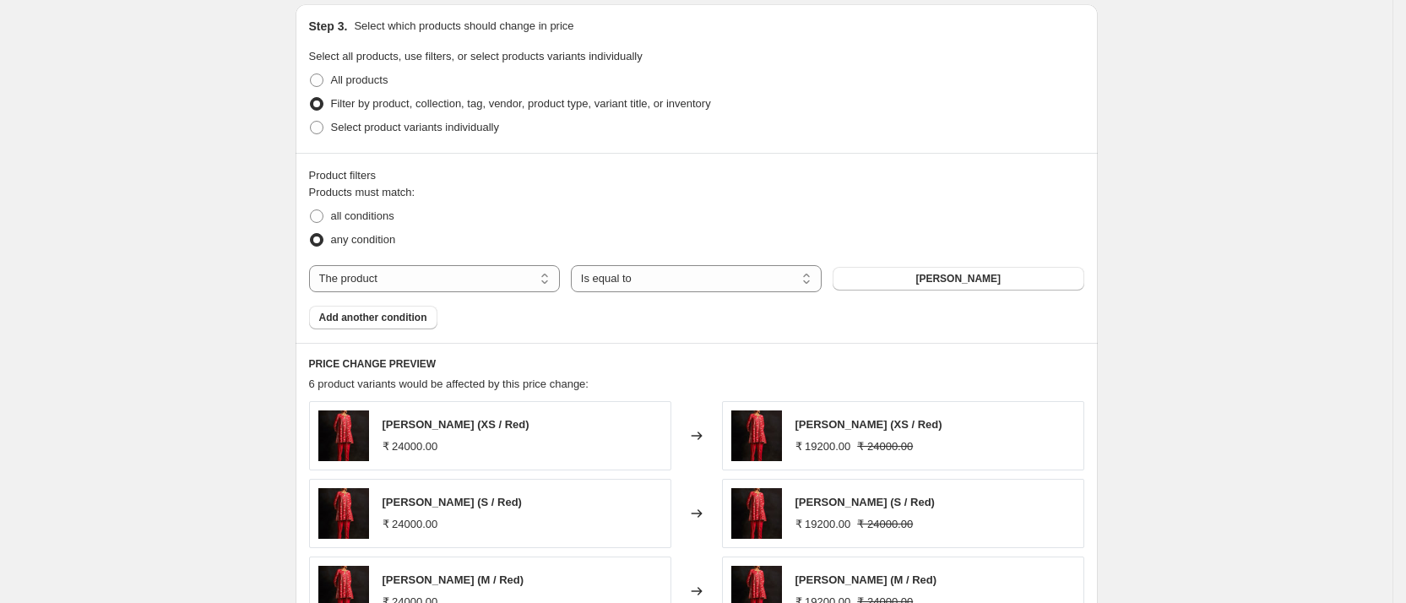
click at [402, 318] on span "Add another condition" at bounding box center [373, 318] width 108 height 14
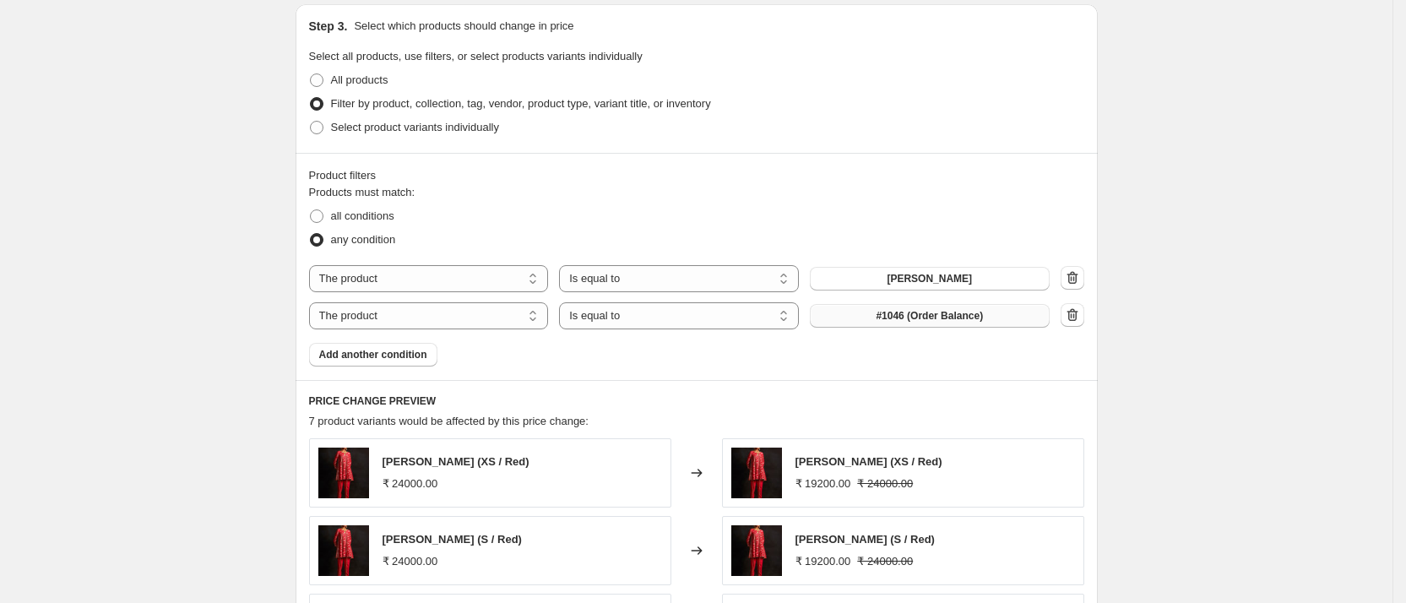
click at [908, 320] on span "#1046 (Order Balance)" at bounding box center [929, 316] width 107 height 14
click at [406, 344] on button "Add another condition" at bounding box center [373, 355] width 128 height 24
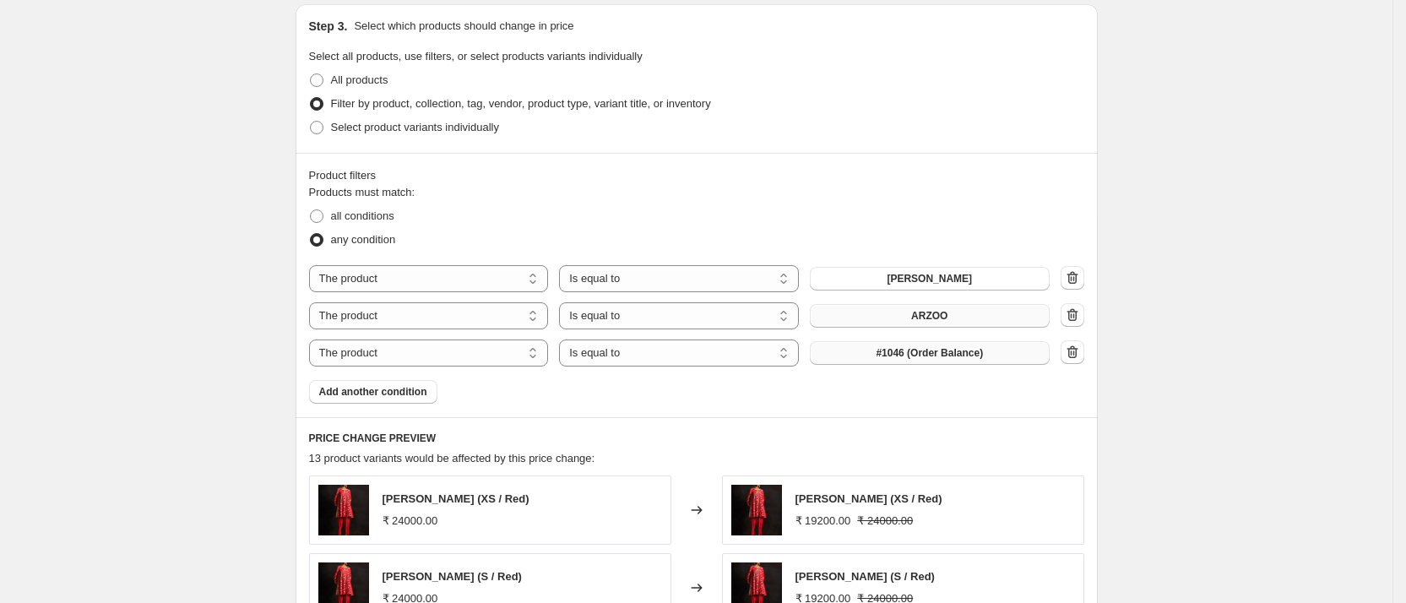
click at [865, 350] on button "#1046 (Order Balance)" at bounding box center [930, 353] width 240 height 24
click at [396, 384] on button "Add another condition" at bounding box center [373, 392] width 128 height 24
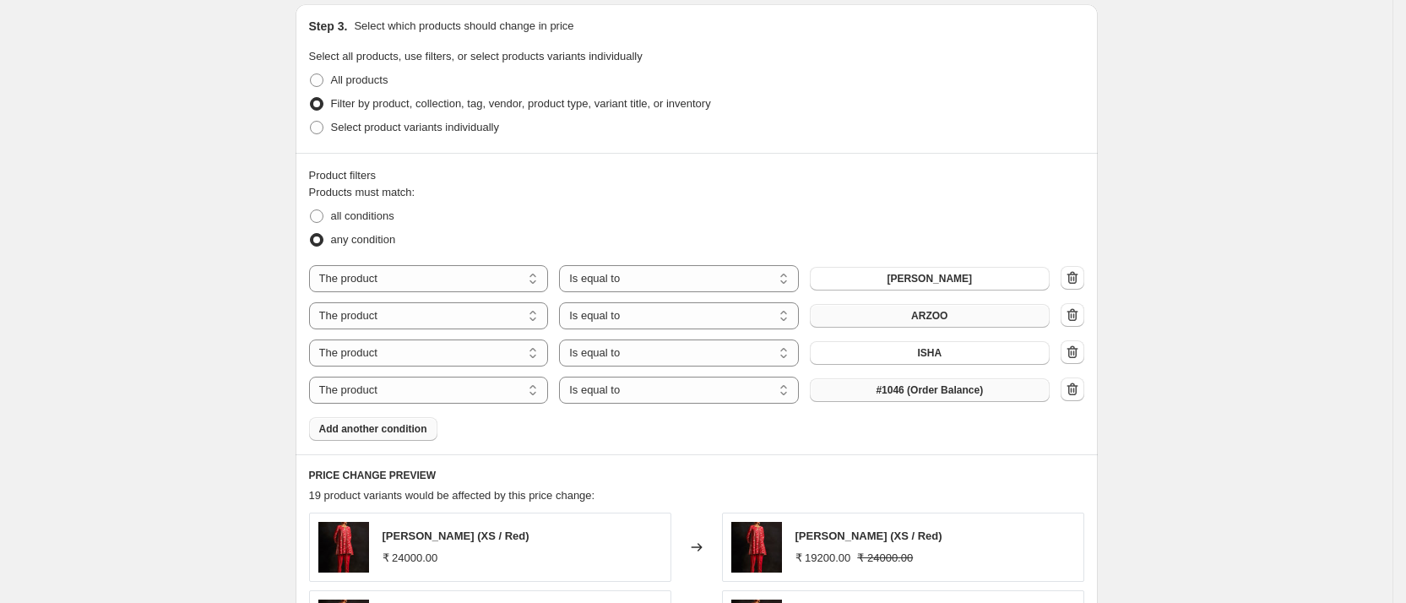
click at [946, 395] on span "#1046 (Order Balance)" at bounding box center [929, 390] width 107 height 14
click at [417, 432] on span "Add another condition" at bounding box center [373, 429] width 108 height 14
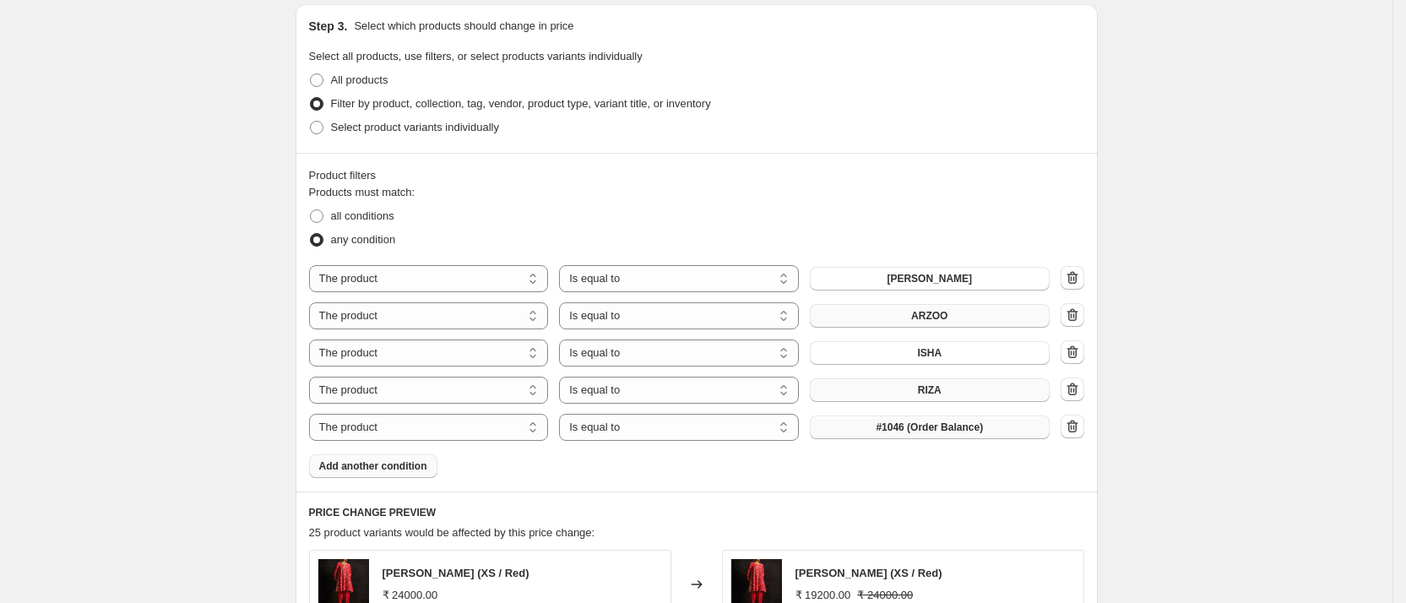
click at [936, 420] on span "#1046 (Order Balance)" at bounding box center [929, 427] width 107 height 14
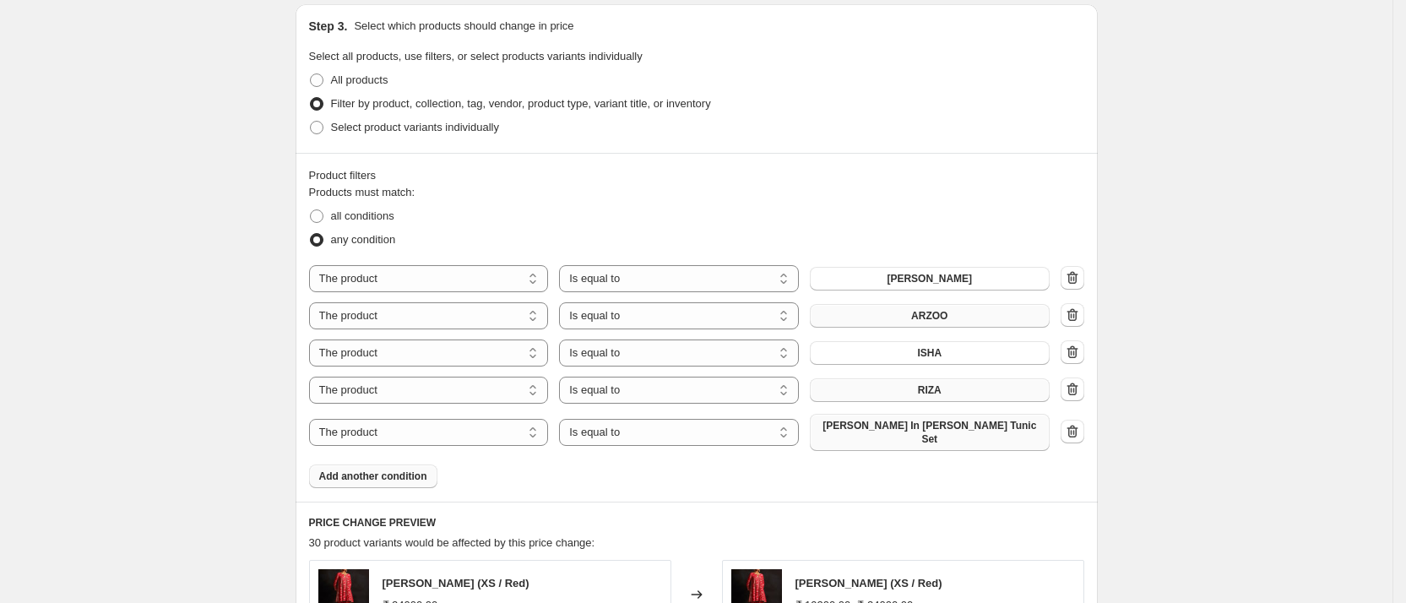
click at [417, 469] on span "Add another condition" at bounding box center [373, 476] width 108 height 14
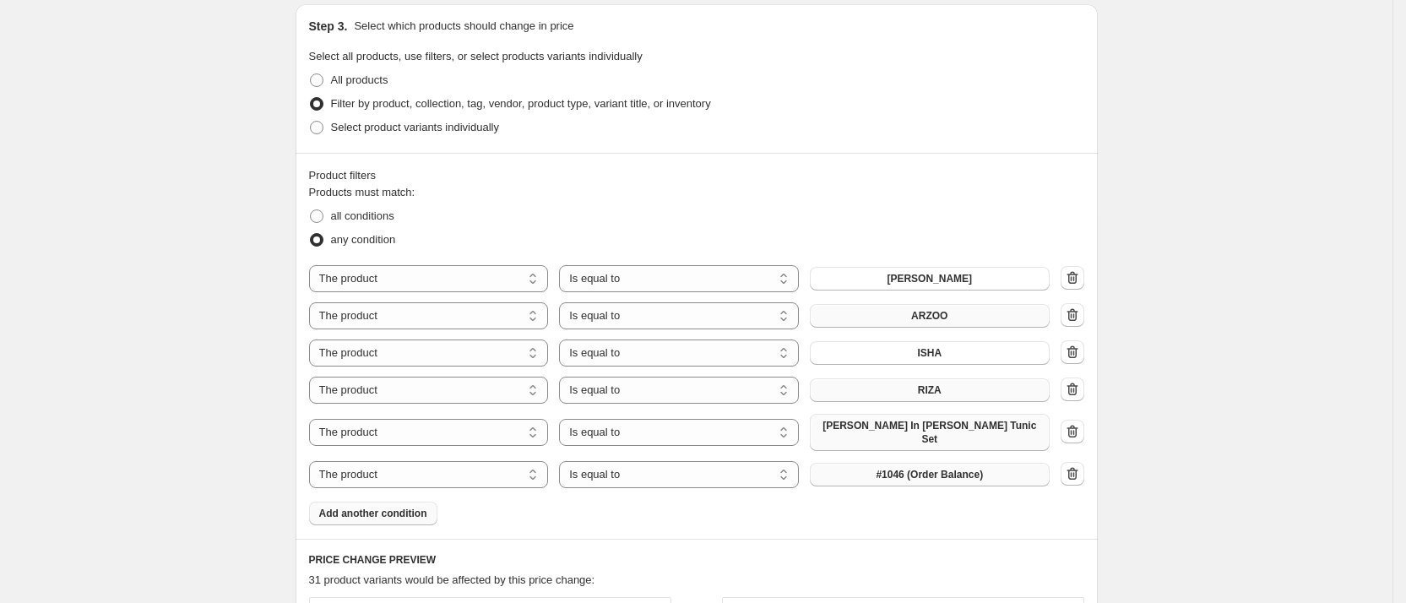
click at [941, 468] on span "#1046 (Order Balance)" at bounding box center [929, 475] width 107 height 14
click at [392, 507] on span "Add another condition" at bounding box center [373, 514] width 108 height 14
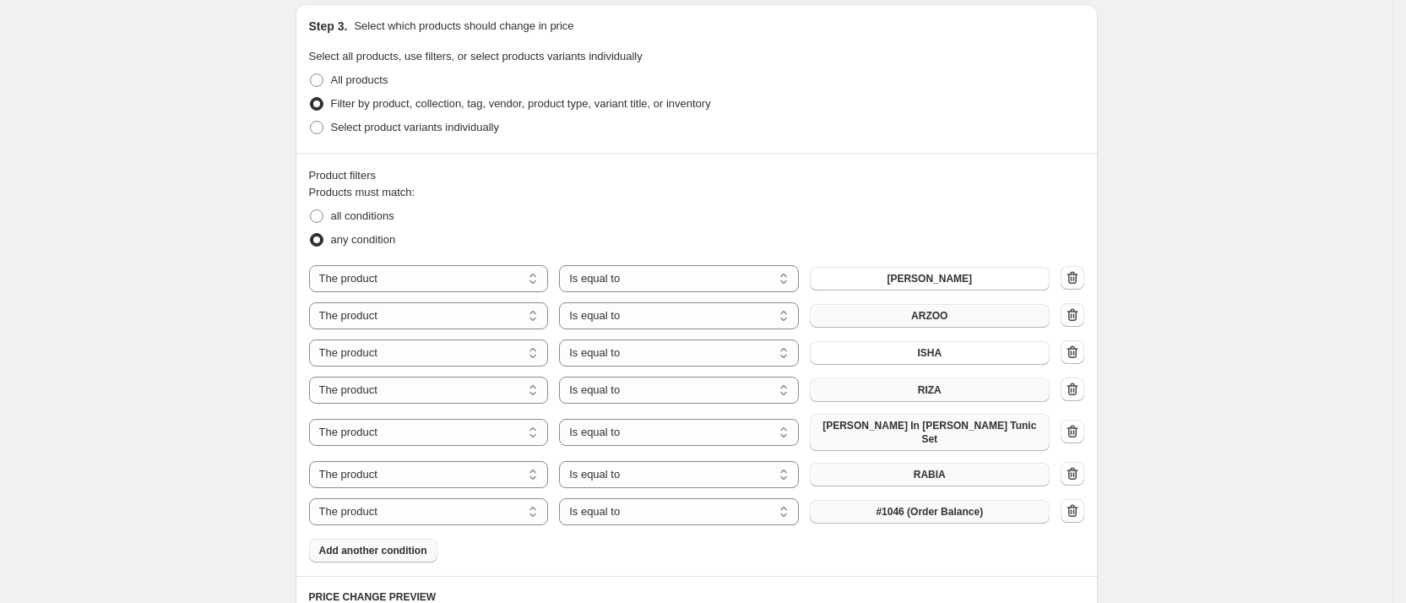
click at [976, 505] on span "#1046 (Order Balance)" at bounding box center [929, 512] width 107 height 14
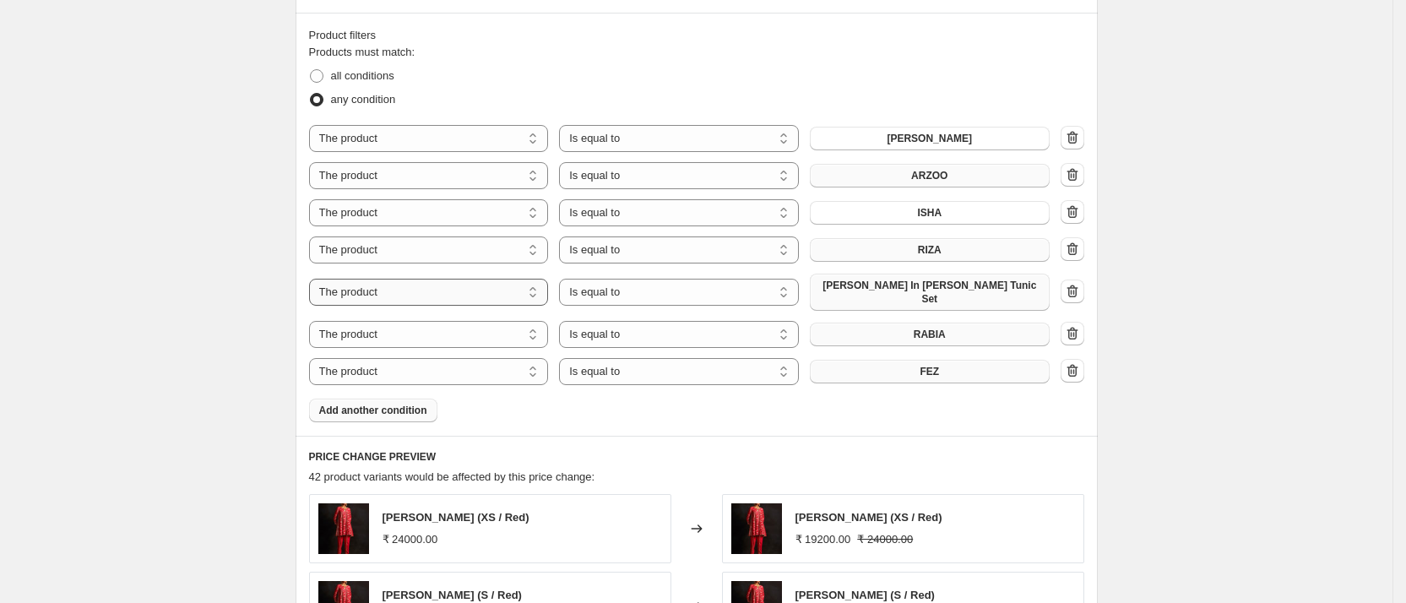
scroll to position [926, 0]
click at [372, 402] on span "Add another condition" at bounding box center [373, 409] width 108 height 14
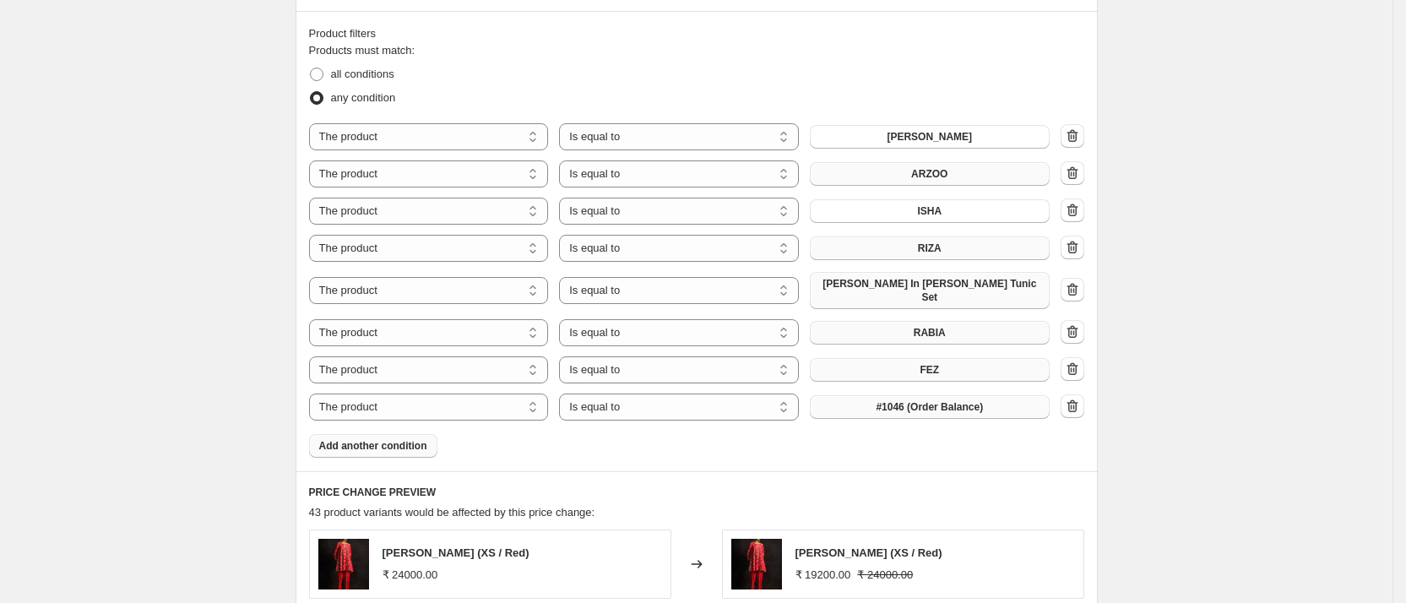
click at [874, 396] on button "#1046 (Order Balance)" at bounding box center [930, 407] width 240 height 24
click at [404, 439] on span "Add another condition" at bounding box center [373, 446] width 108 height 14
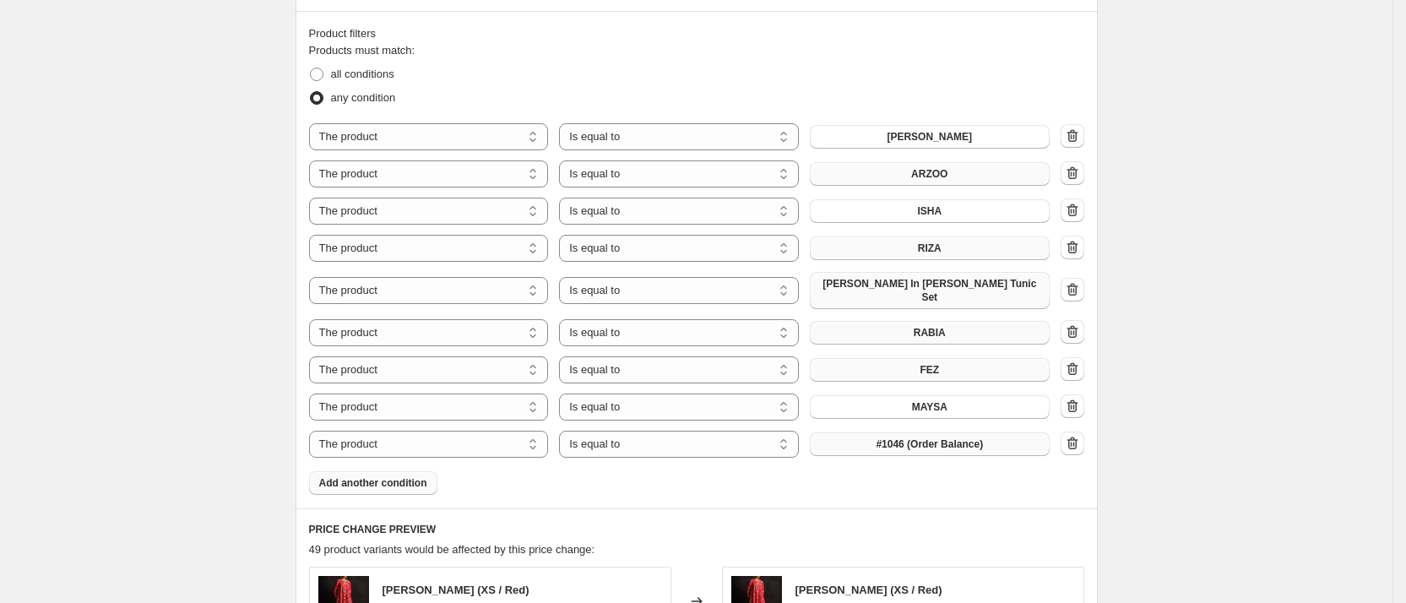
click at [892, 432] on button "#1046 (Order Balance)" at bounding box center [930, 444] width 240 height 24
click at [375, 476] on span "Add another condition" at bounding box center [373, 483] width 108 height 14
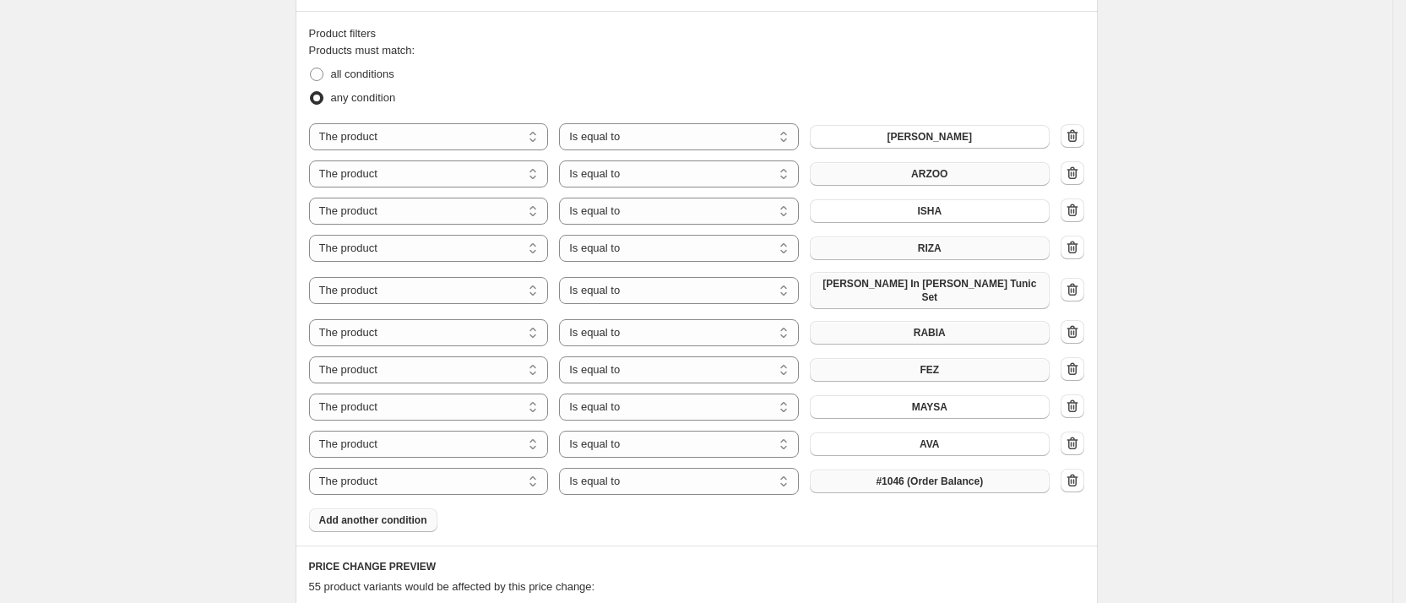
click at [911, 474] on span "#1046 (Order Balance)" at bounding box center [929, 481] width 107 height 14
click at [404, 513] on span "Add another condition" at bounding box center [373, 520] width 108 height 14
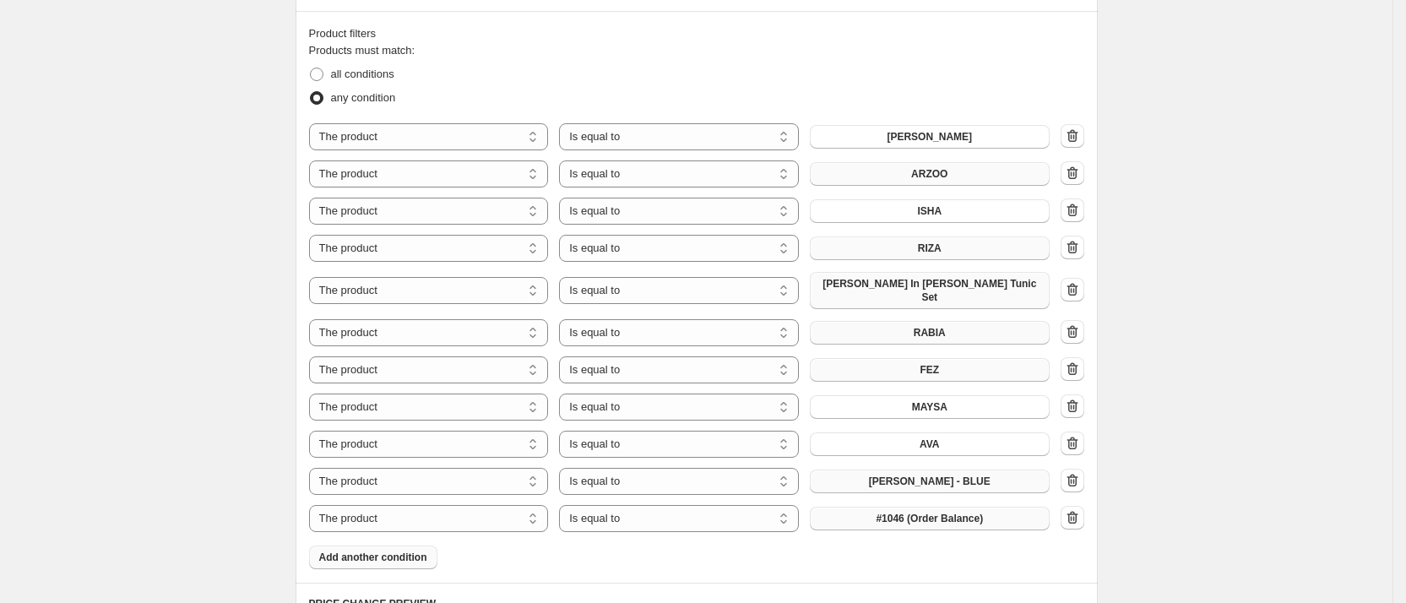
click at [892, 519] on button "#1046 (Order Balance)" at bounding box center [930, 519] width 240 height 24
click at [367, 550] on span "Add another condition" at bounding box center [373, 557] width 108 height 14
click at [979, 549] on span "#1046 (Order Balance)" at bounding box center [929, 556] width 107 height 14
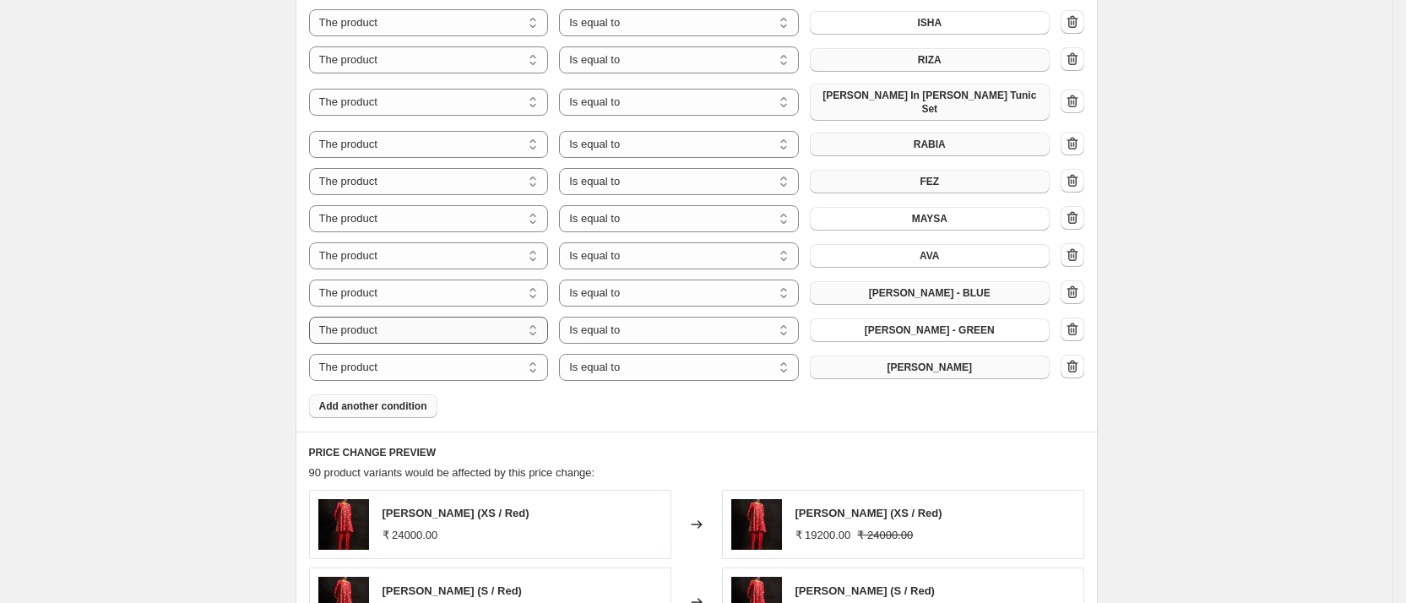
scroll to position [1120, 0]
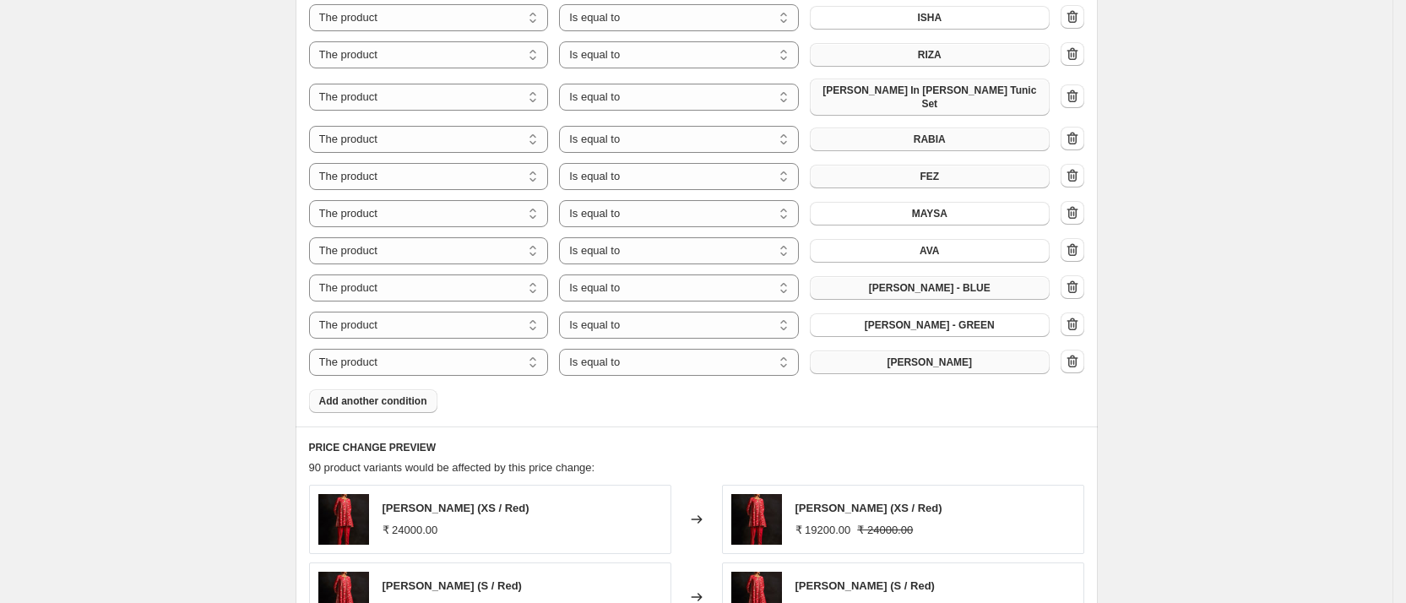
click at [388, 395] on span "Add another condition" at bounding box center [373, 401] width 108 height 14
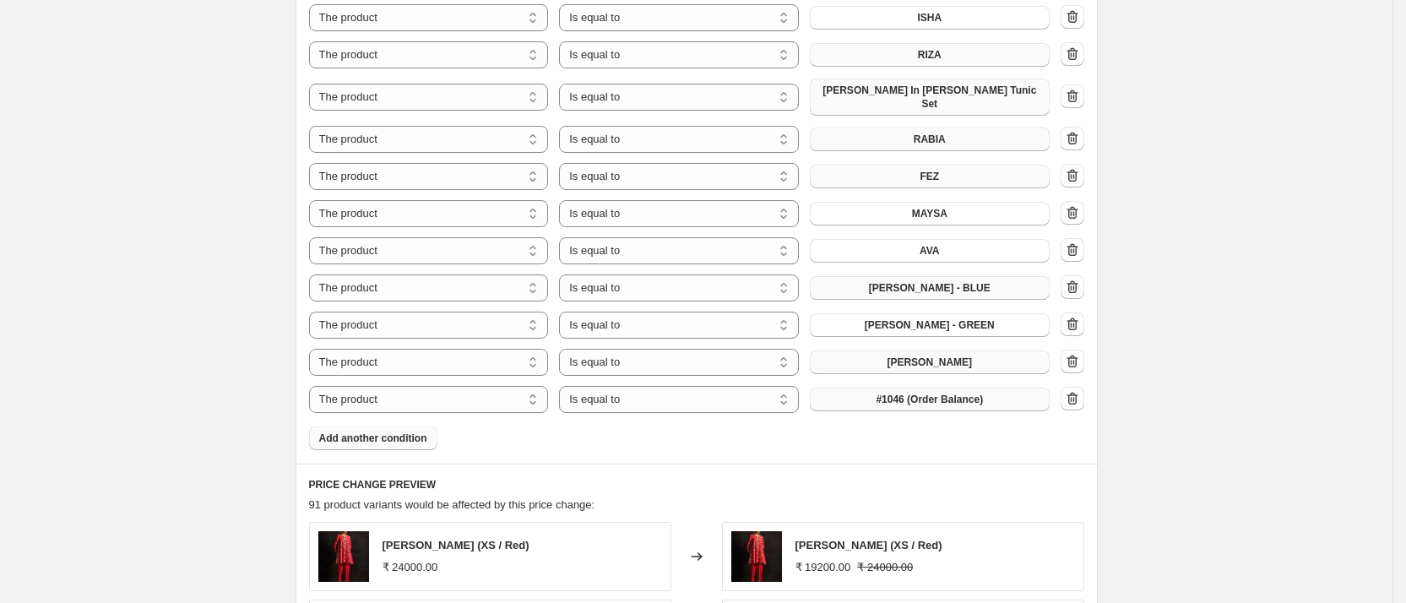
click at [863, 388] on button "#1046 (Order Balance)" at bounding box center [930, 400] width 240 height 24
click at [416, 431] on span "Add another condition" at bounding box center [373, 438] width 108 height 14
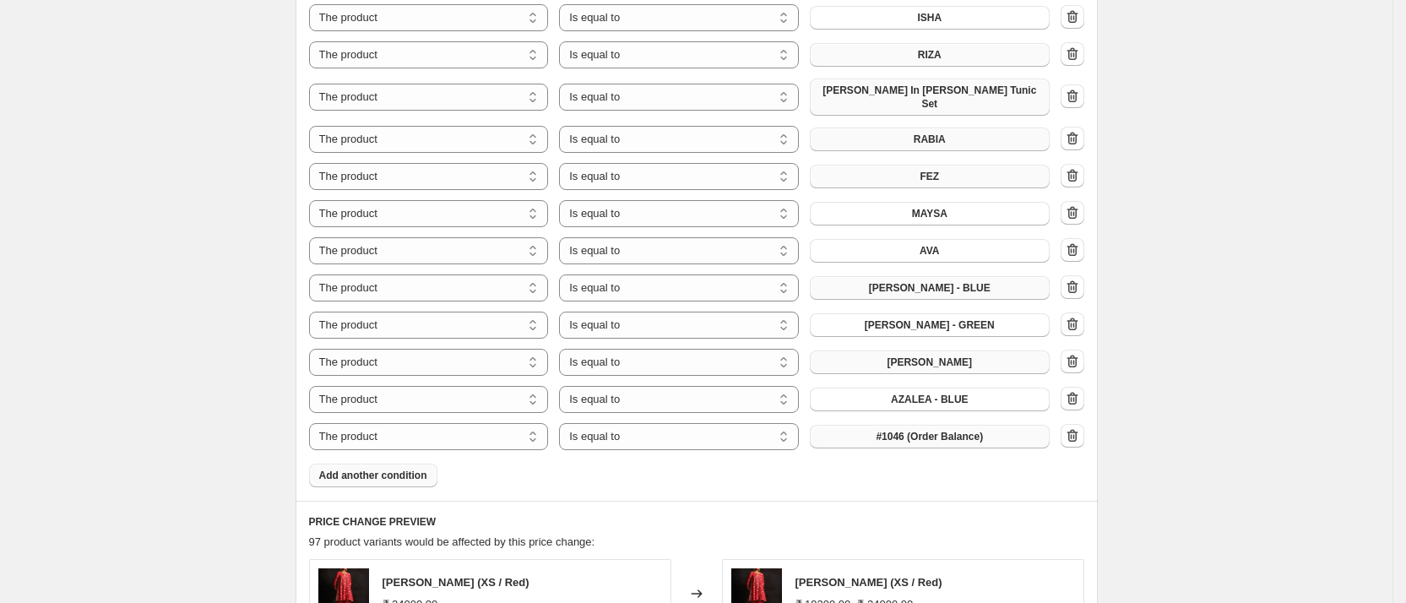
click at [903, 430] on span "#1046 (Order Balance)" at bounding box center [929, 437] width 107 height 14
click at [402, 469] on span "Add another condition" at bounding box center [373, 476] width 108 height 14
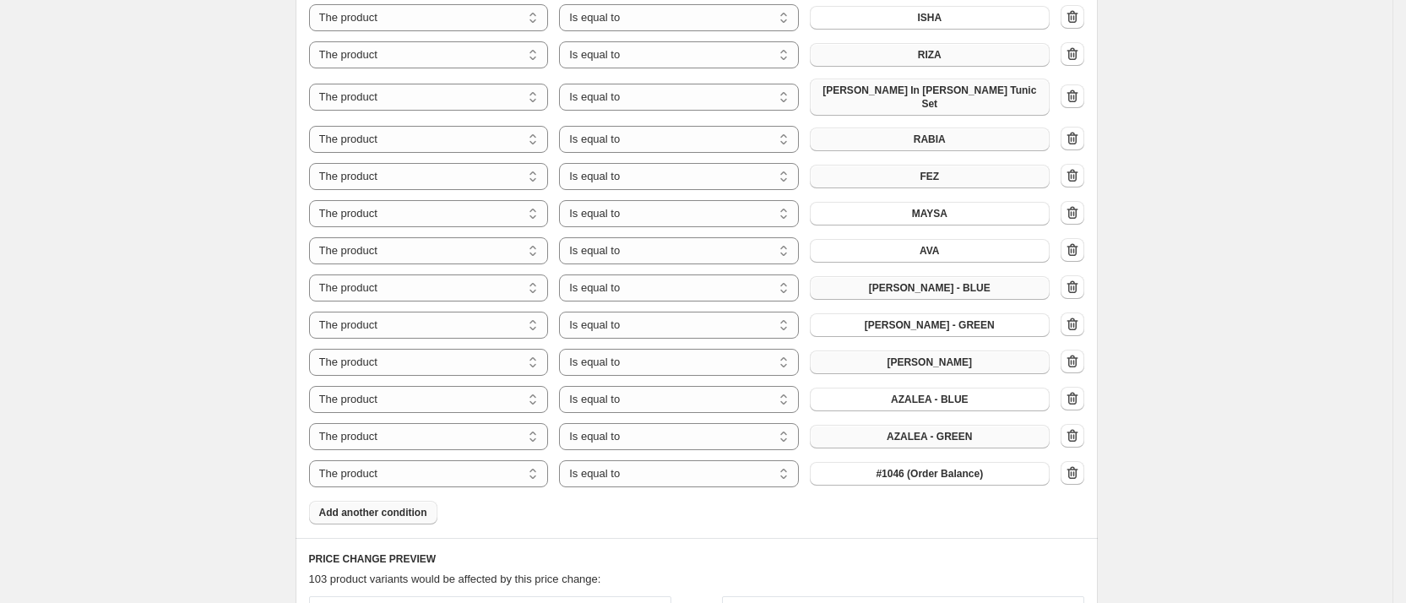
click at [901, 467] on span "#1046 (Order Balance)" at bounding box center [929, 474] width 107 height 14
click at [402, 501] on button "Add another condition" at bounding box center [373, 513] width 128 height 24
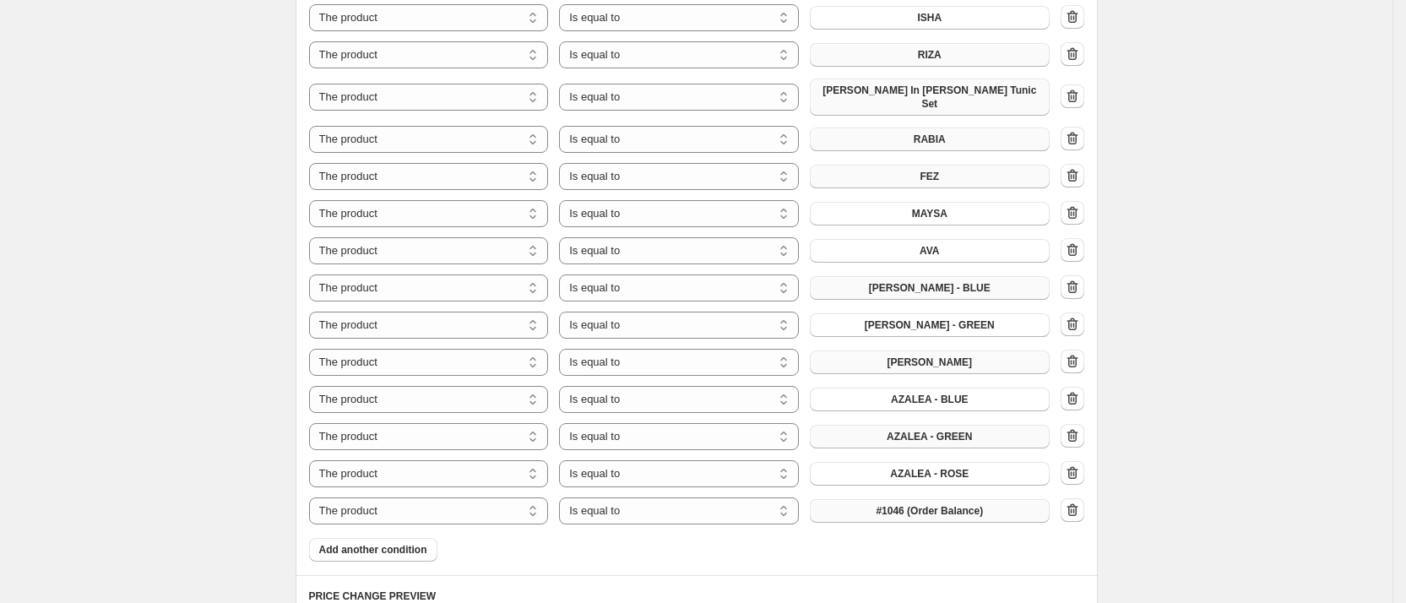
click at [872, 499] on button "#1046 (Order Balance)" at bounding box center [930, 511] width 240 height 24
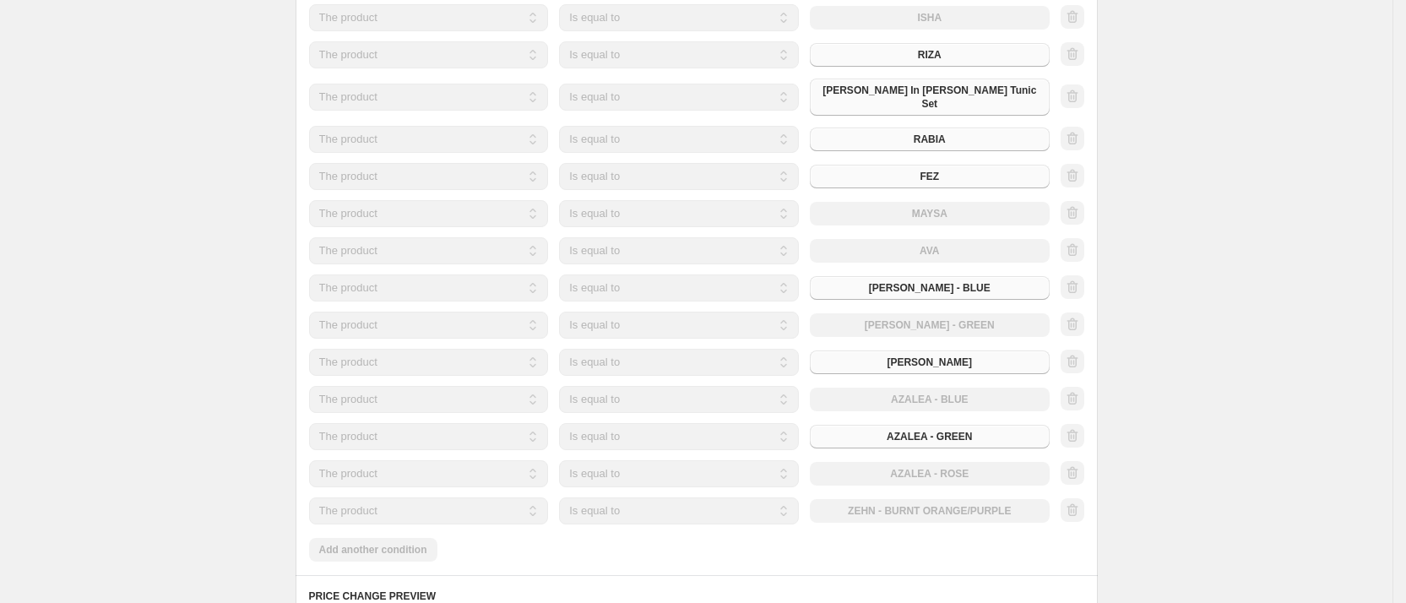
click at [406, 534] on div "Products must match: all conditions any condition The product The product's col…" at bounding box center [696, 205] width 775 height 713
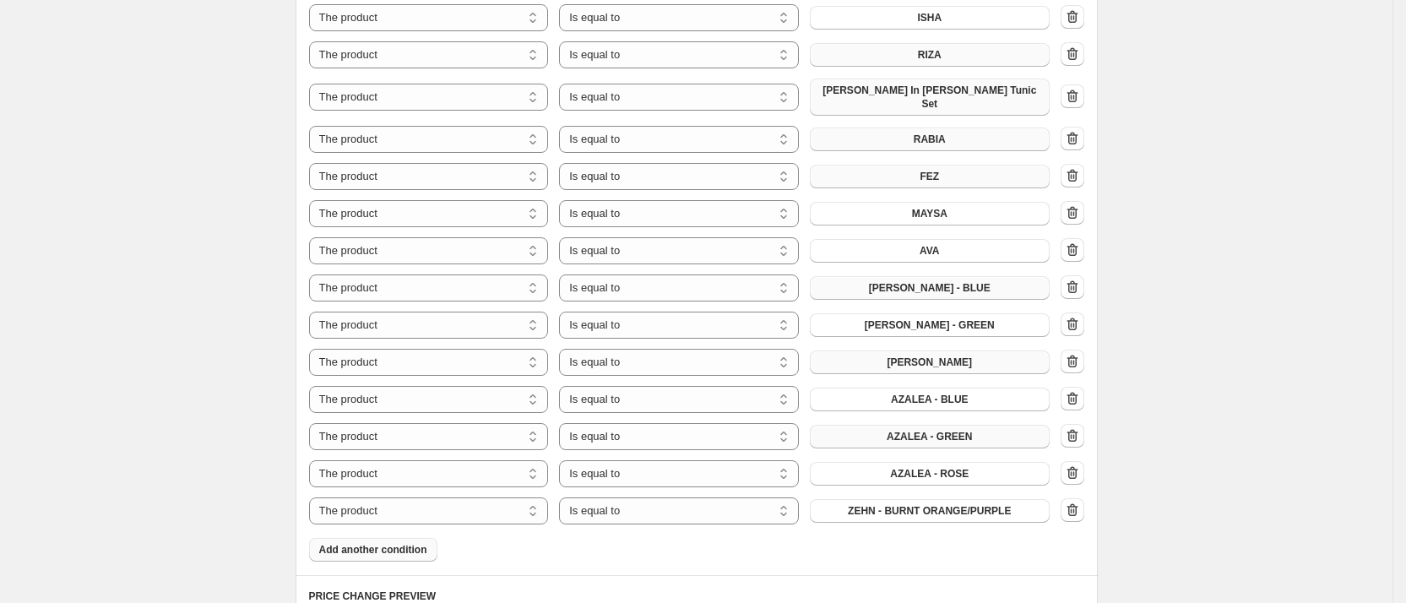
click at [409, 549] on button "Add another condition" at bounding box center [373, 550] width 128 height 24
click at [916, 541] on span "#1046 (Order Balance)" at bounding box center [929, 548] width 107 height 14
click at [398, 580] on span "Add another condition" at bounding box center [373, 587] width 108 height 14
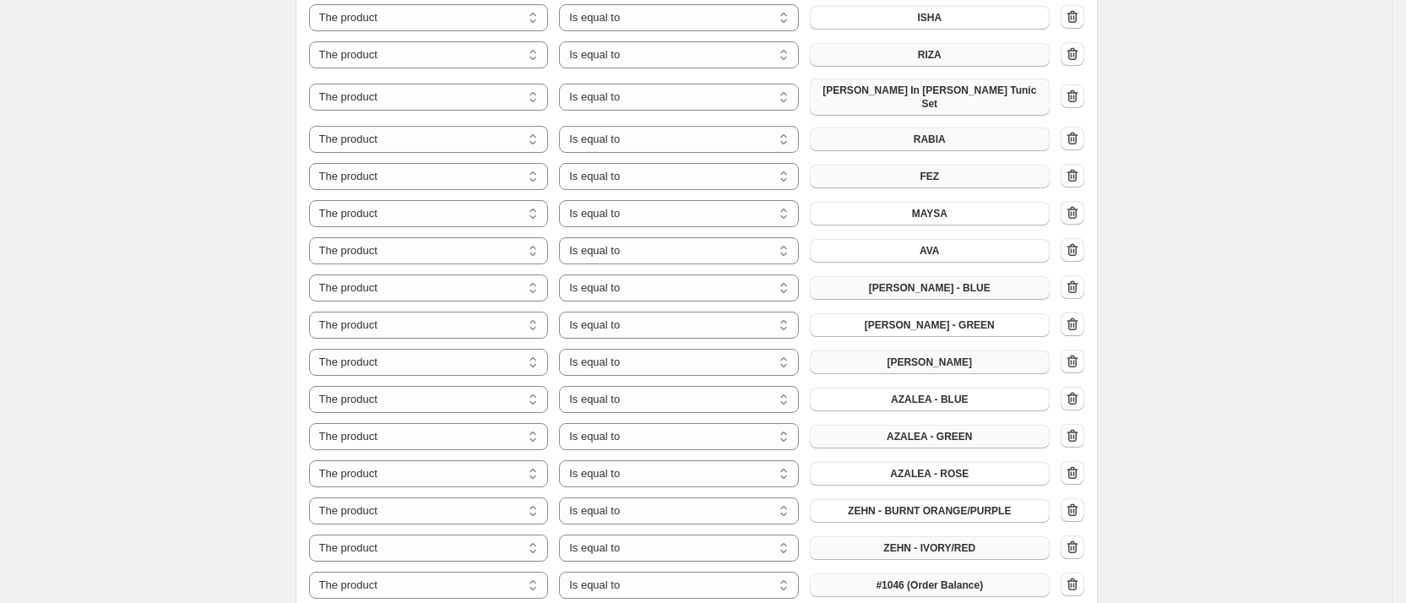
click at [903, 579] on span "#1046 (Order Balance)" at bounding box center [929, 585] width 107 height 14
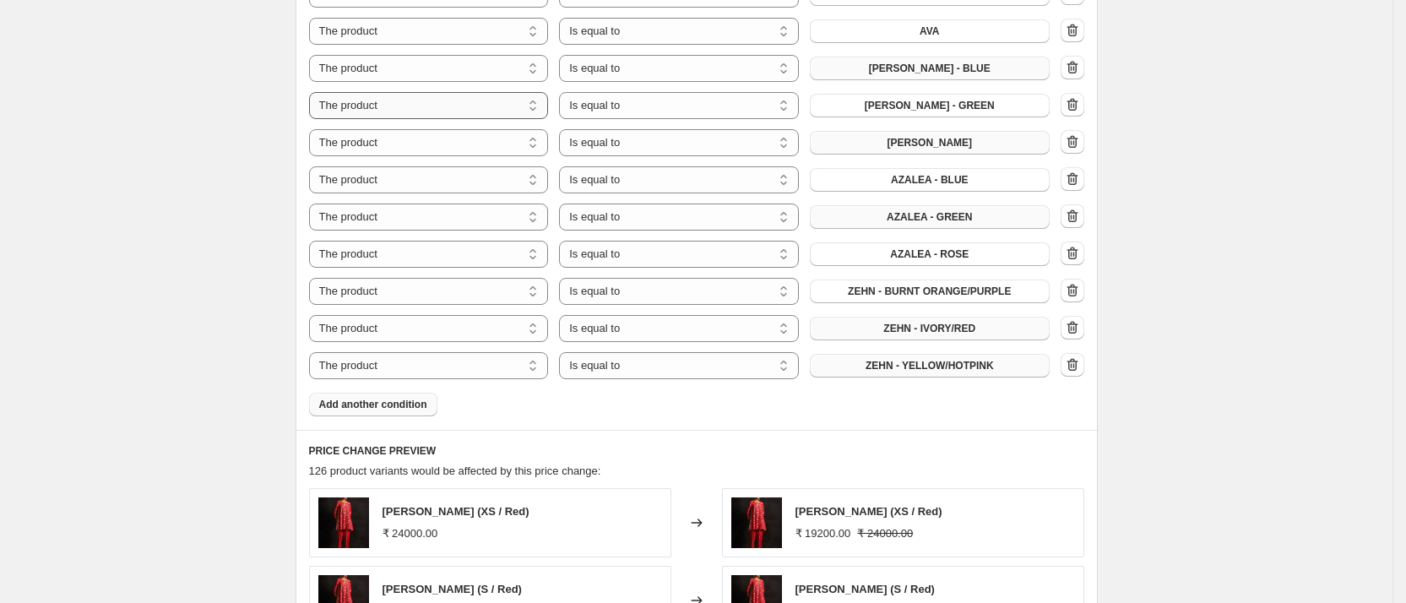
scroll to position [1340, 0]
click at [404, 397] on span "Add another condition" at bounding box center [373, 404] width 108 height 14
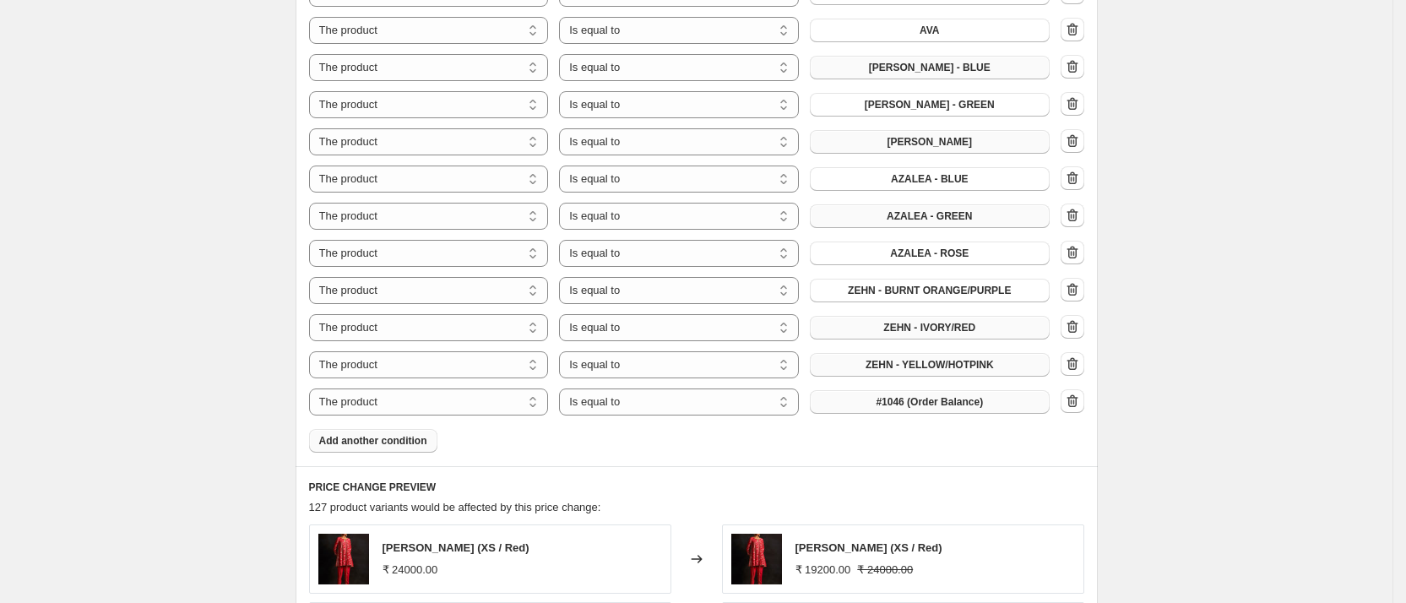
click at [913, 403] on button "#1046 (Order Balance)" at bounding box center [930, 402] width 240 height 24
click at [411, 439] on button "Add another condition" at bounding box center [373, 441] width 128 height 24
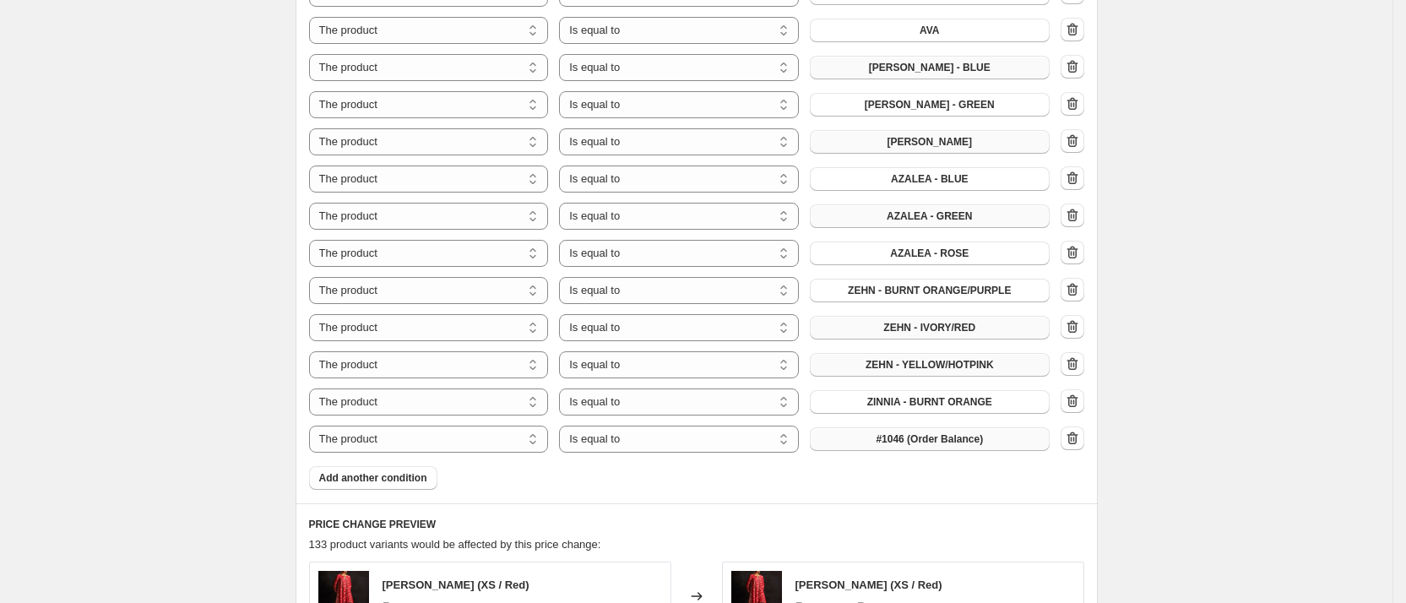
click at [892, 432] on span "#1046 (Order Balance)" at bounding box center [929, 439] width 107 height 14
click at [388, 471] on span "Add another condition" at bounding box center [373, 478] width 108 height 14
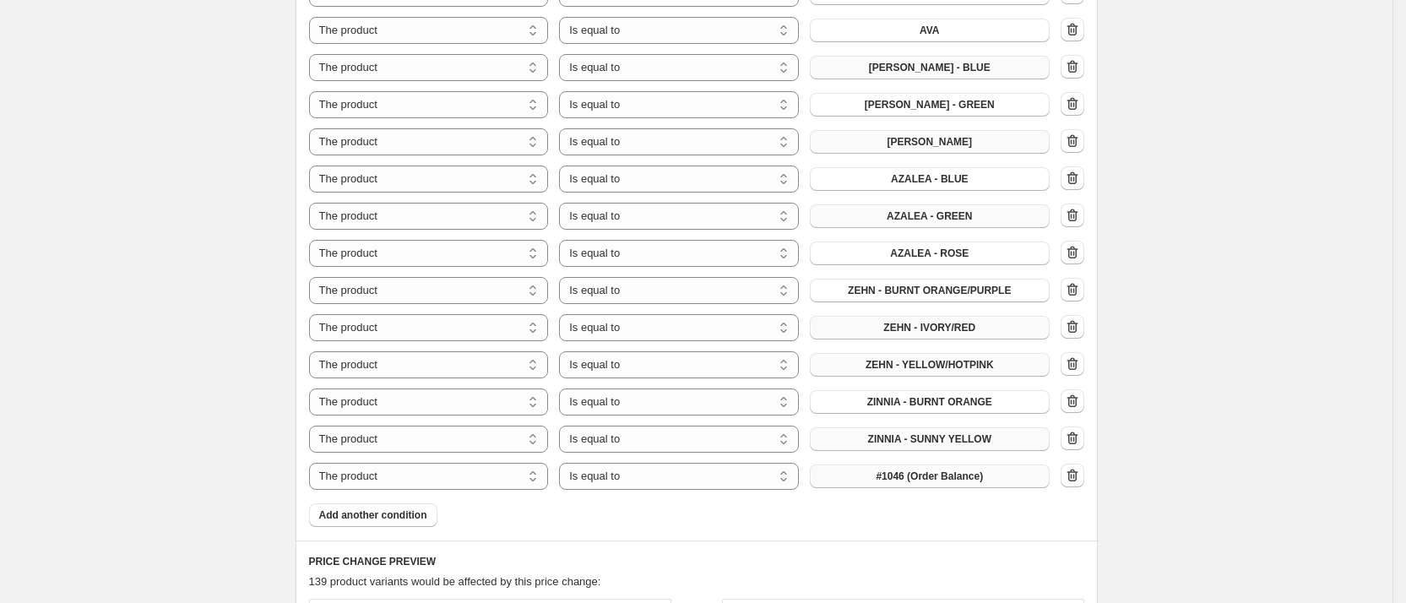
click at [885, 469] on span "#1046 (Order Balance)" at bounding box center [929, 476] width 107 height 14
click at [390, 508] on span "Add another condition" at bounding box center [373, 515] width 108 height 14
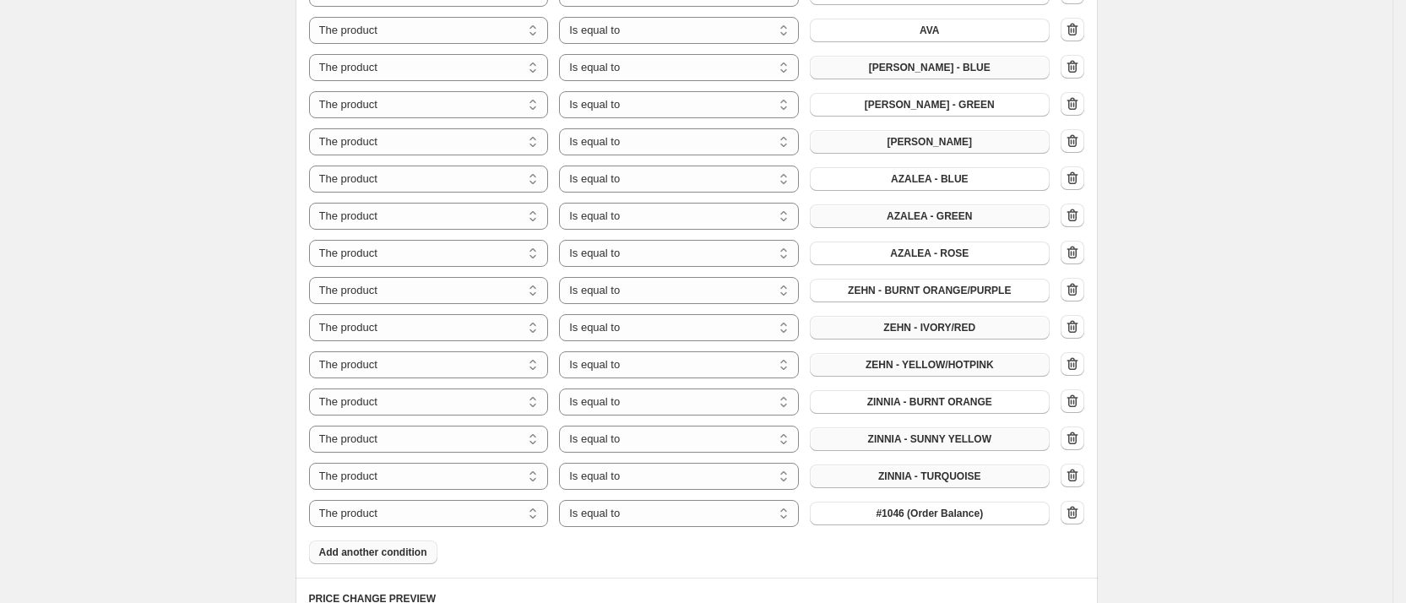
click at [880, 488] on div "The product The product's collection The product's tag The product's vendor The…" at bounding box center [696, 118] width 775 height 817
click at [899, 507] on span "#1046 (Order Balance)" at bounding box center [929, 514] width 107 height 14
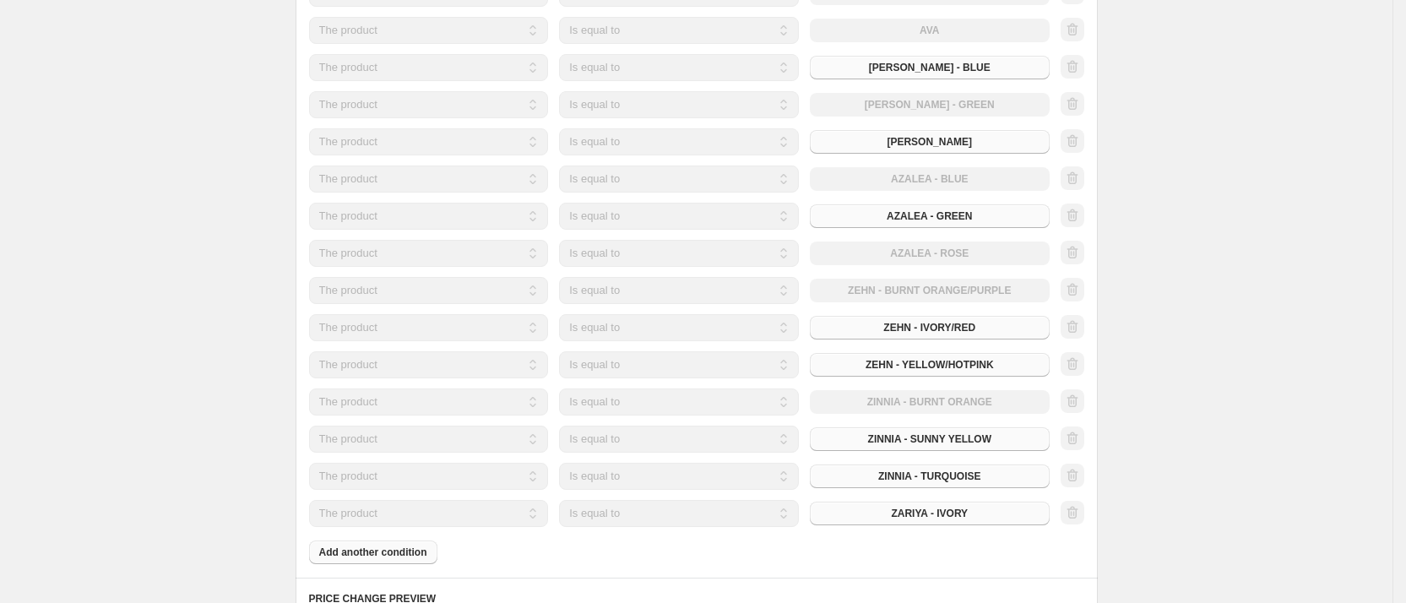
scroll to position [1446, 0]
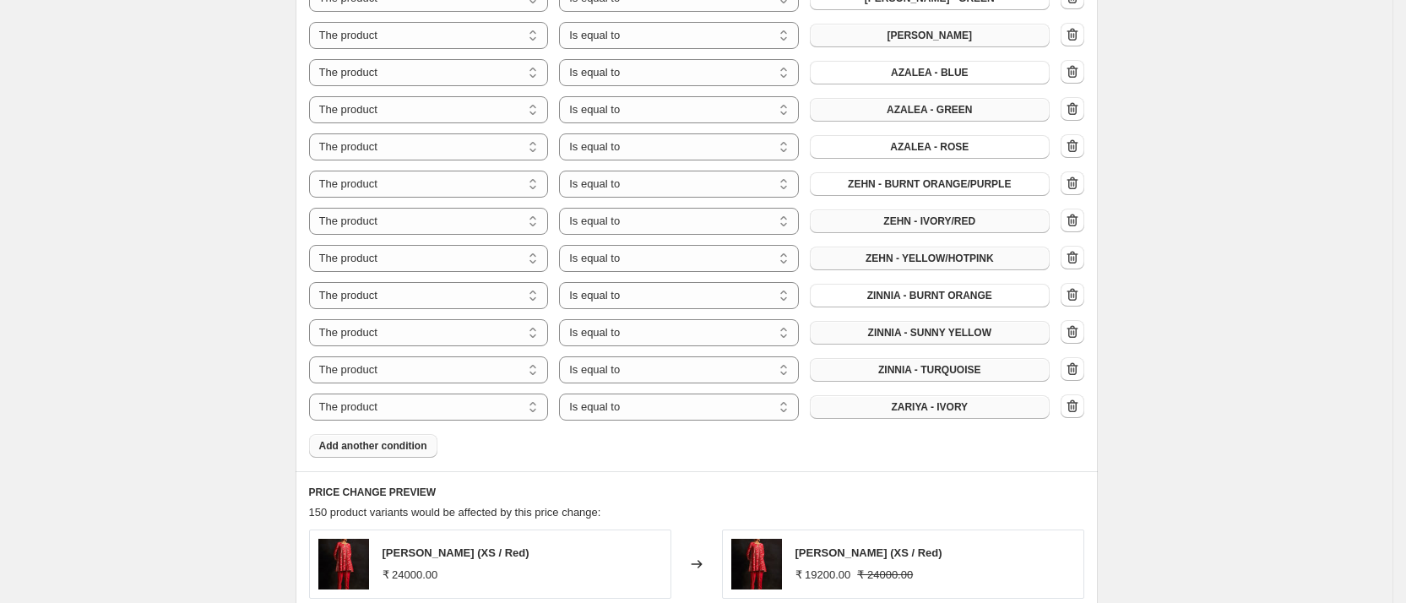
click at [427, 439] on span "Add another condition" at bounding box center [373, 446] width 108 height 14
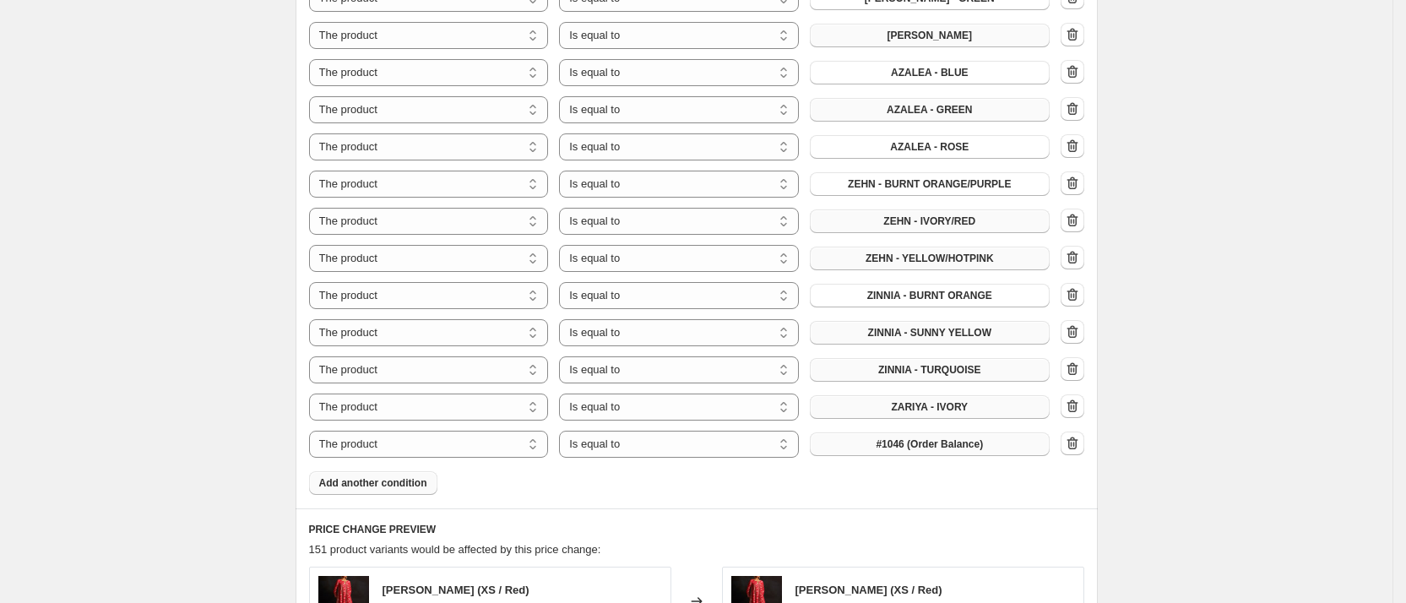
click at [892, 437] on span "#1046 (Order Balance)" at bounding box center [929, 444] width 107 height 14
click at [371, 476] on span "Add another condition" at bounding box center [373, 483] width 108 height 14
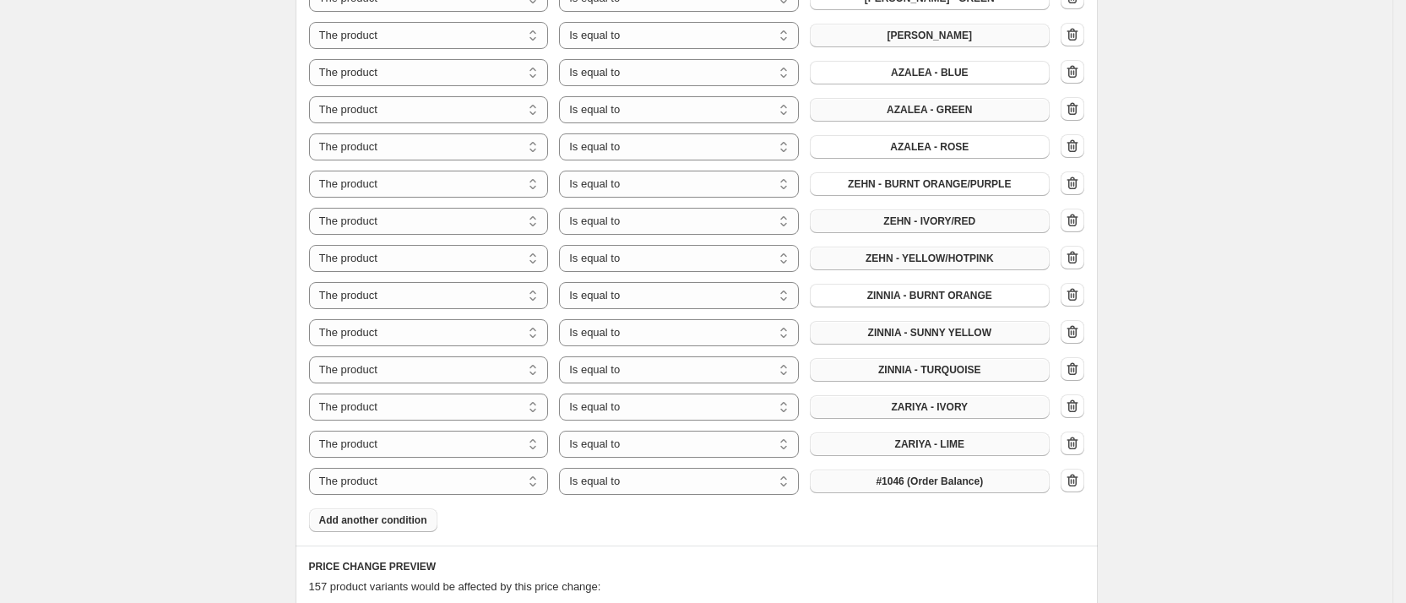
click at [975, 474] on span "#1046 (Order Balance)" at bounding box center [929, 481] width 107 height 14
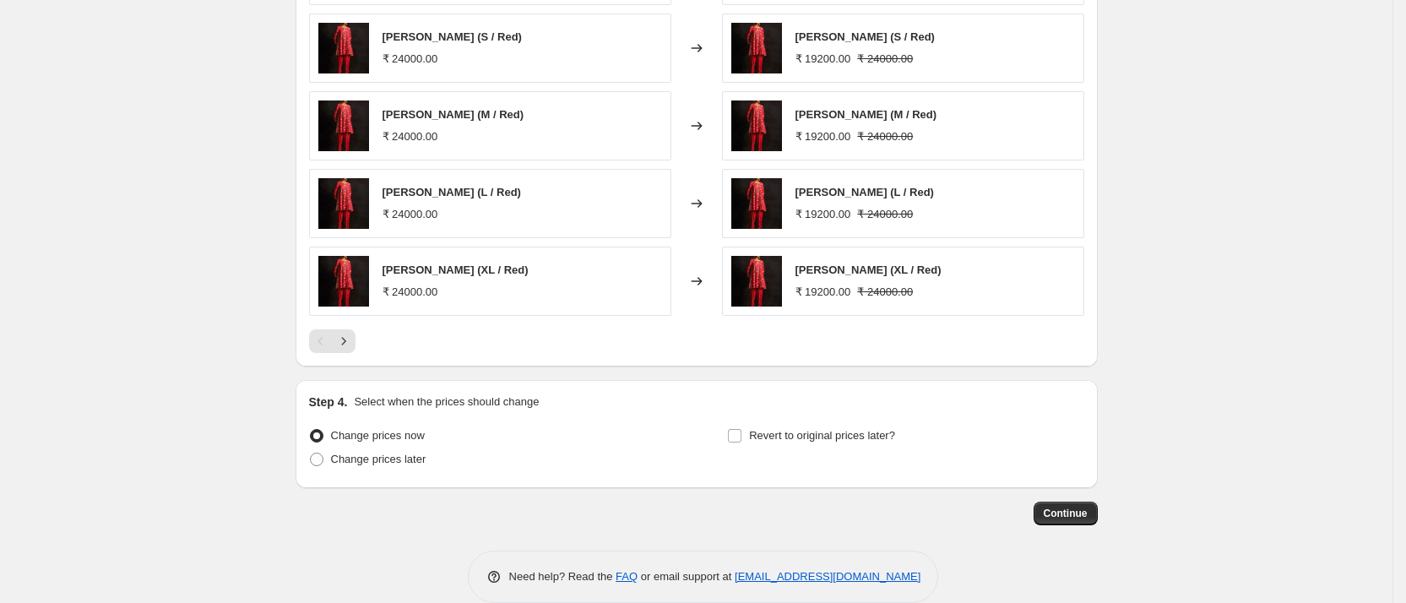
scroll to position [2129, 0]
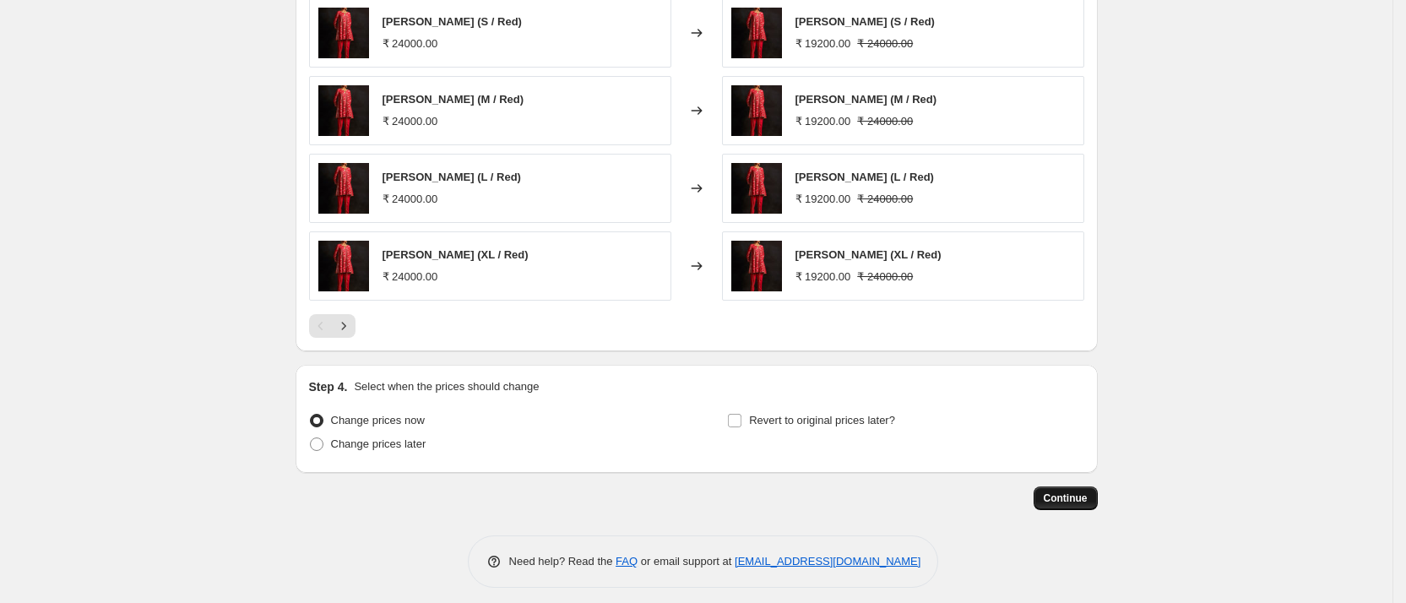
click at [1075, 491] on span "Continue" at bounding box center [1066, 498] width 44 height 14
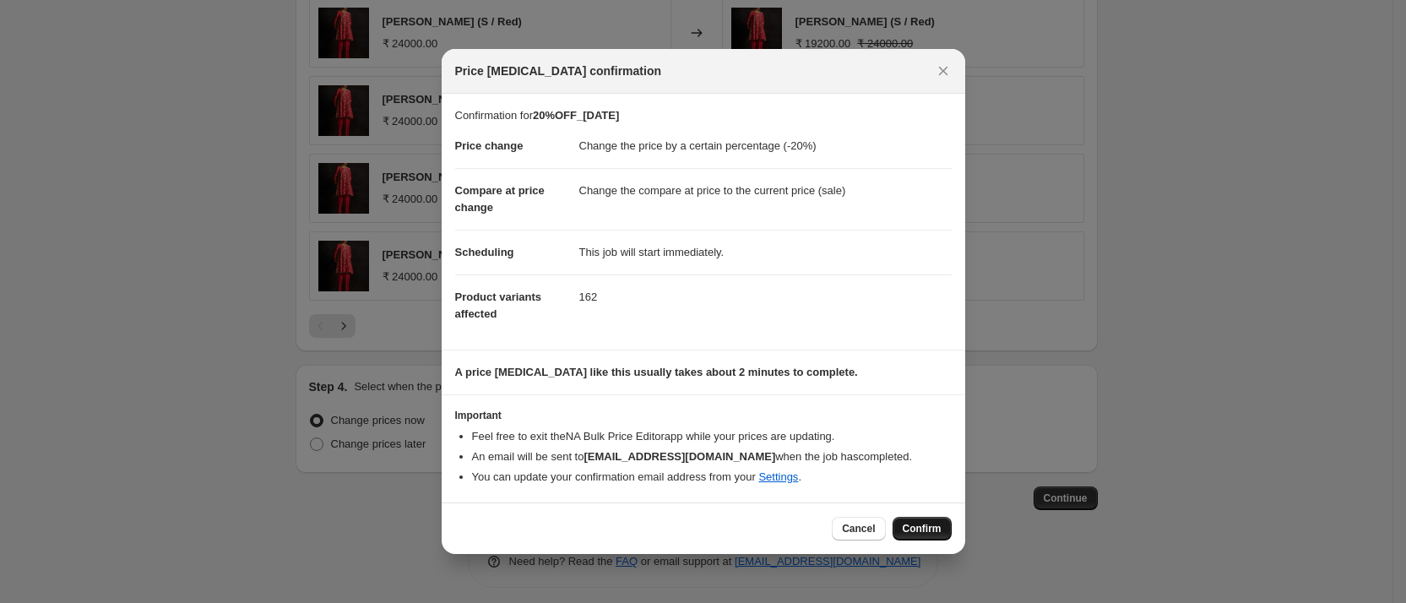
click at [925, 531] on span "Confirm" at bounding box center [922, 529] width 39 height 14
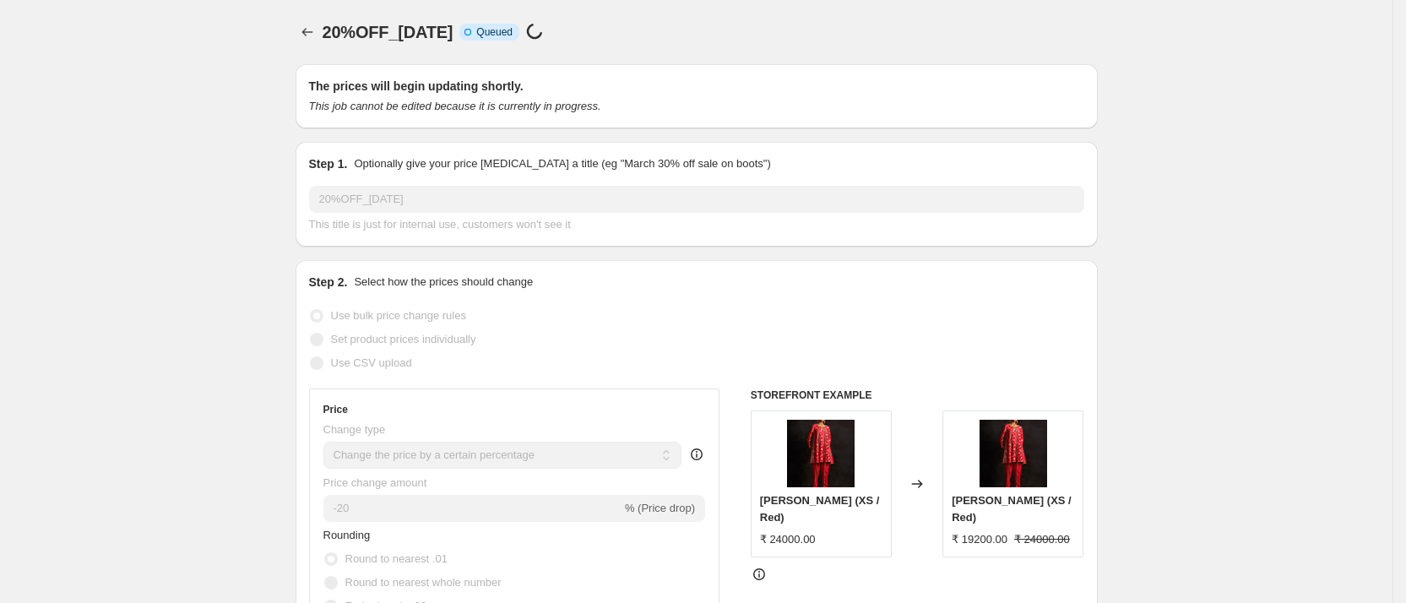
scroll to position [2129, 0]
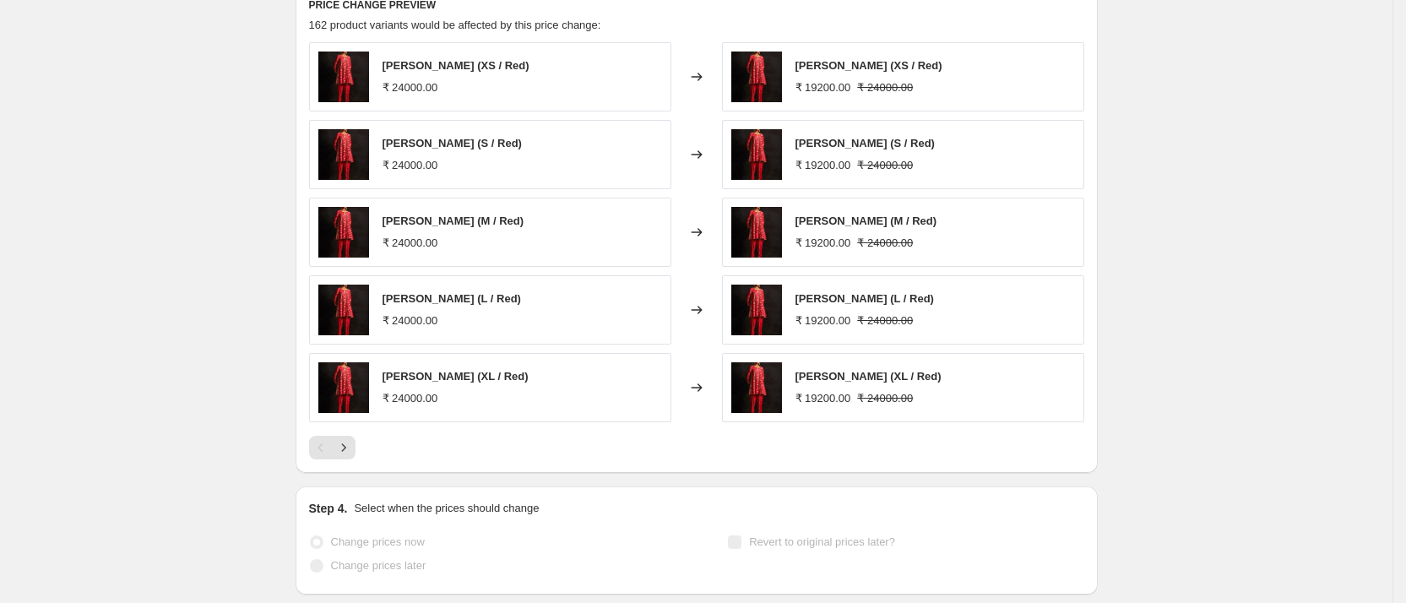
select select "percentage"
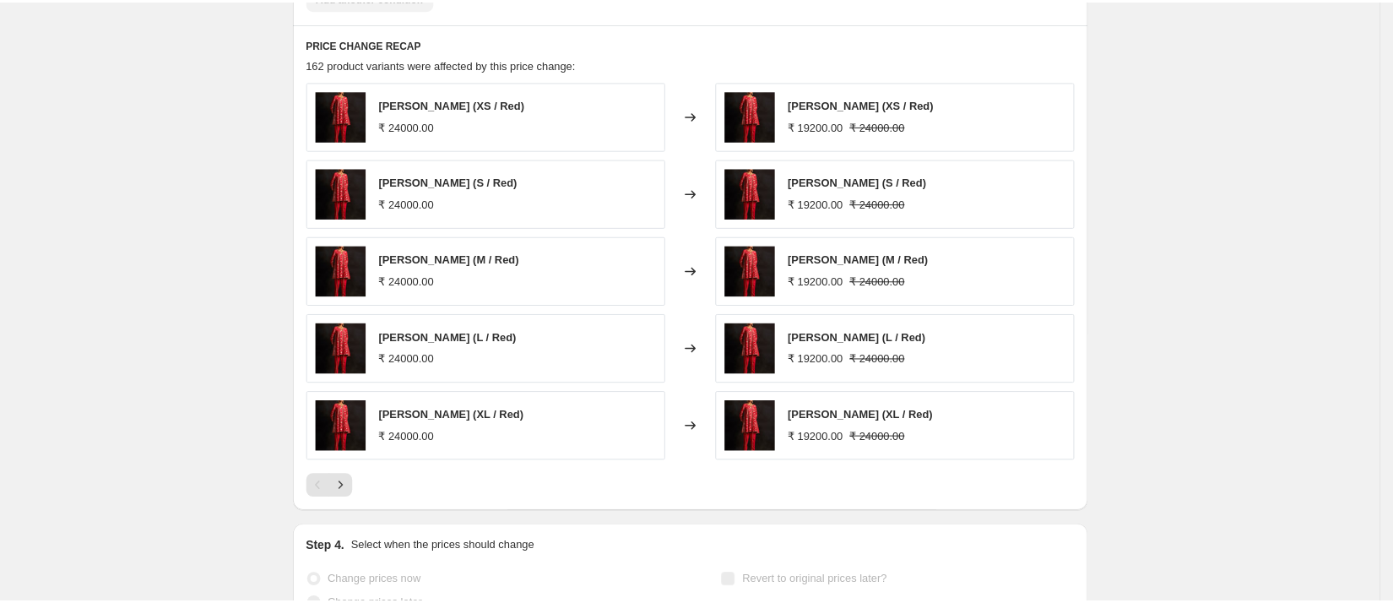
scroll to position [0, 0]
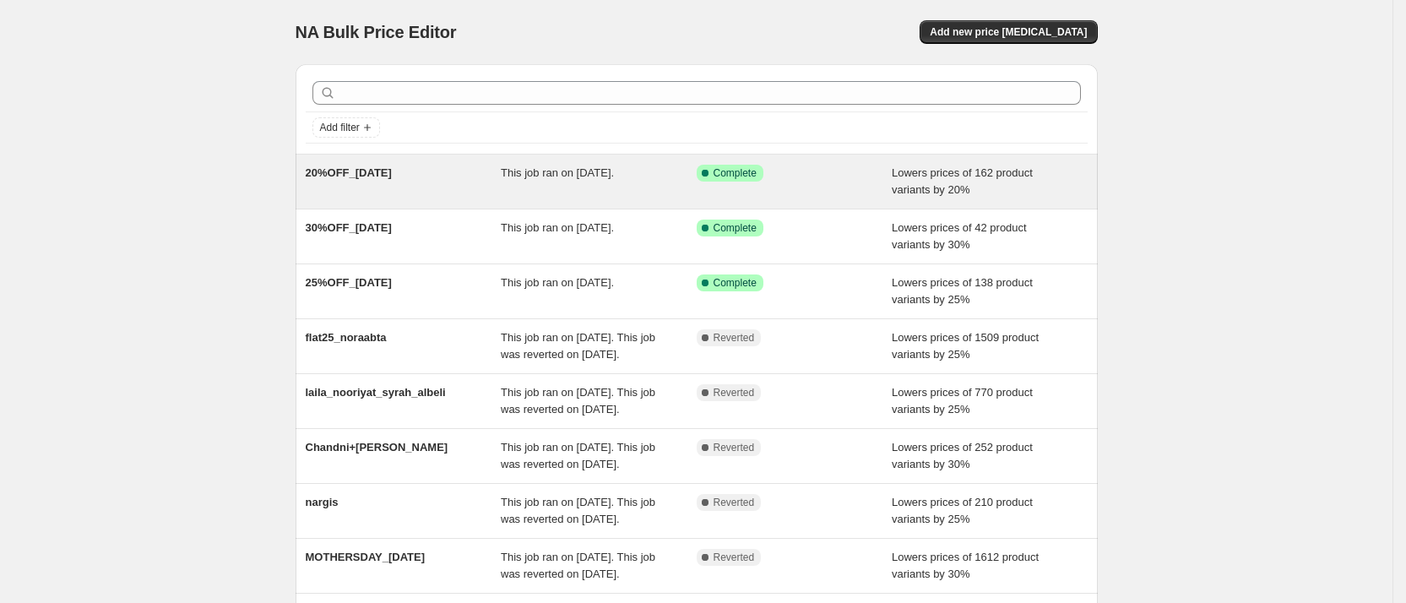
click at [419, 203] on div "20%OFF_[DATE] This job ran on [DATE]. Success Complete Complete Lowers prices o…" at bounding box center [696, 182] width 802 height 54
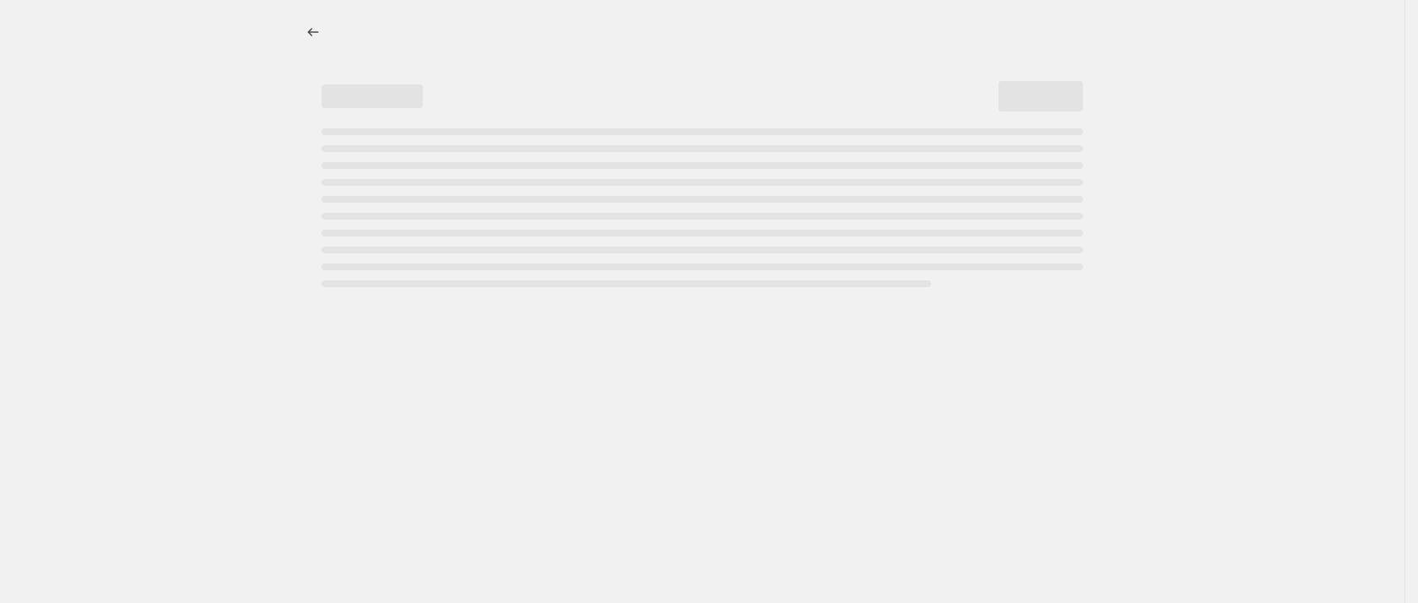
select select "percentage"
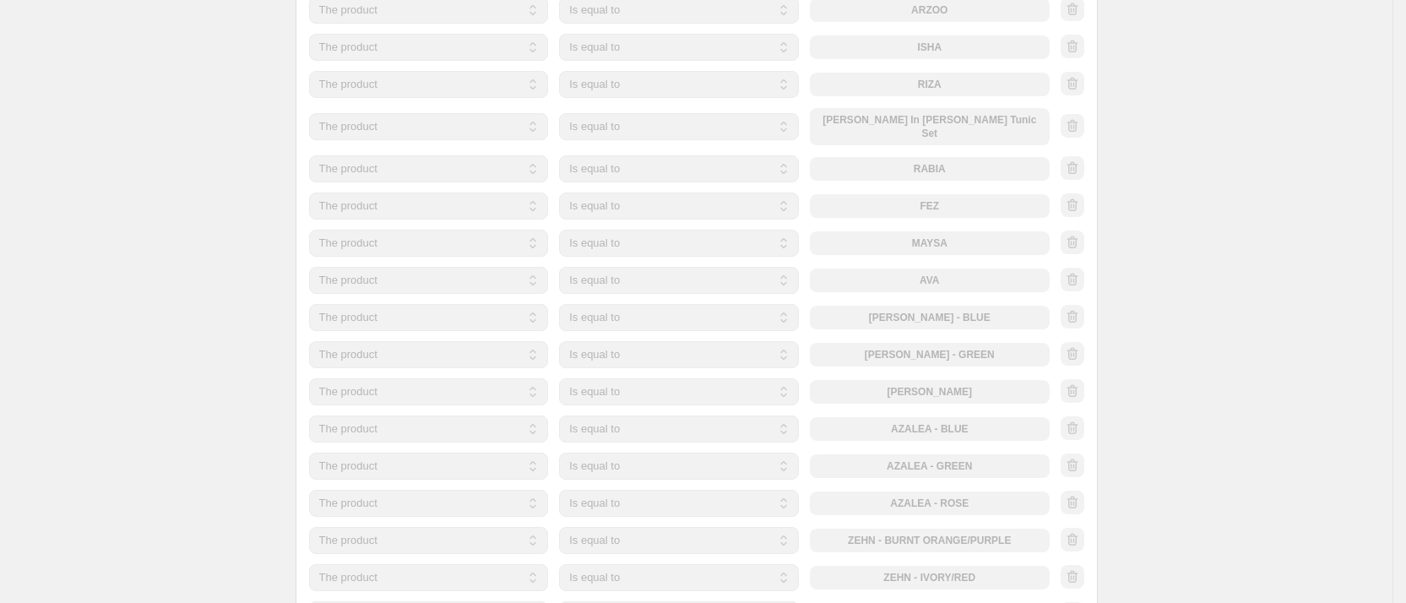
scroll to position [1251, 0]
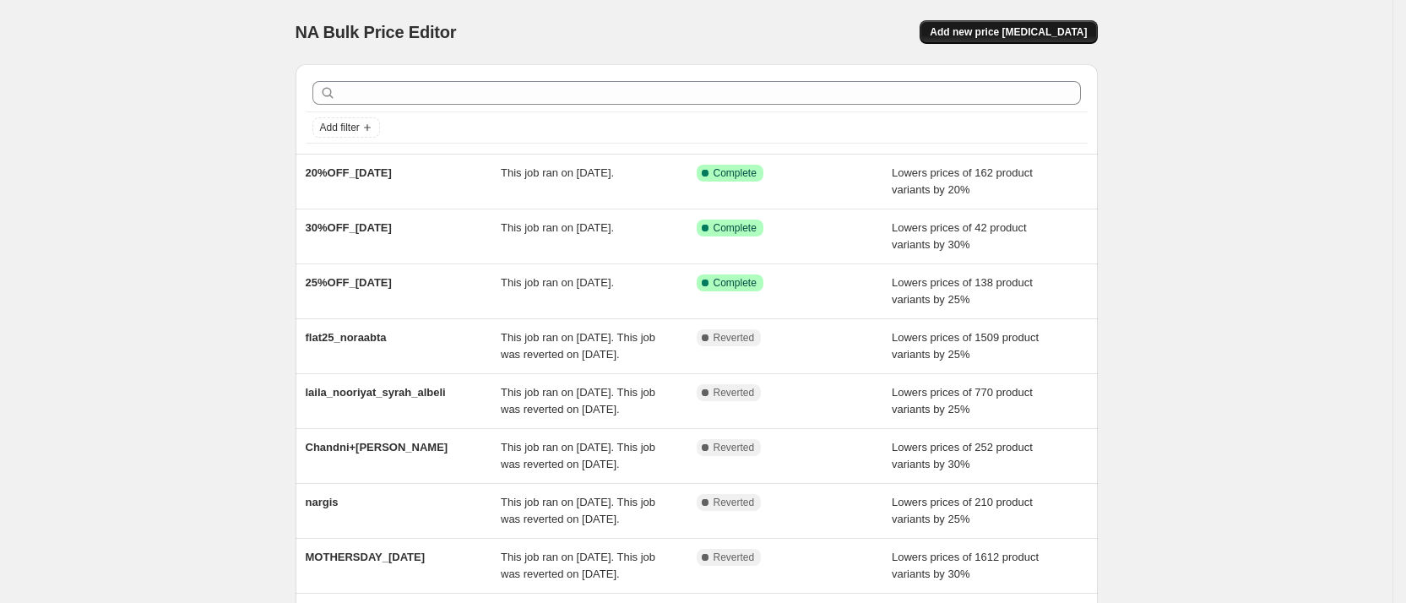
click at [1024, 37] on span "Add new price [MEDICAL_DATA]" at bounding box center [1008, 32] width 157 height 14
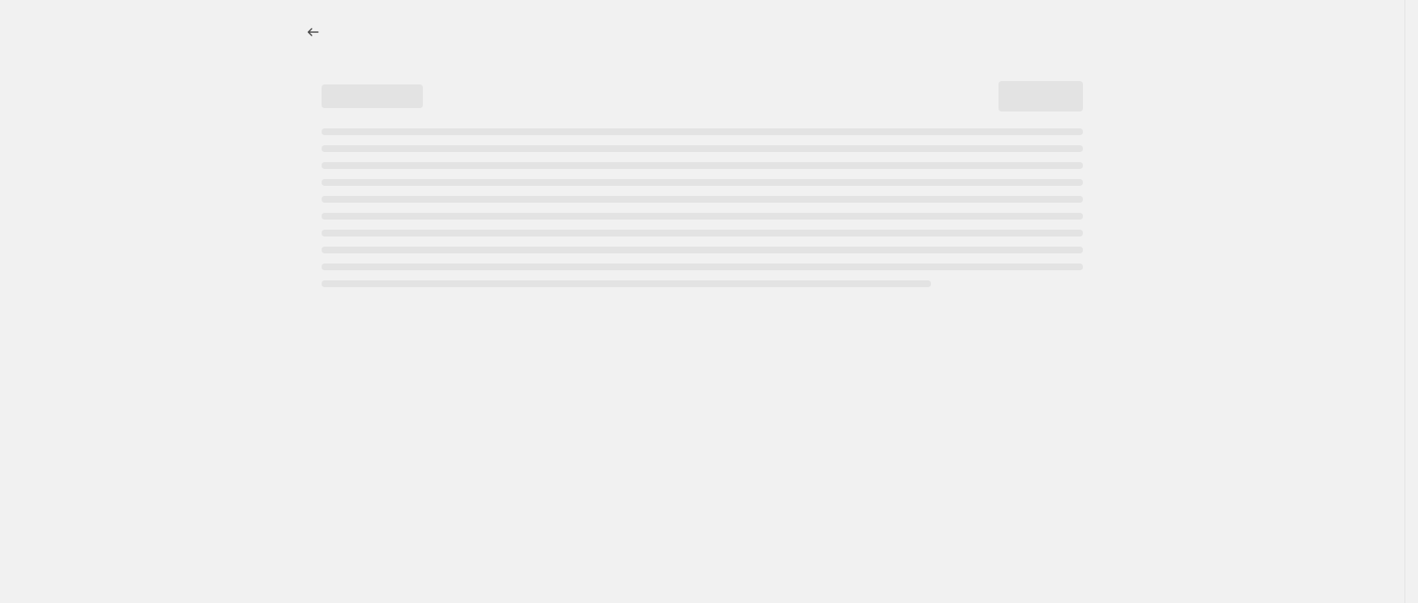
select select "percentage"
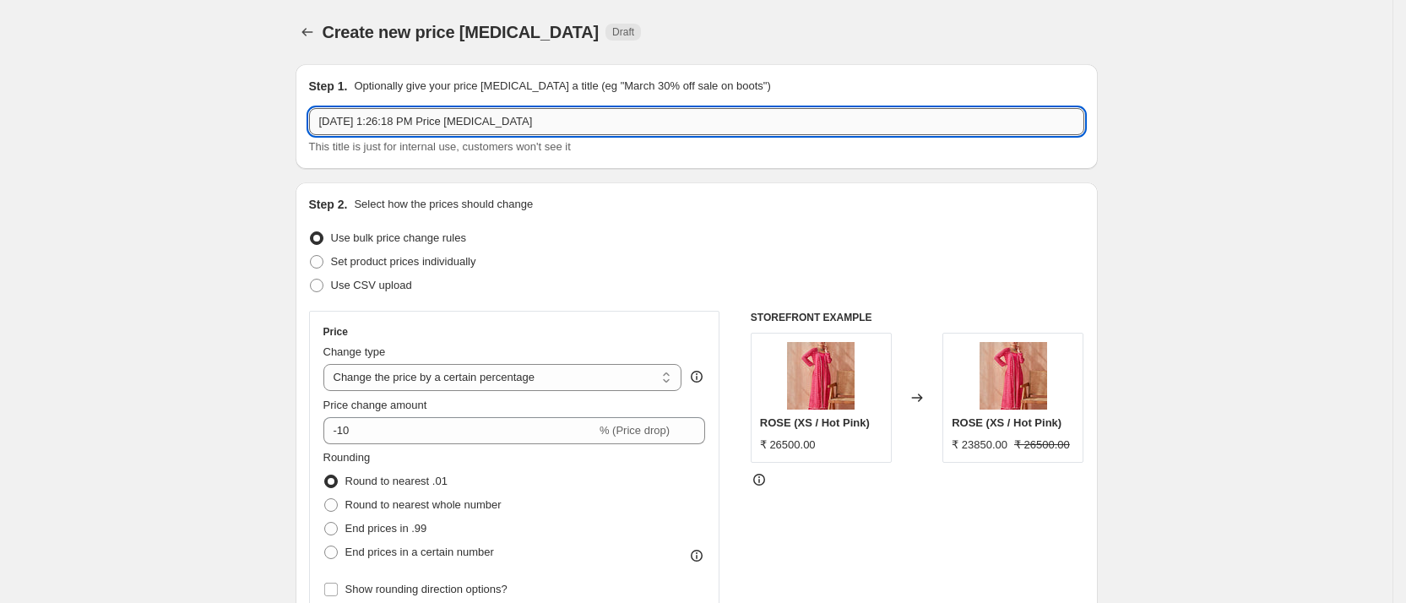
click at [421, 118] on input "[DATE] 1:26:18 PM Price [MEDICAL_DATA]" at bounding box center [696, 121] width 775 height 27
type input "20%_OFFLIVA"
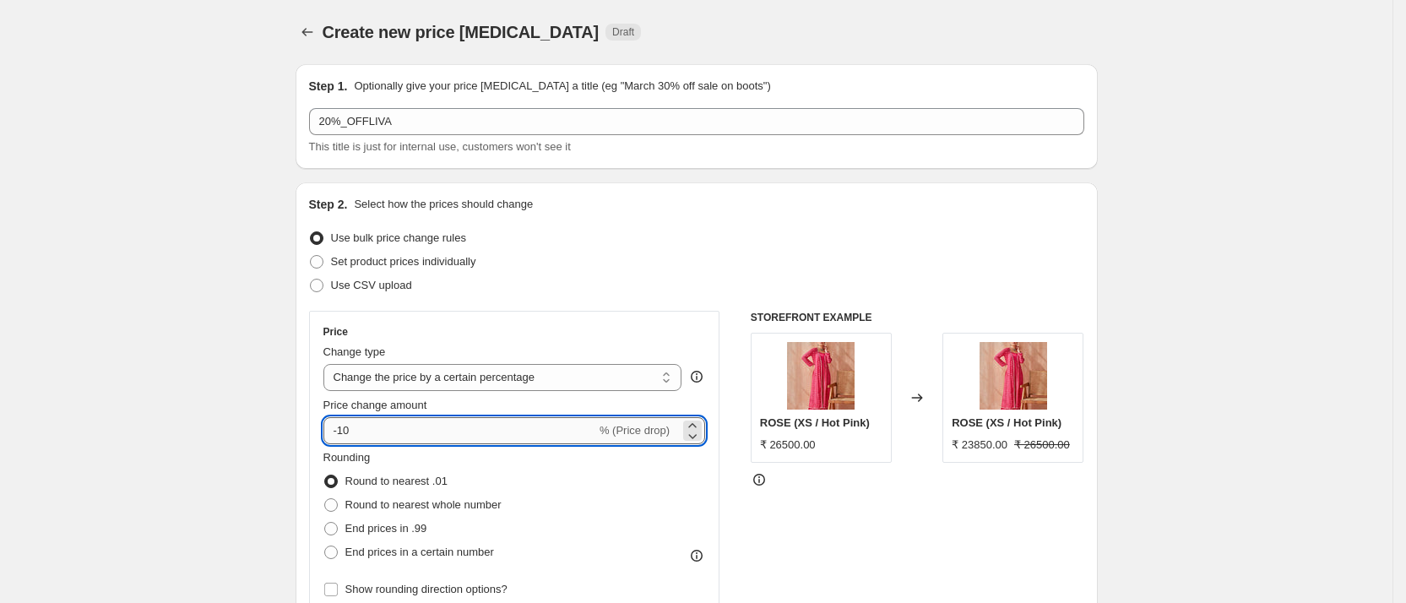
click at [380, 437] on input "-10" at bounding box center [459, 430] width 273 height 27
type input "-1"
type input "-20"
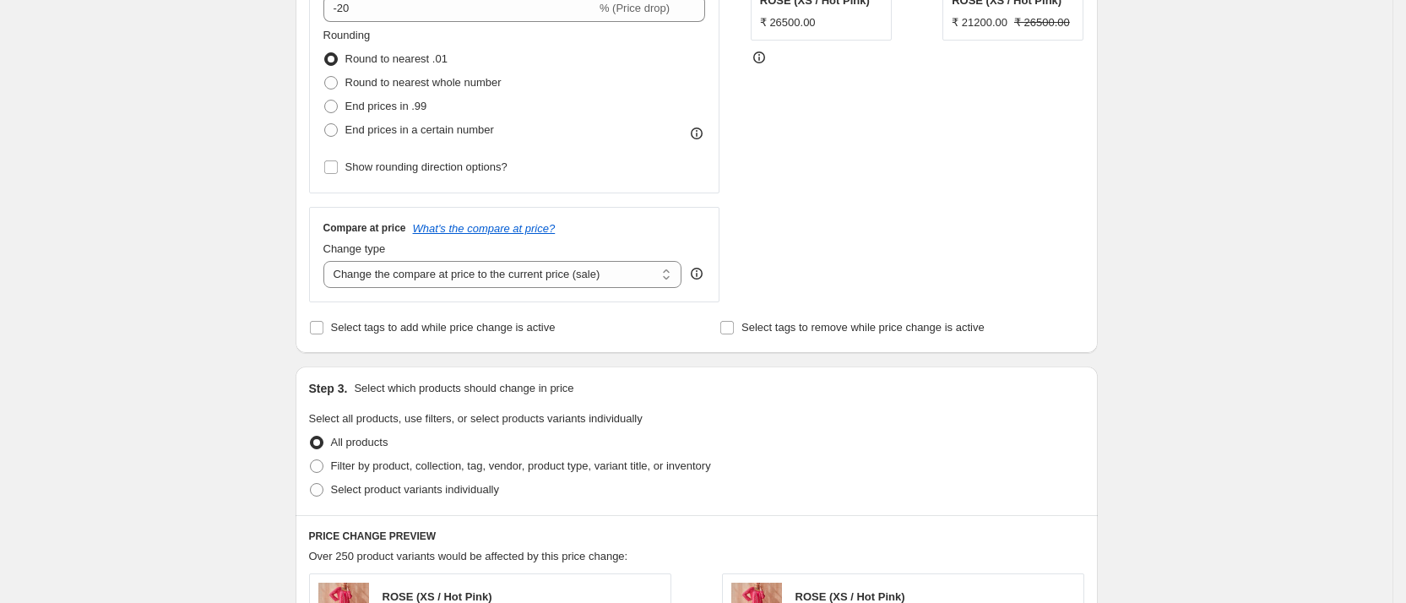
scroll to position [433, 0]
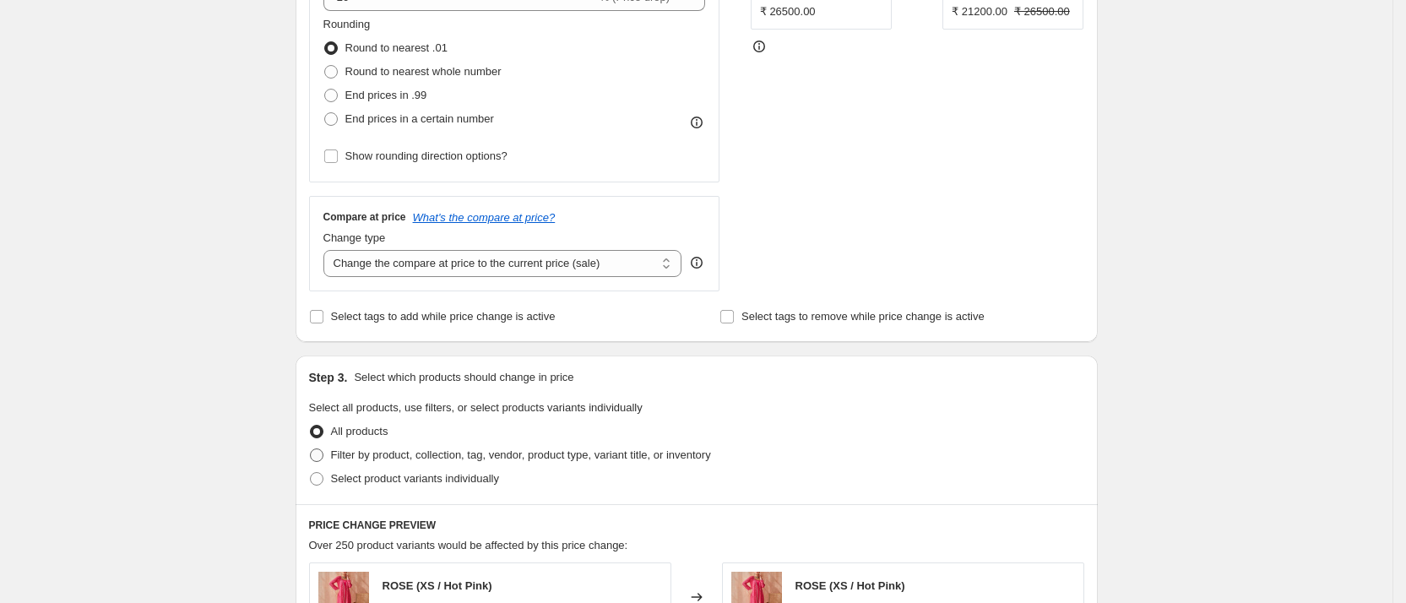
click at [475, 454] on span "Filter by product, collection, tag, vendor, product type, variant title, or inv…" at bounding box center [521, 454] width 380 height 13
click at [311, 449] on input "Filter by product, collection, tag, vendor, product type, variant title, or inv…" at bounding box center [310, 448] width 1 height 1
radio input "true"
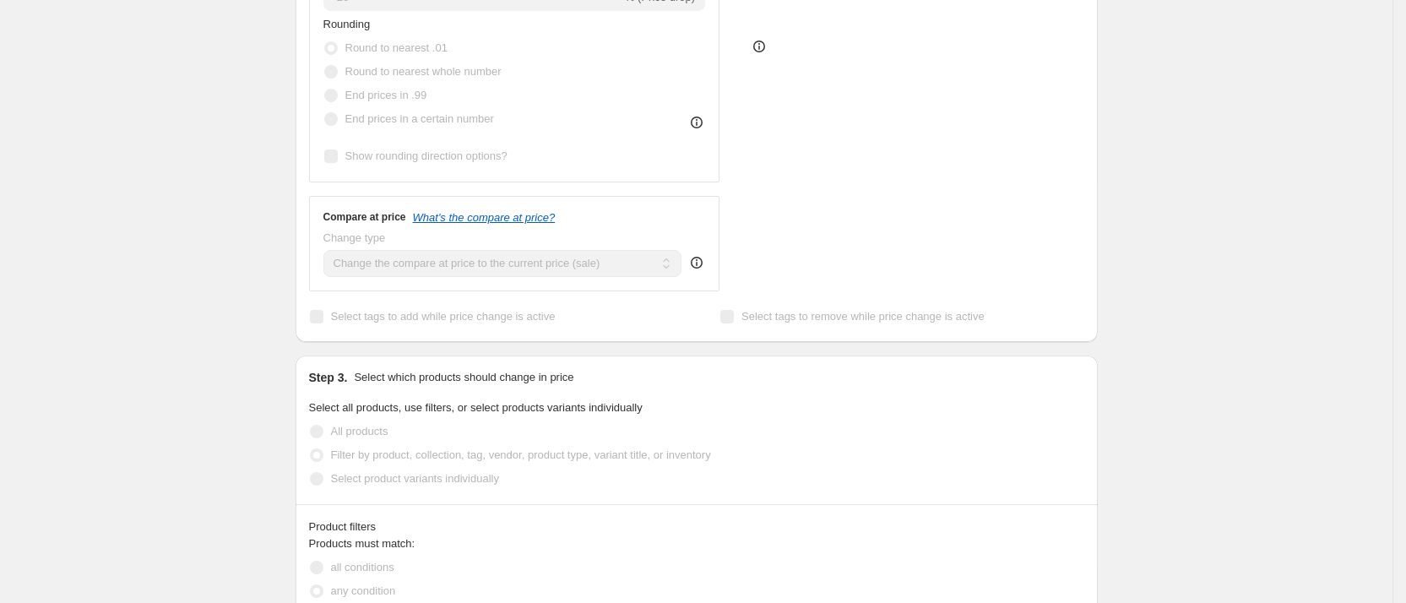
scroll to position [534, 0]
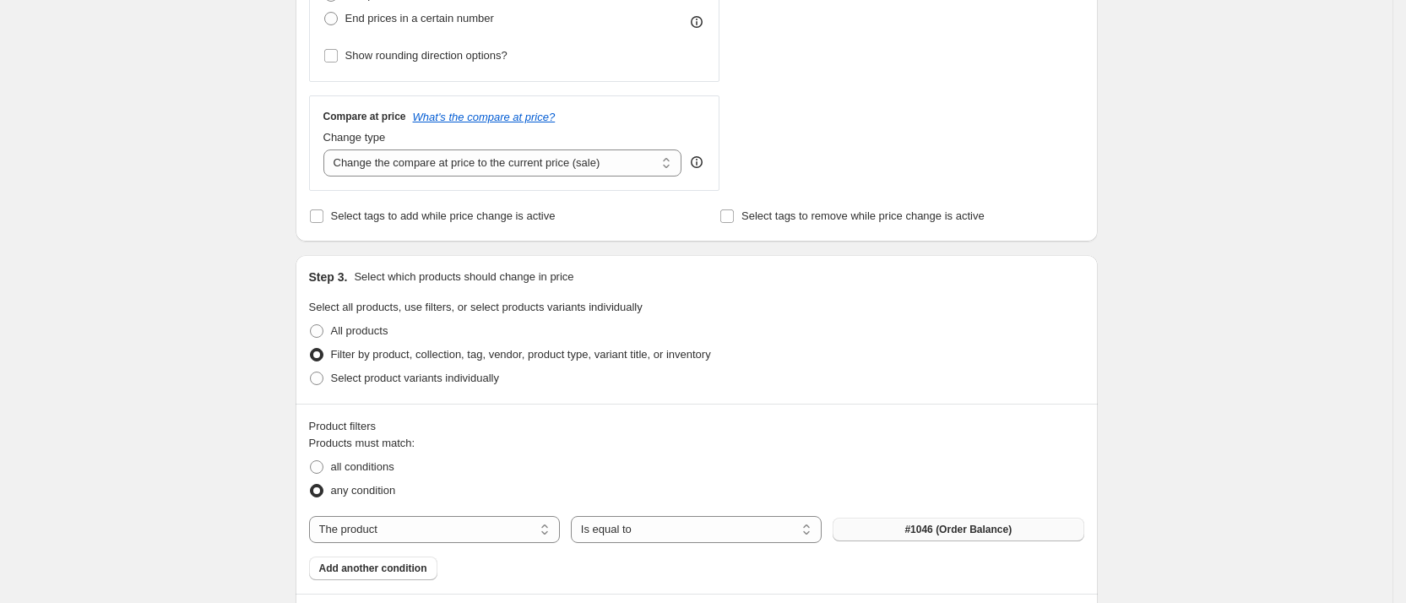
click at [890, 519] on button "#1046 (Order Balance)" at bounding box center [957, 530] width 251 height 24
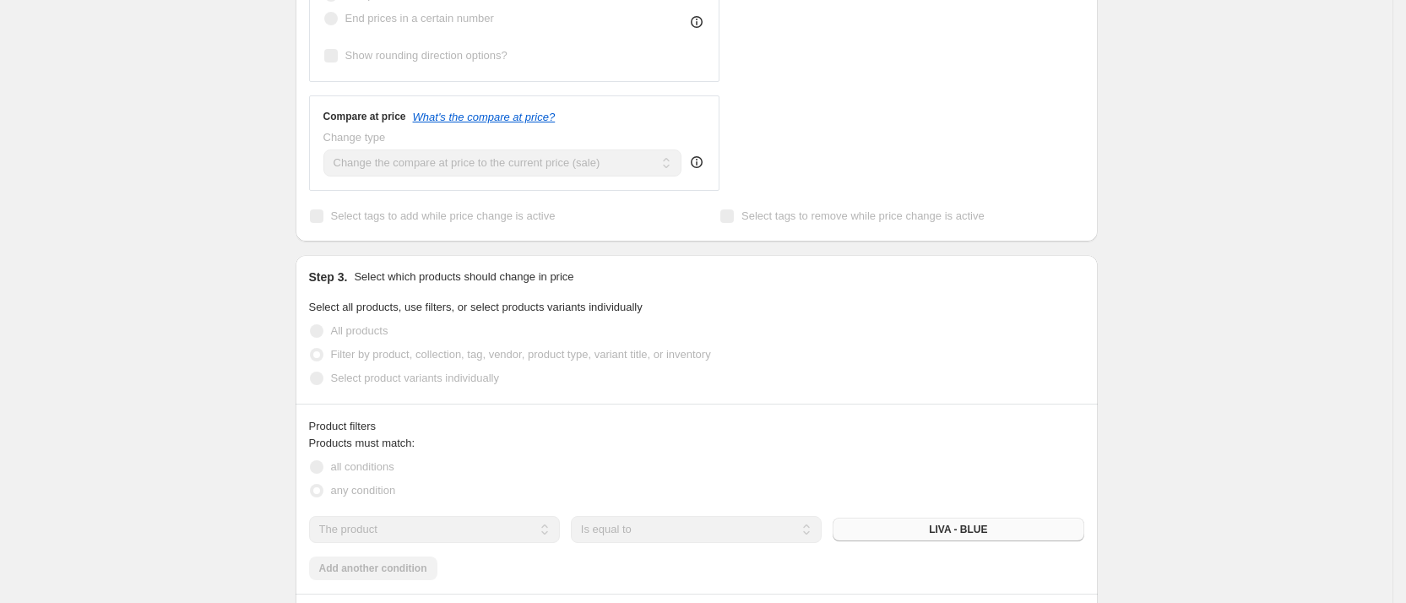
scroll to position [689, 0]
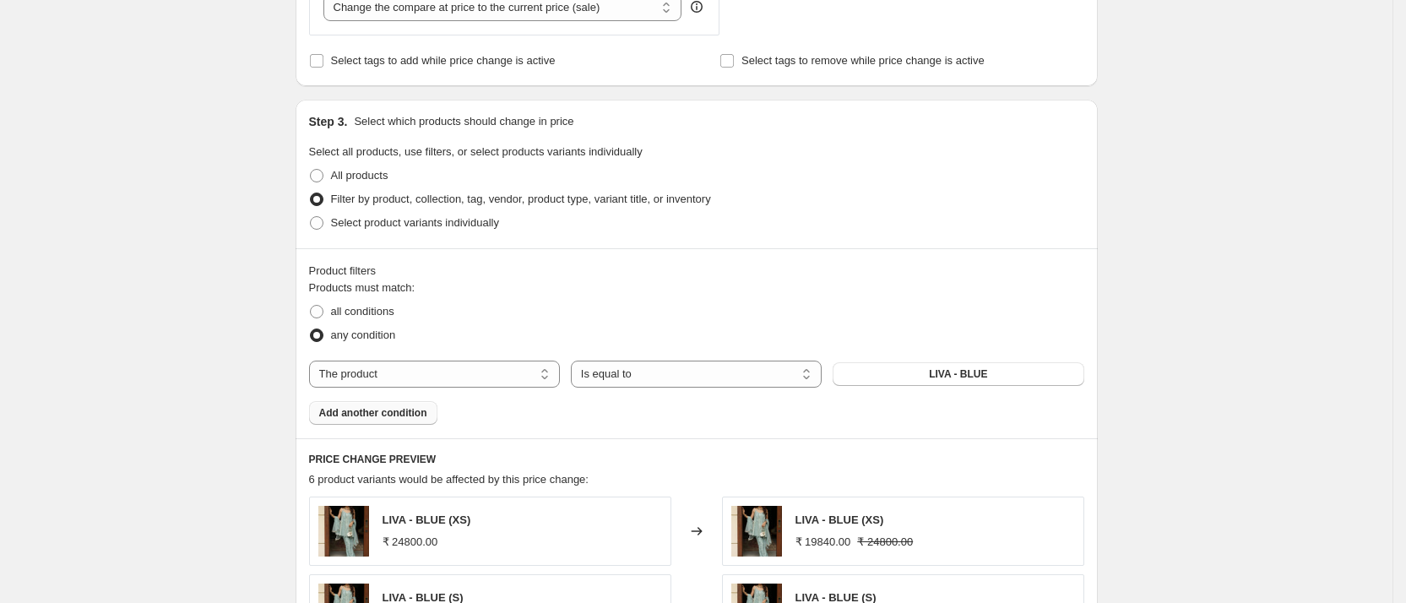
click at [396, 415] on span "Add another condition" at bounding box center [373, 413] width 108 height 14
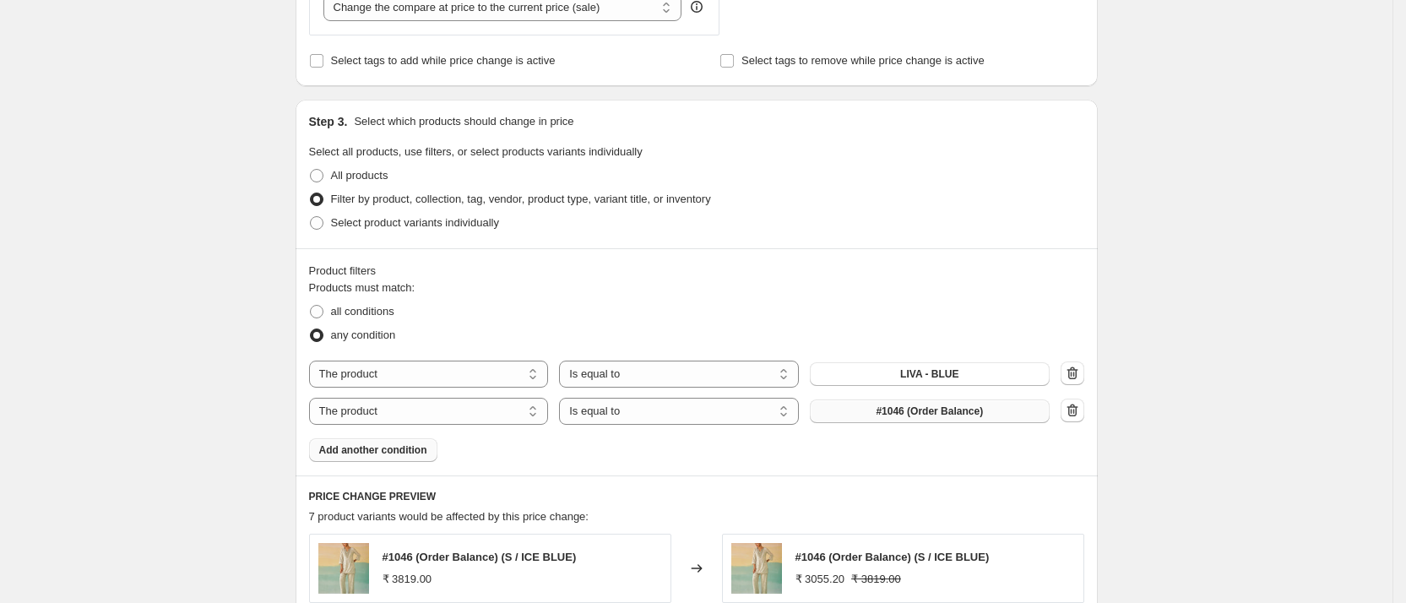
click at [980, 415] on span "#1046 (Order Balance)" at bounding box center [929, 411] width 107 height 14
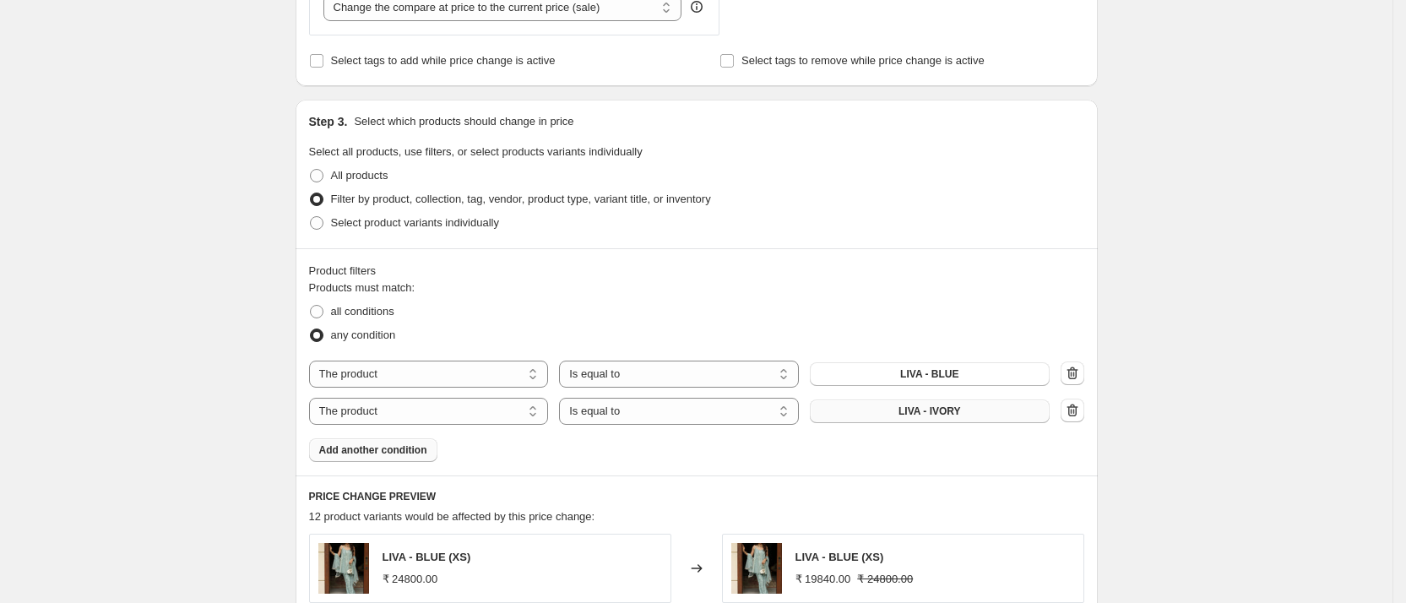
click at [415, 455] on span "Add another condition" at bounding box center [373, 450] width 108 height 14
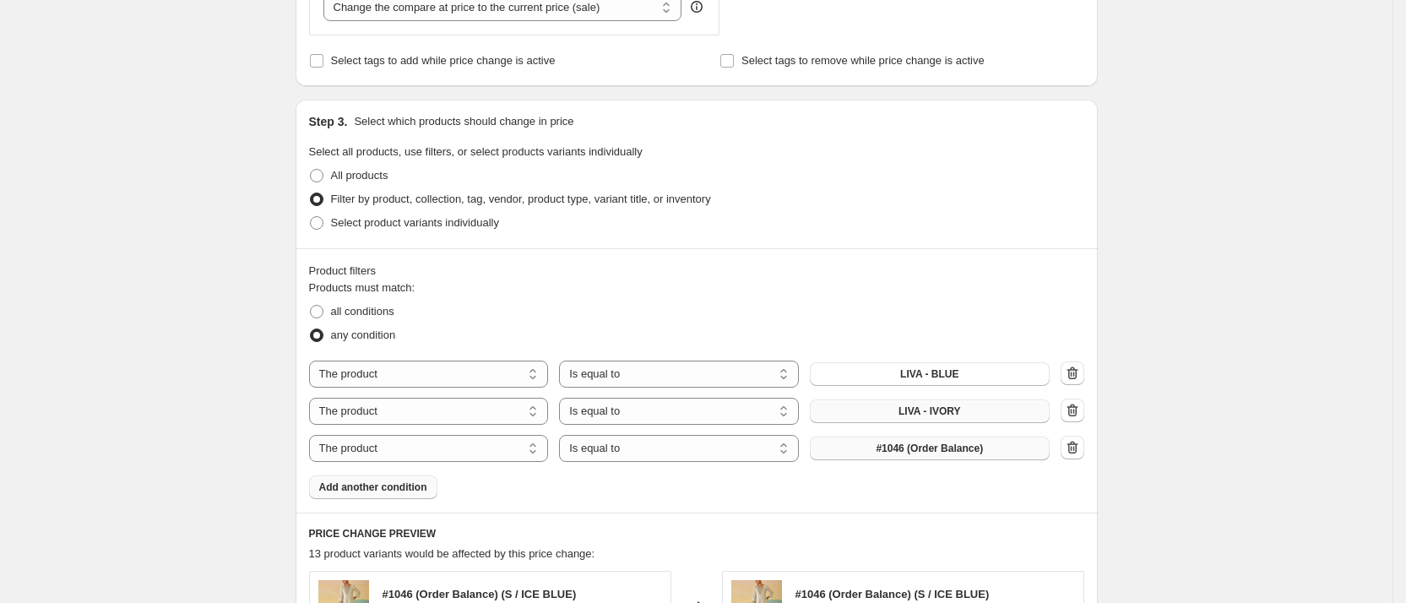
click at [948, 438] on button "#1046 (Order Balance)" at bounding box center [930, 448] width 240 height 24
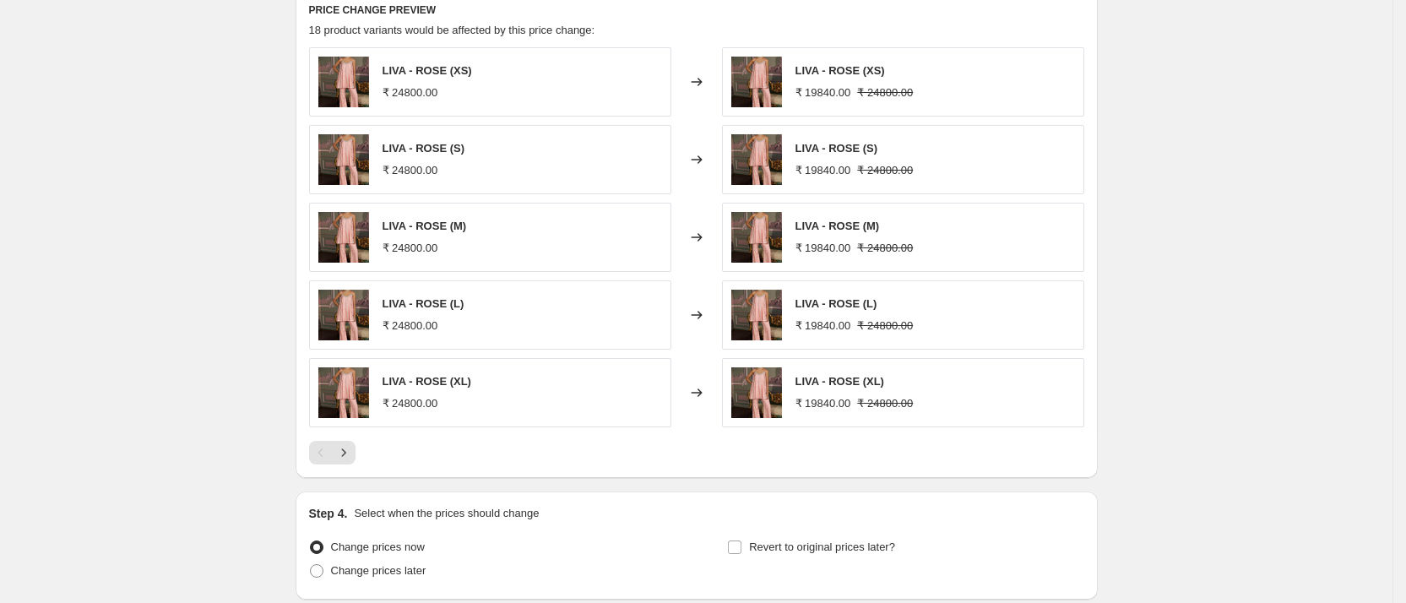
scroll to position [1349, 0]
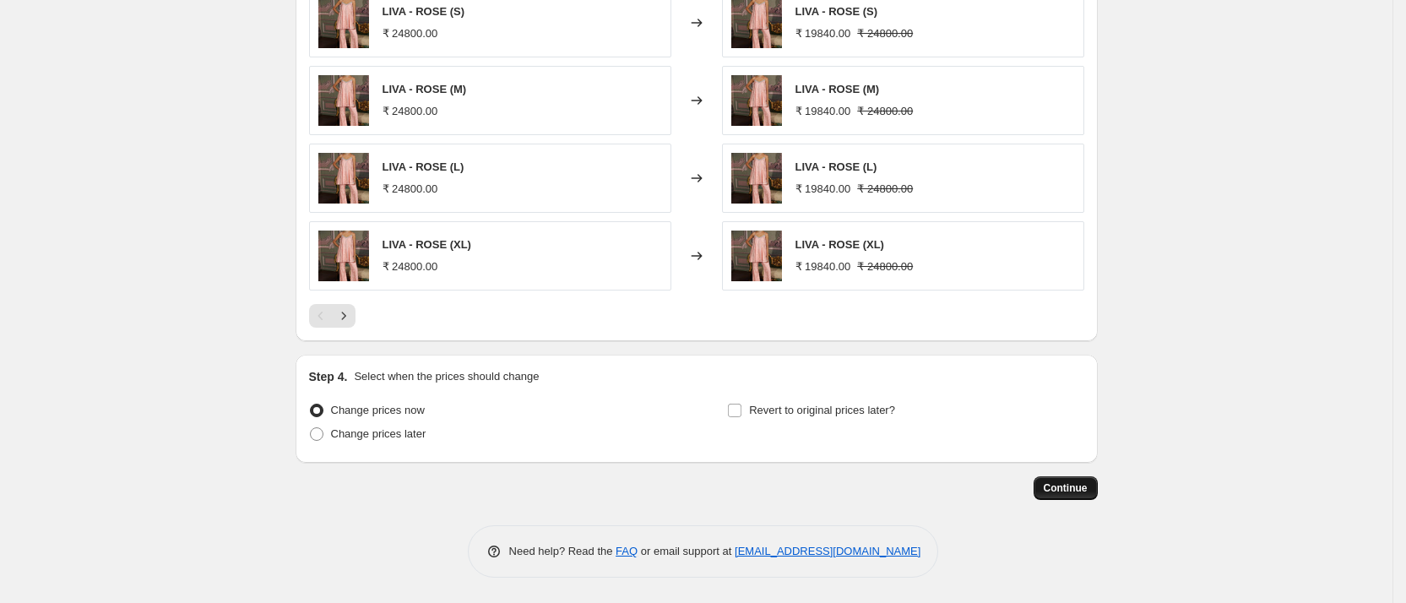
click at [1075, 484] on span "Continue" at bounding box center [1066, 488] width 44 height 14
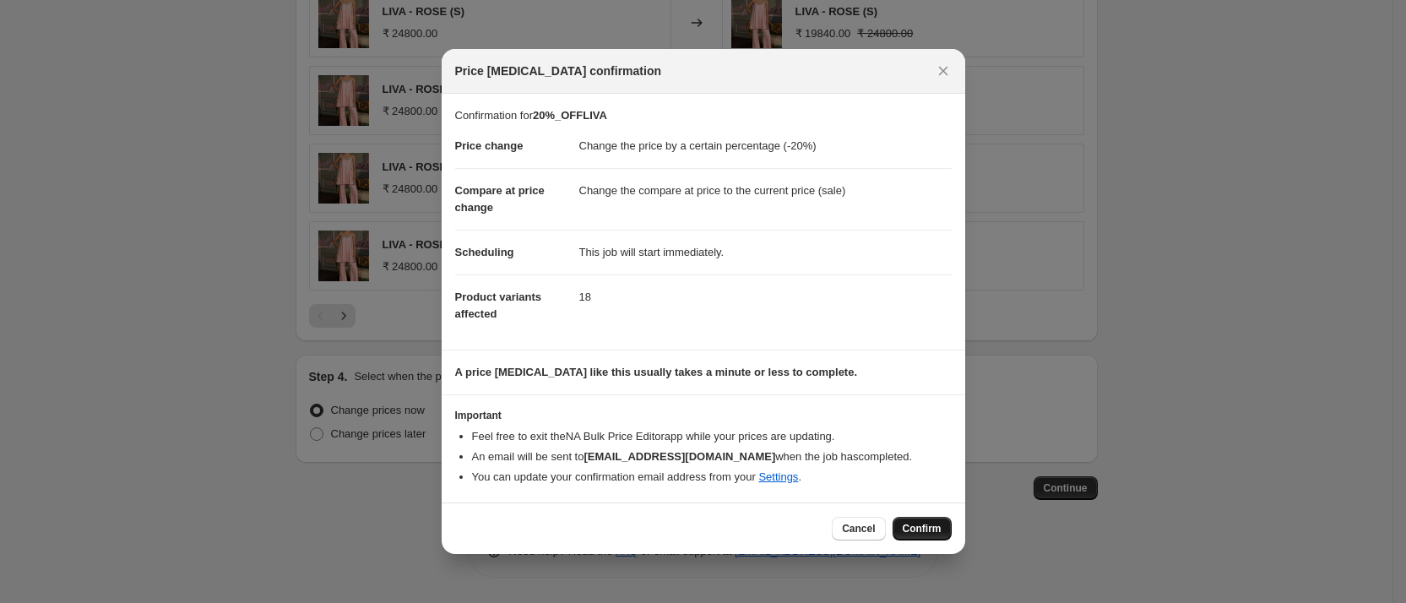
click at [926, 533] on span "Confirm" at bounding box center [922, 529] width 39 height 14
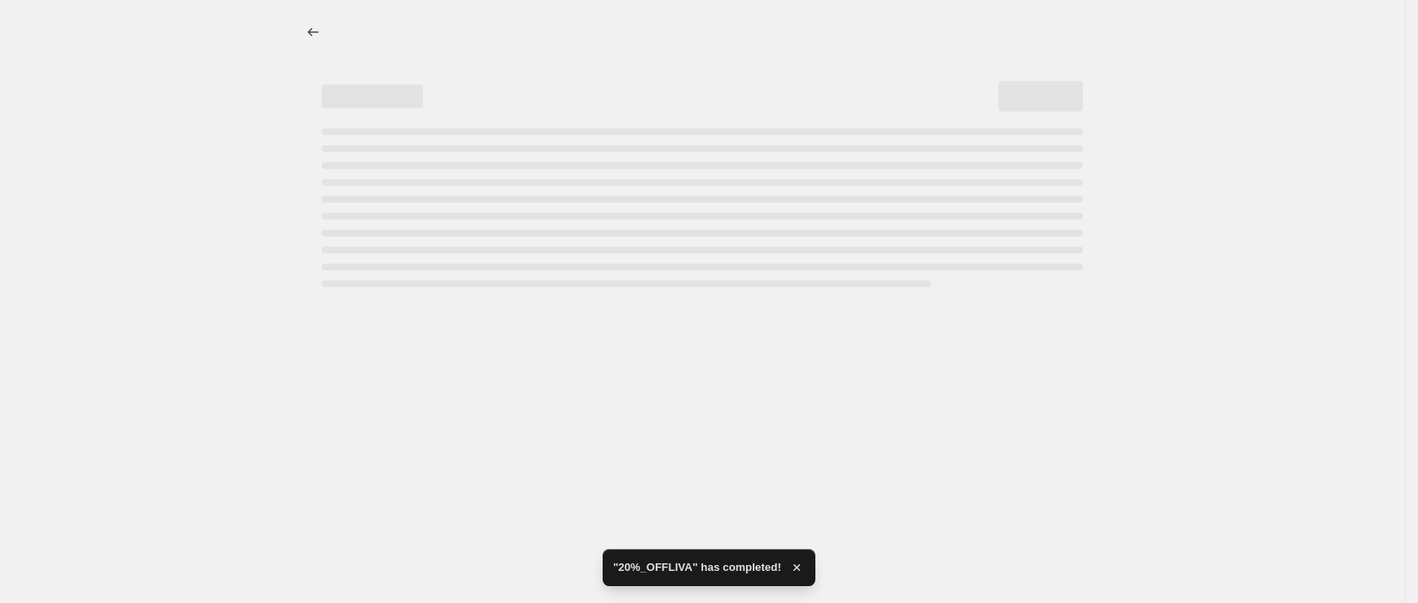
select select "percentage"
